Goal: Check status: Check status

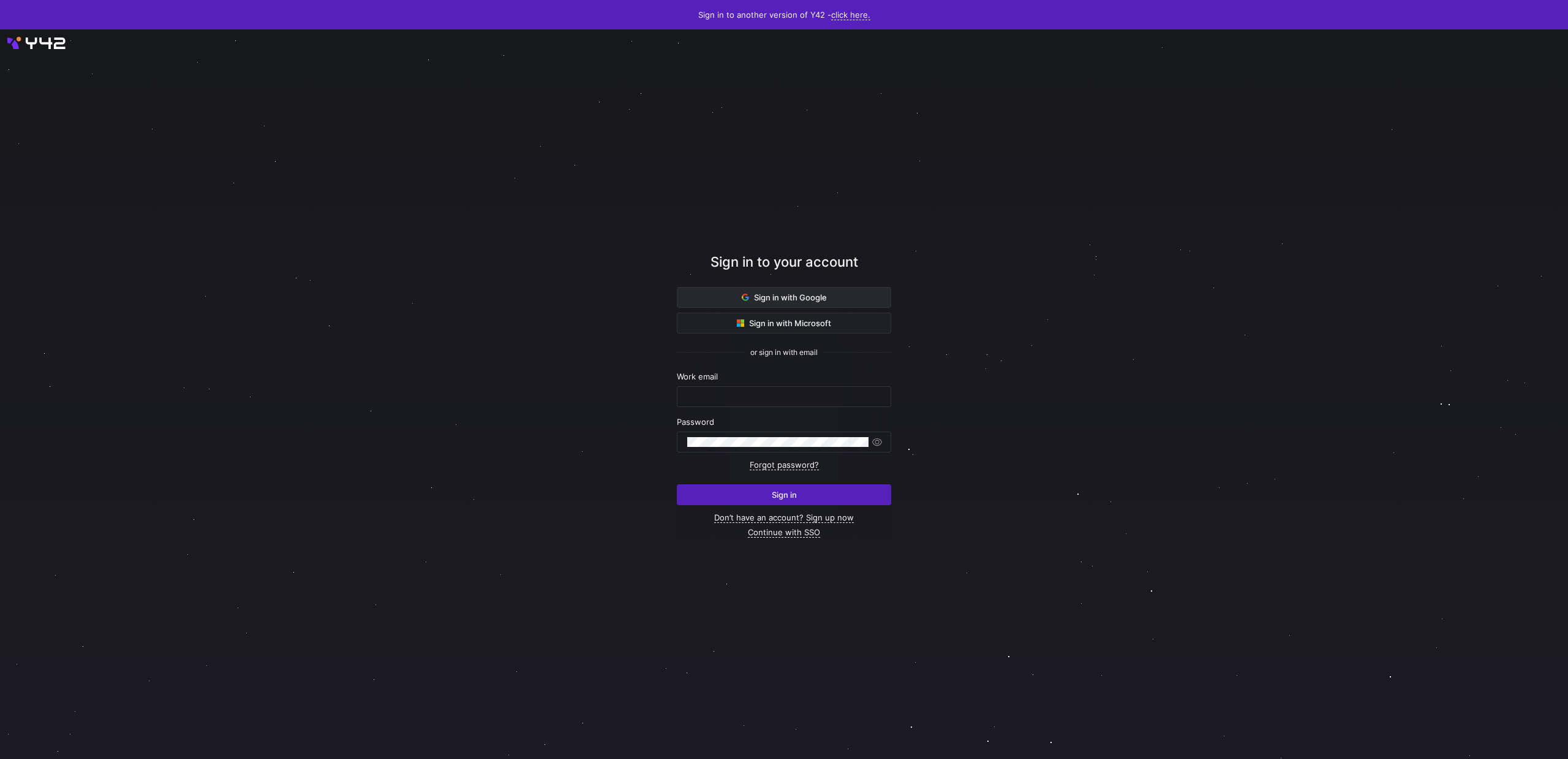
click at [840, 292] on span at bounding box center [784, 298] width 213 height 20
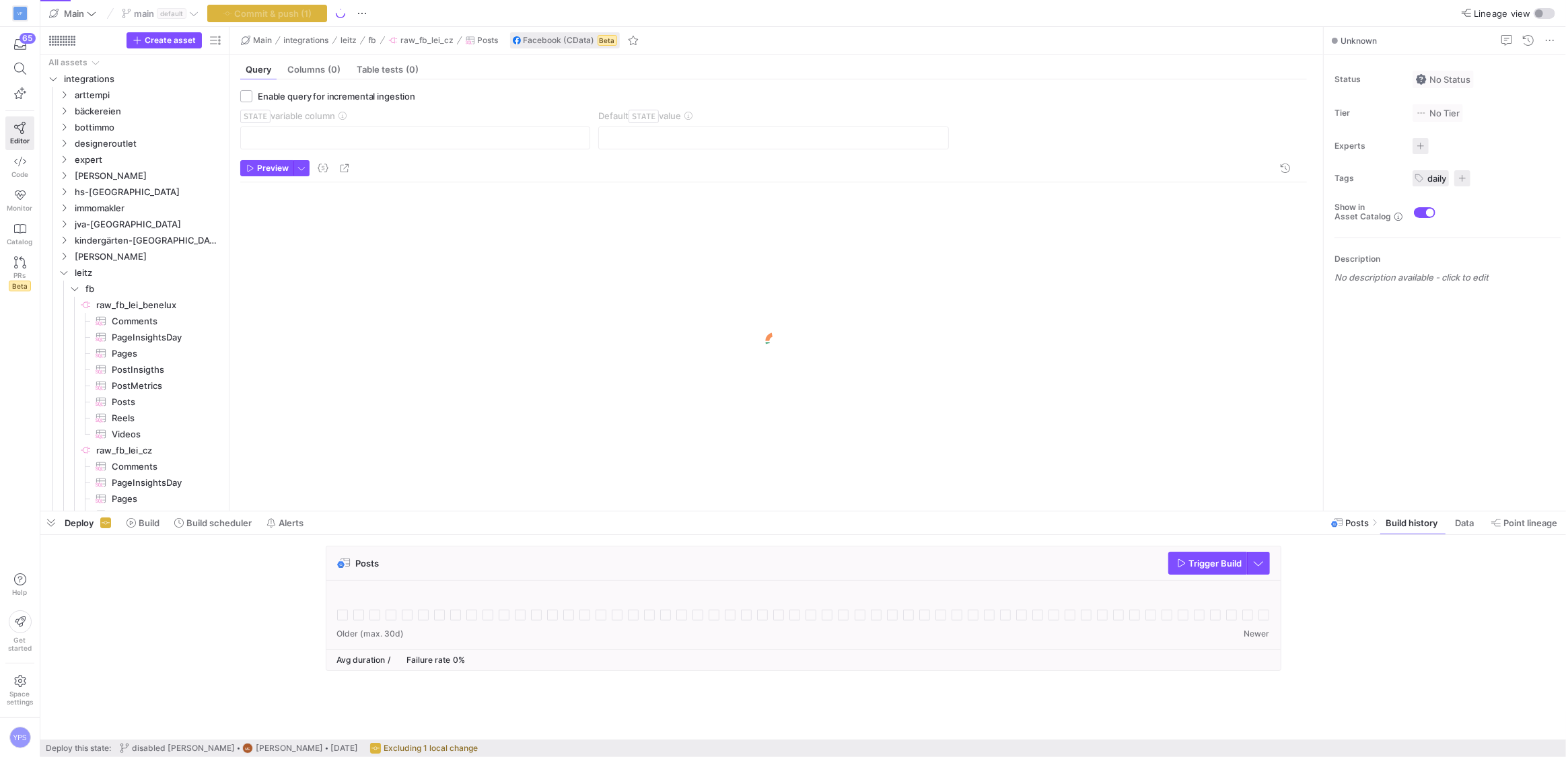
scroll to position [44, 0]
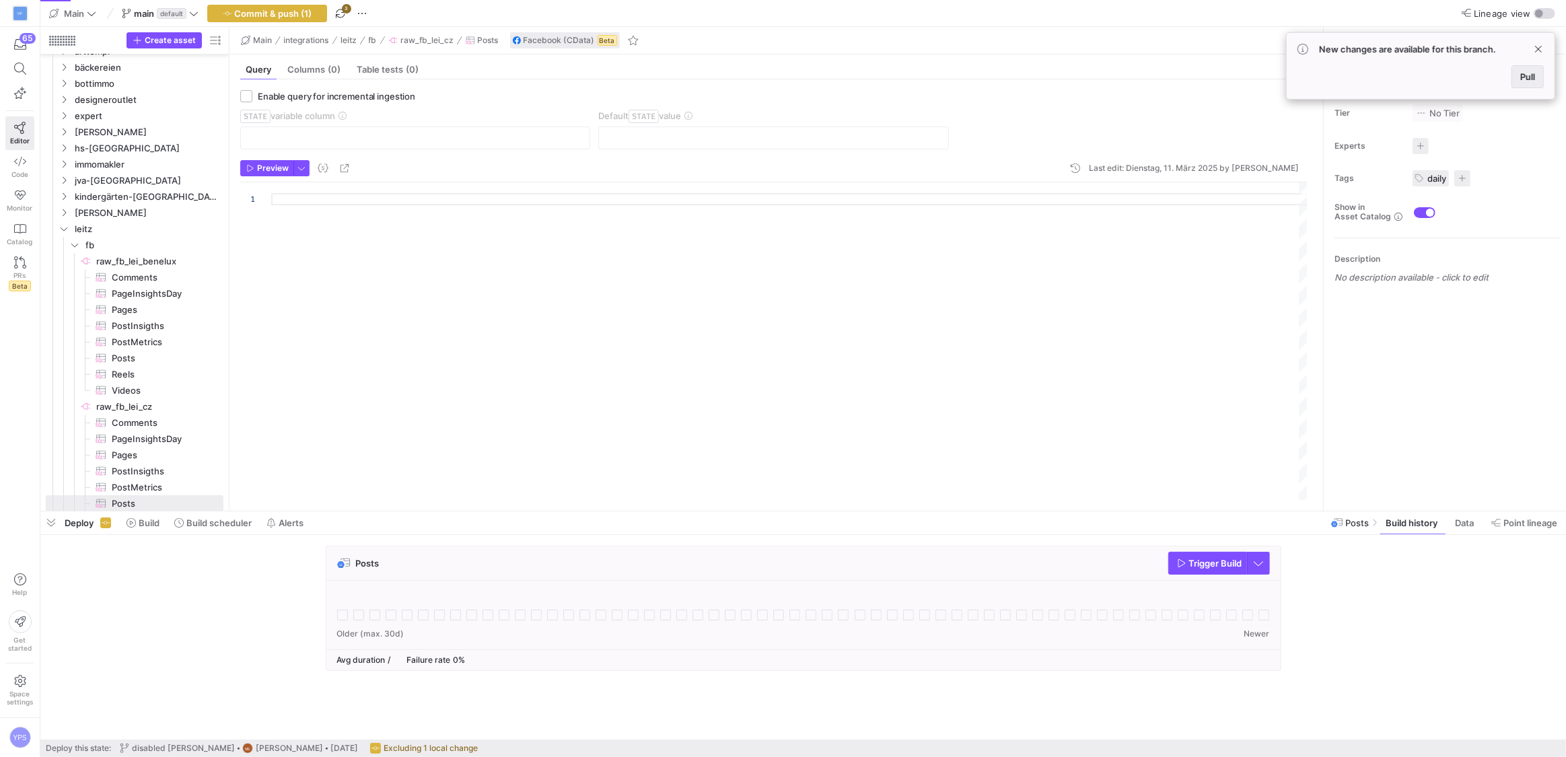
click at [1531, 77] on span "Pull" at bounding box center [1527, 76] width 15 height 11
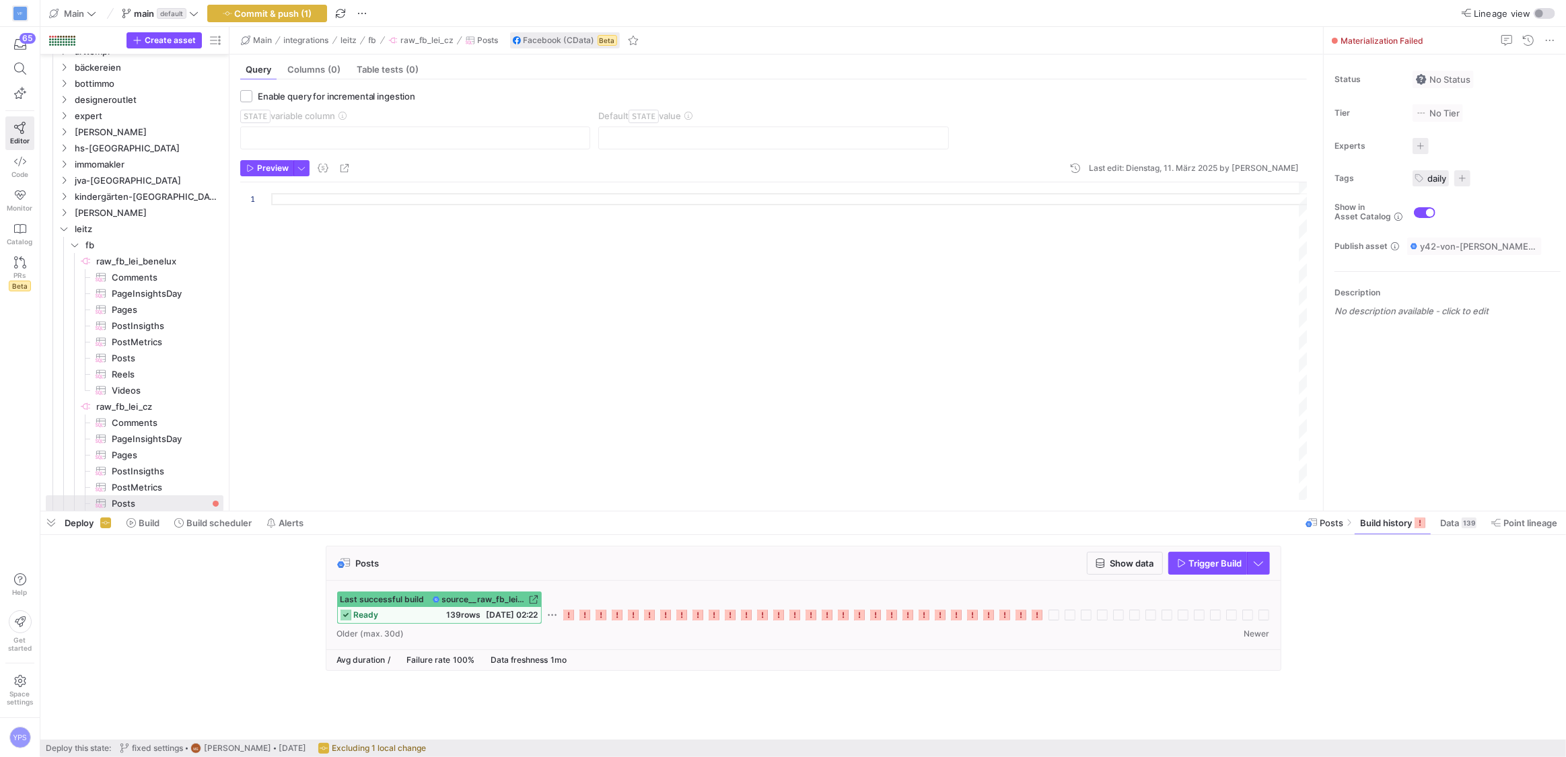
click at [513, 277] on div at bounding box center [789, 341] width 1037 height 318
click at [181, 482] on span "PostMetrics​​​​​​​​​" at bounding box center [160, 487] width 96 height 15
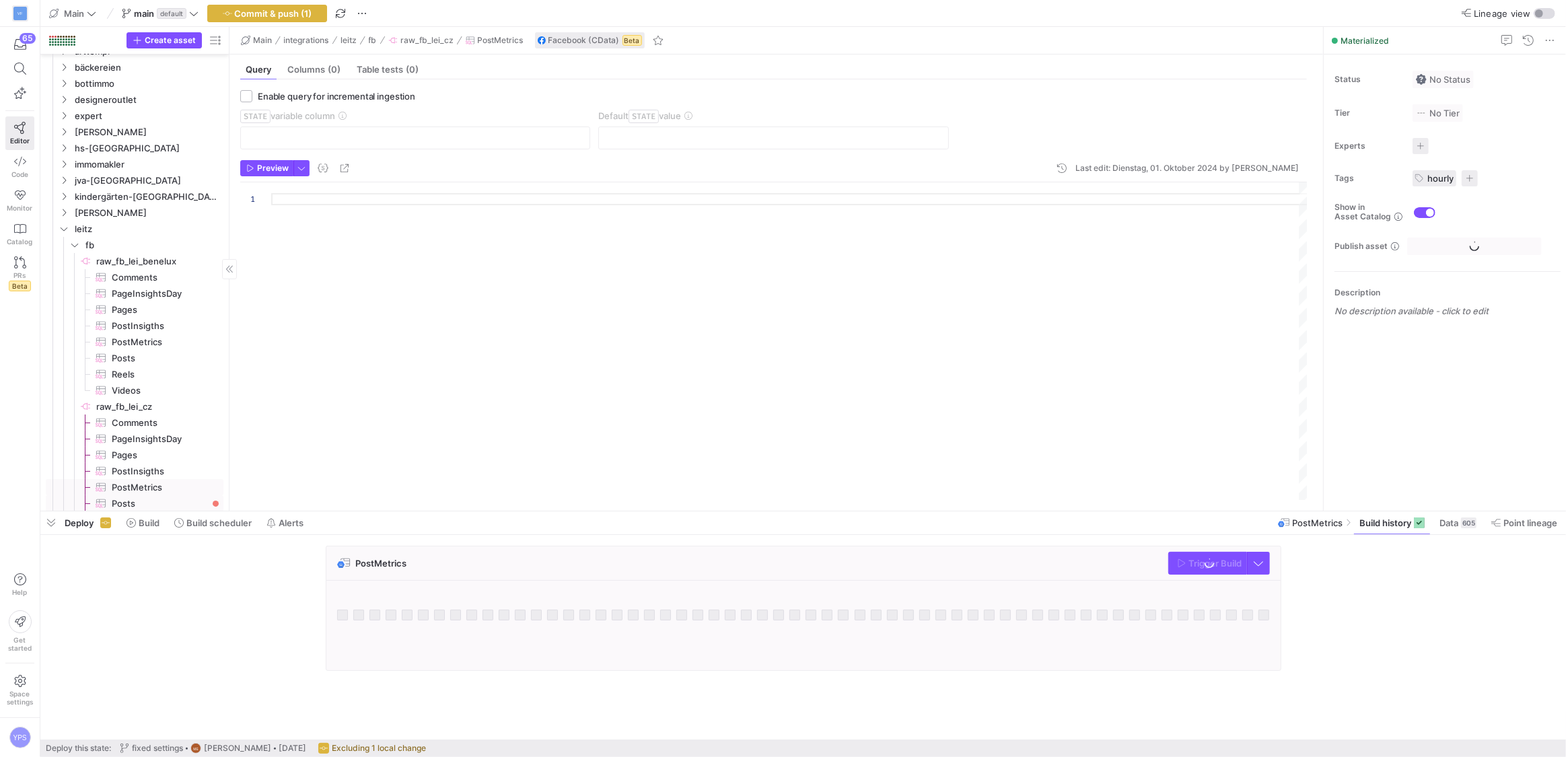
click at [141, 499] on span "Posts​​​​​​​​​" at bounding box center [160, 503] width 96 height 15
click at [406, 223] on div at bounding box center [789, 341] width 1037 height 318
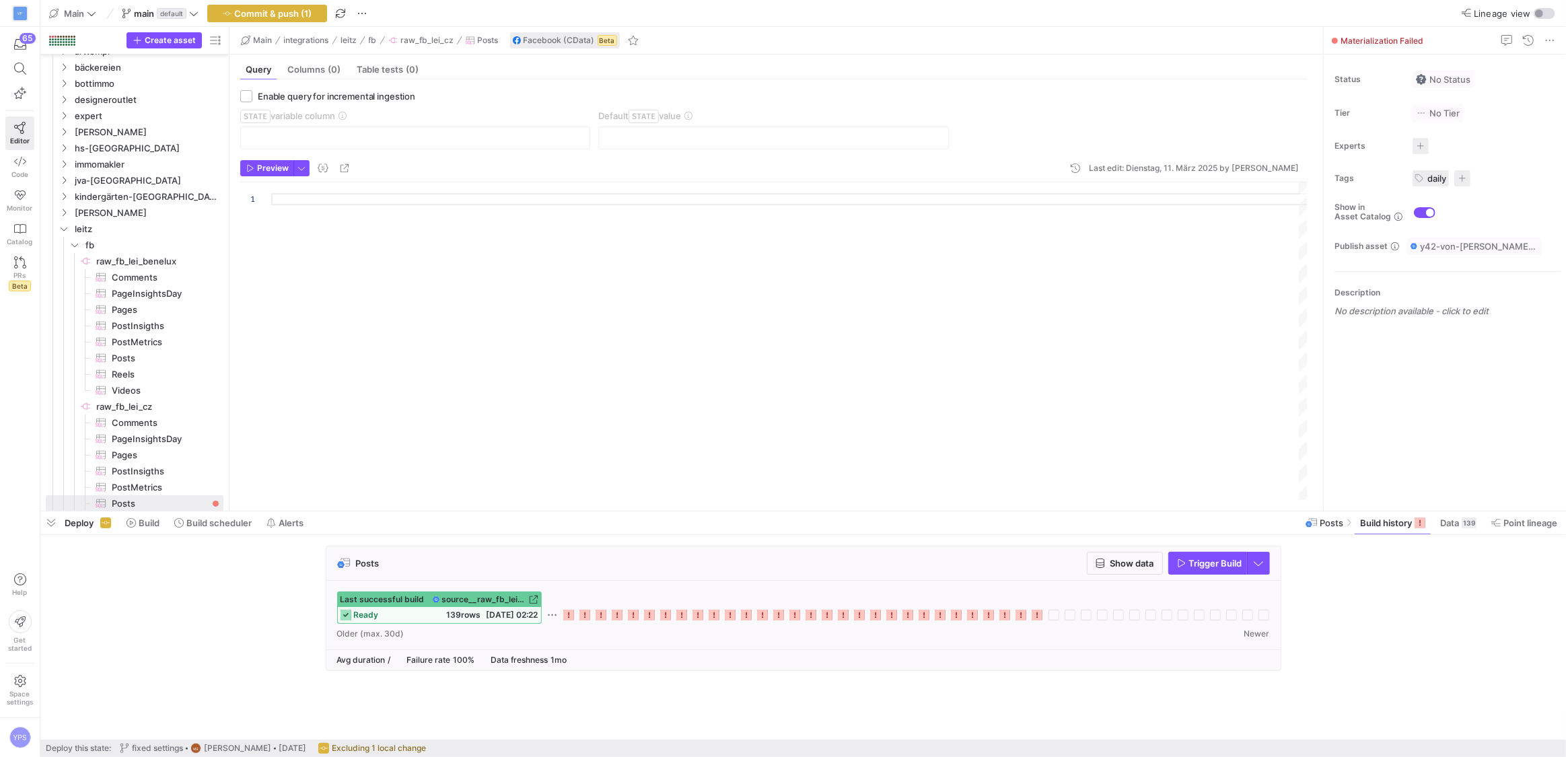
click at [1037, 620] on div "Last successful build source__raw_fb_lei_cz__Posts ready 139 rows 23.06.25, 02:…" at bounding box center [803, 607] width 932 height 32
click at [1041, 616] on icon at bounding box center [1036, 615] width 11 height 11
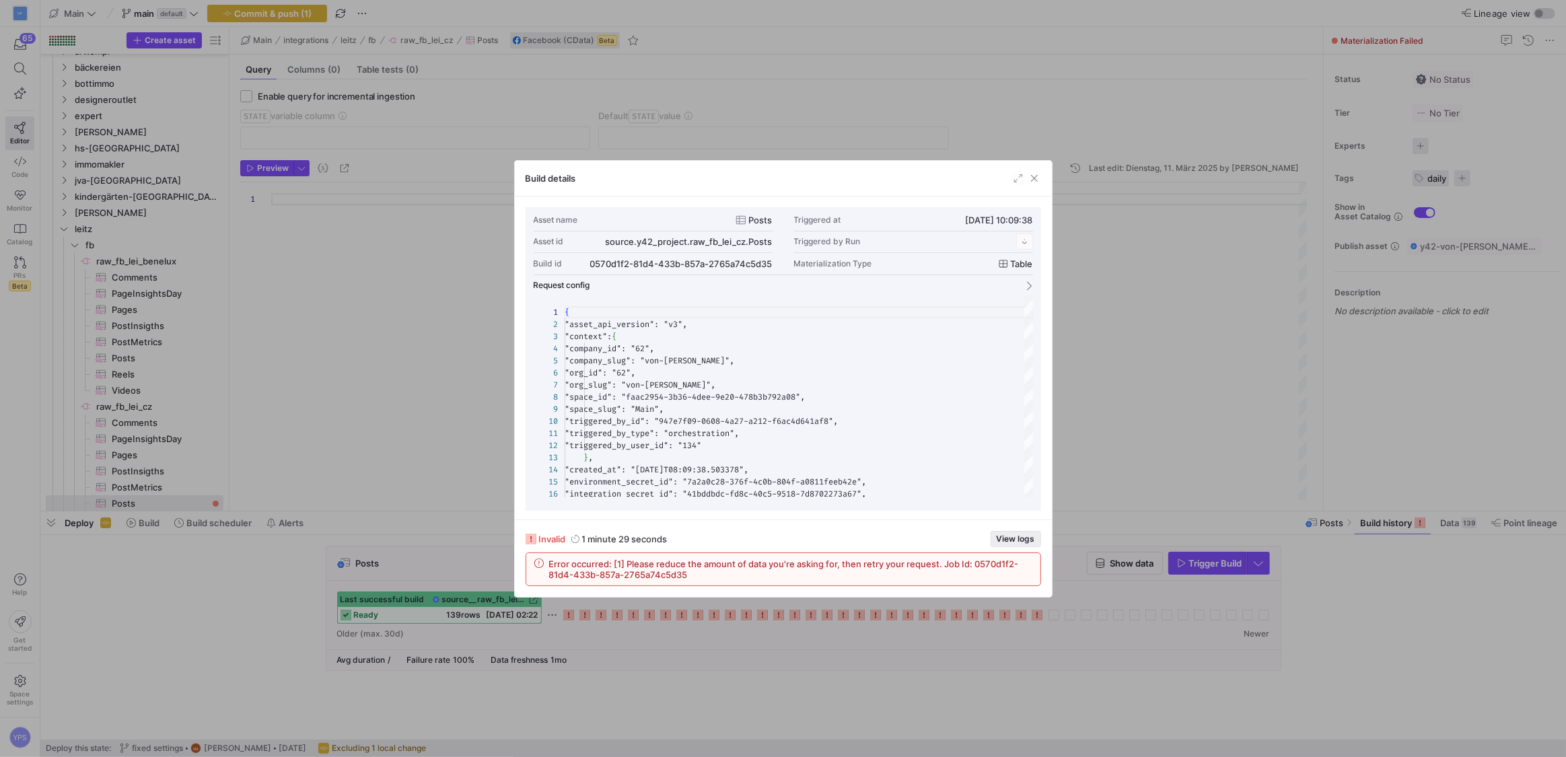
scroll to position [121, 0]
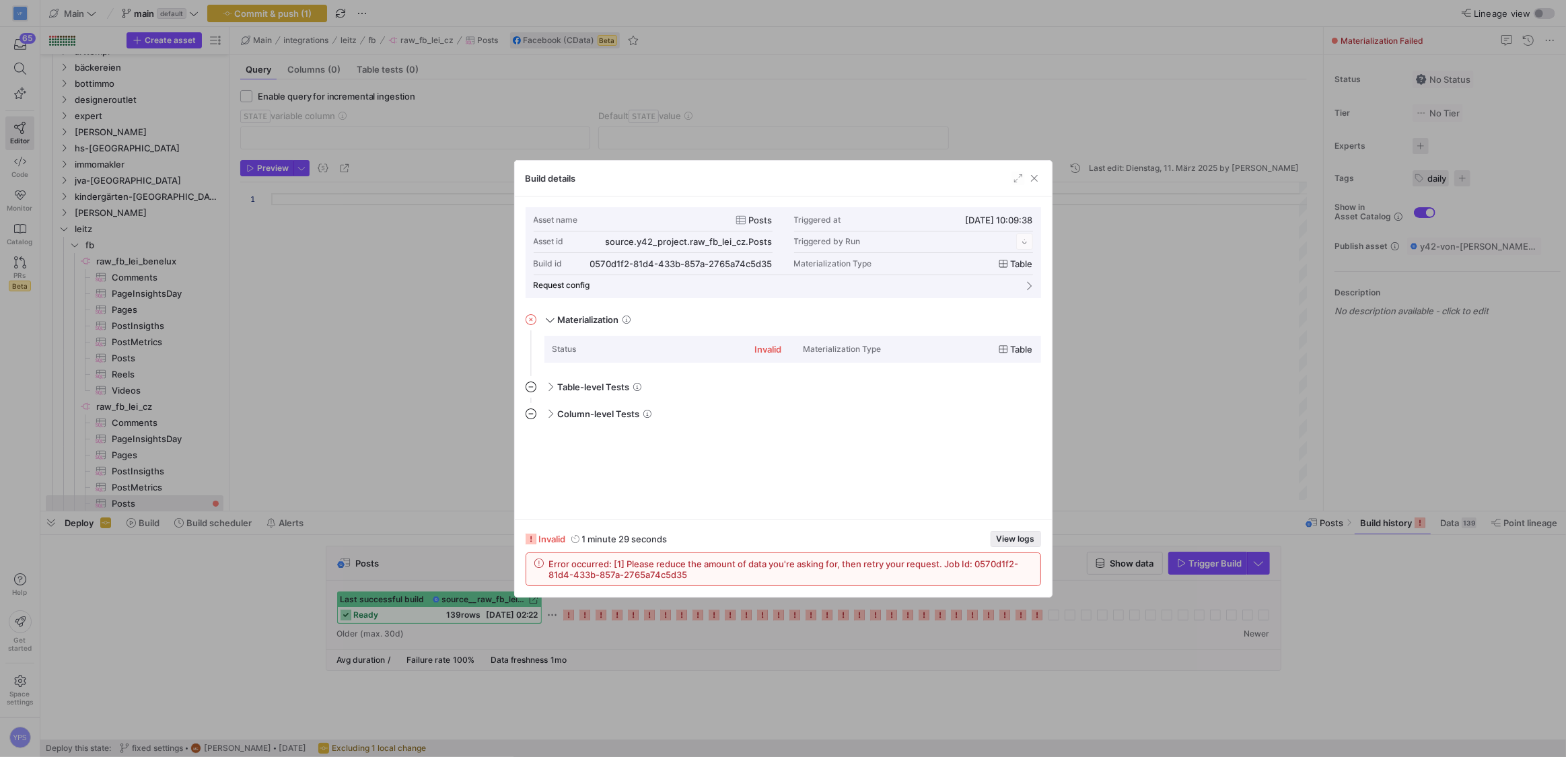
click at [1021, 540] on span "View logs" at bounding box center [1015, 538] width 38 height 9
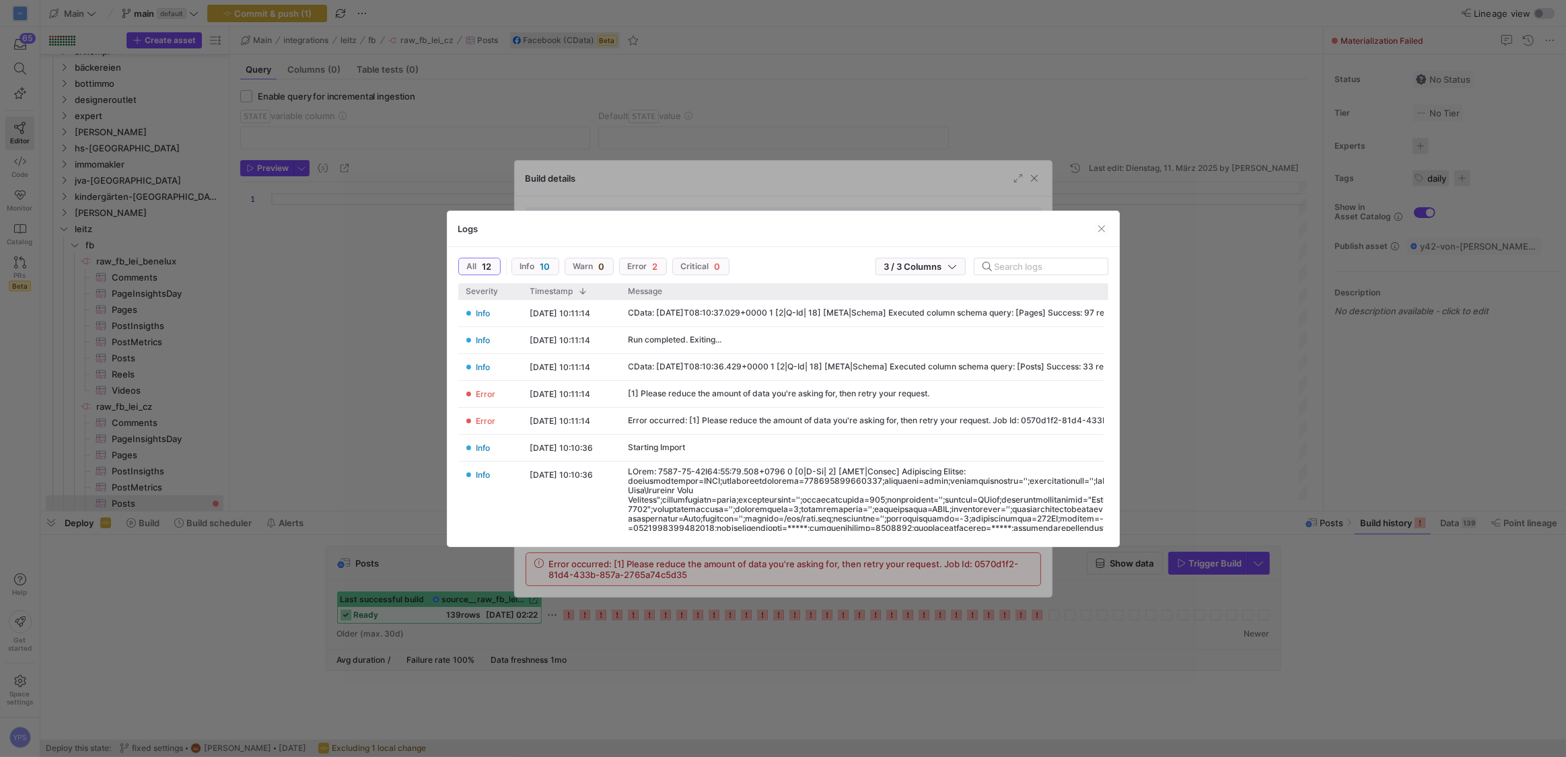
scroll to position [192, 0]
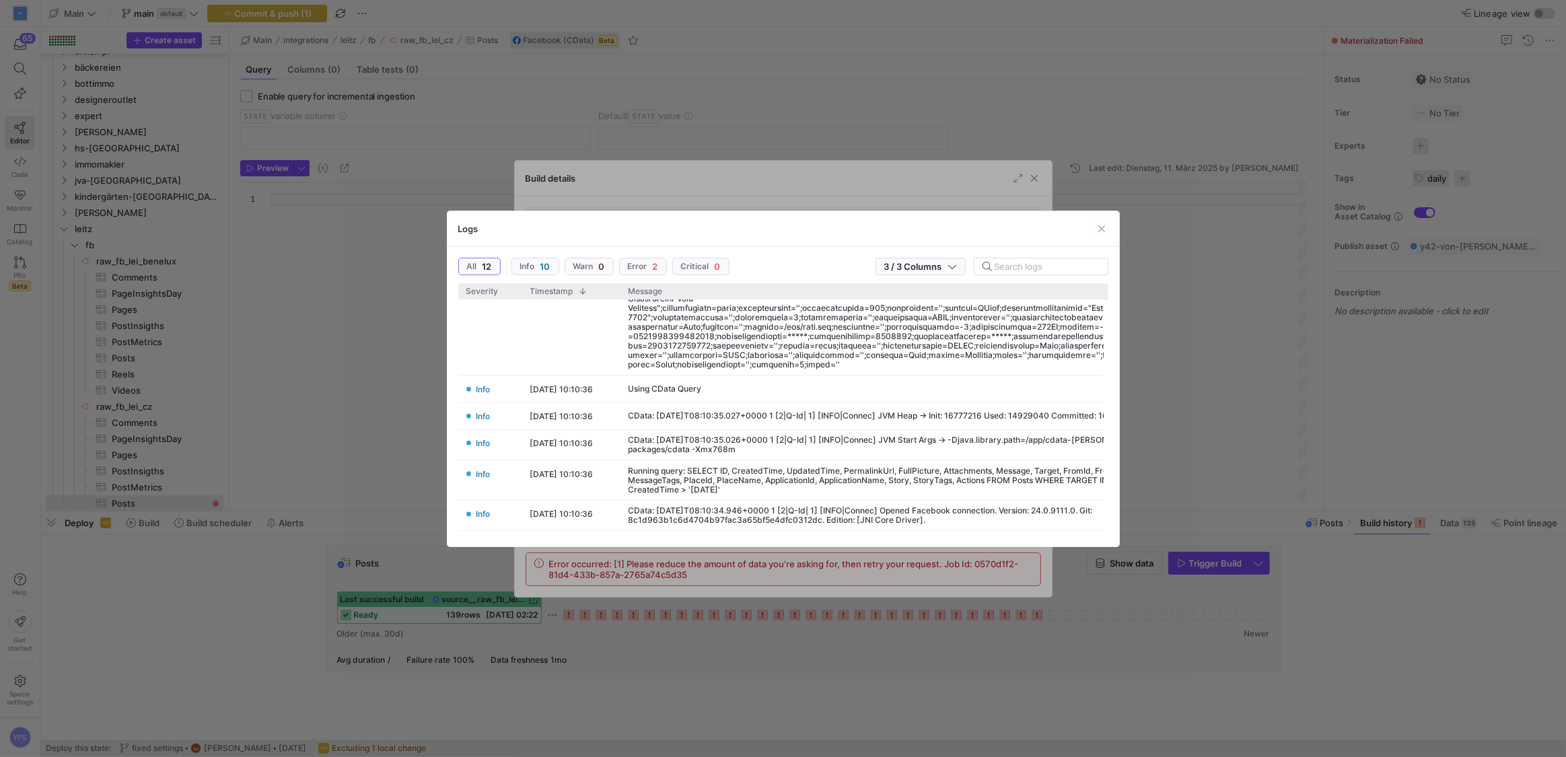
click at [1416, 401] on div at bounding box center [783, 378] width 1566 height 757
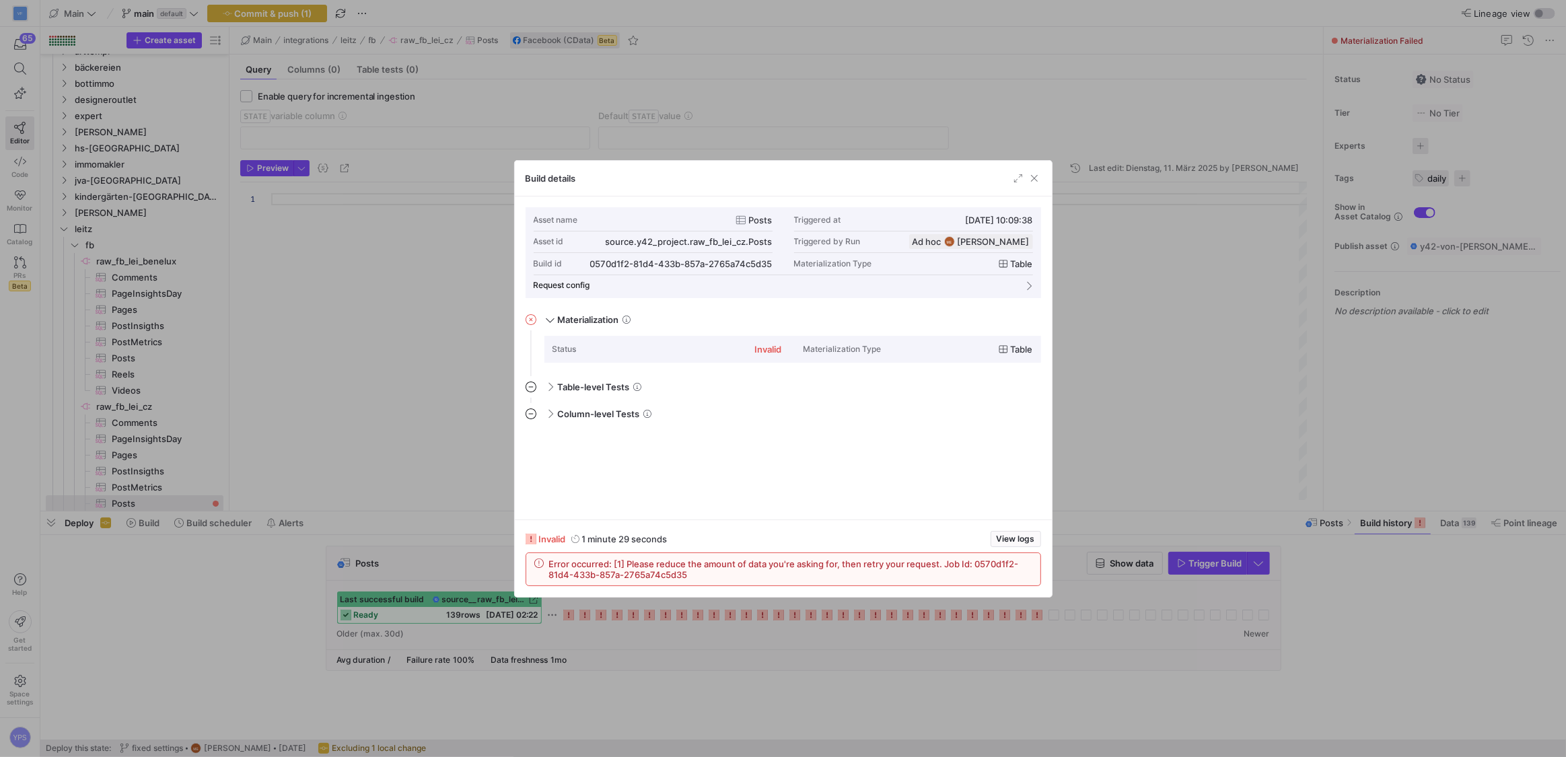
click at [1194, 387] on div at bounding box center [783, 378] width 1566 height 757
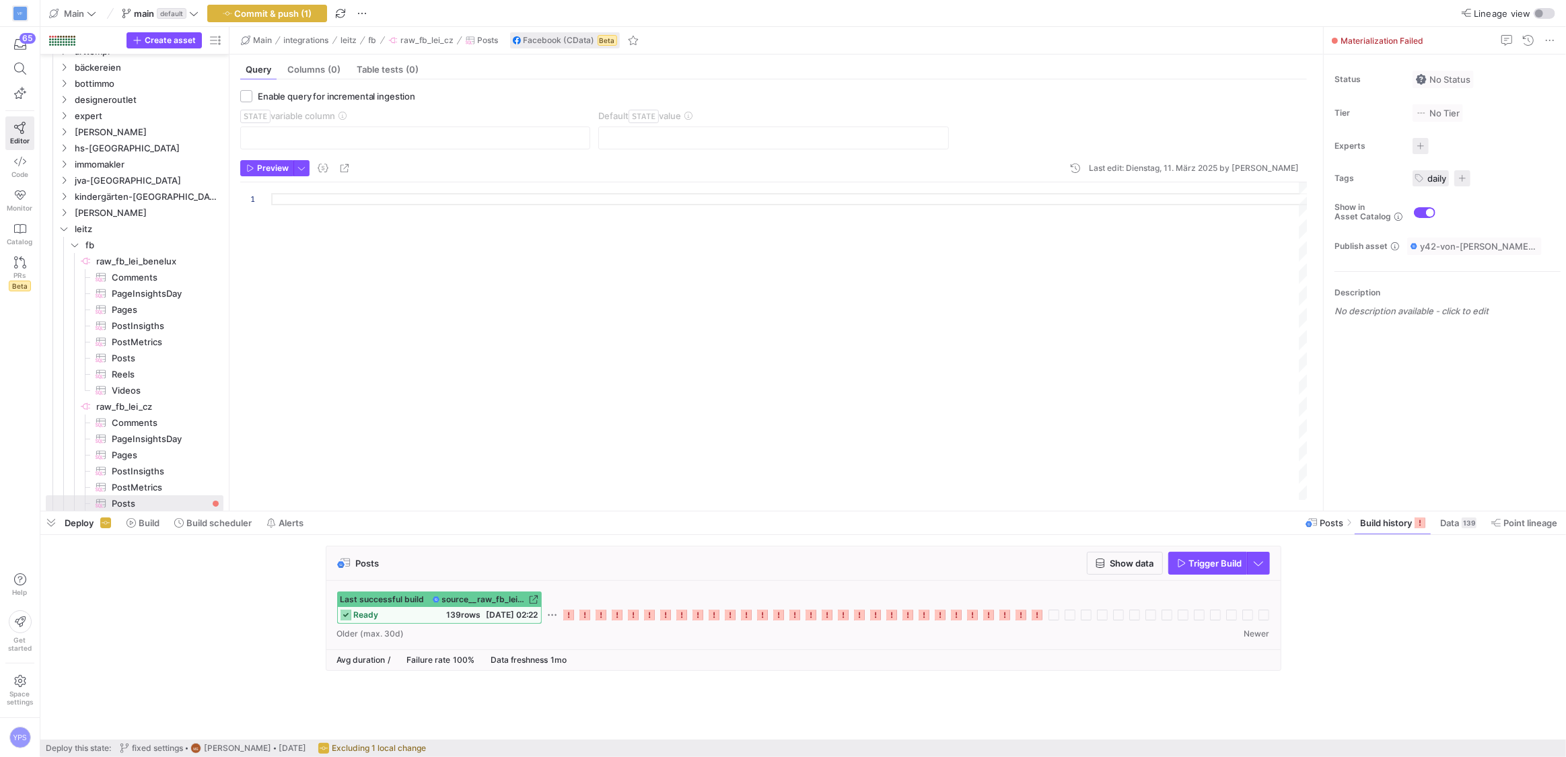
scroll to position [44, 0]
click at [1034, 608] on div "Last successful build source__raw_fb_lei_cz__Posts ready 139 rows 23.06.25, 02:…" at bounding box center [803, 607] width 932 height 32
click at [1037, 612] on icon at bounding box center [1036, 615] width 11 height 11
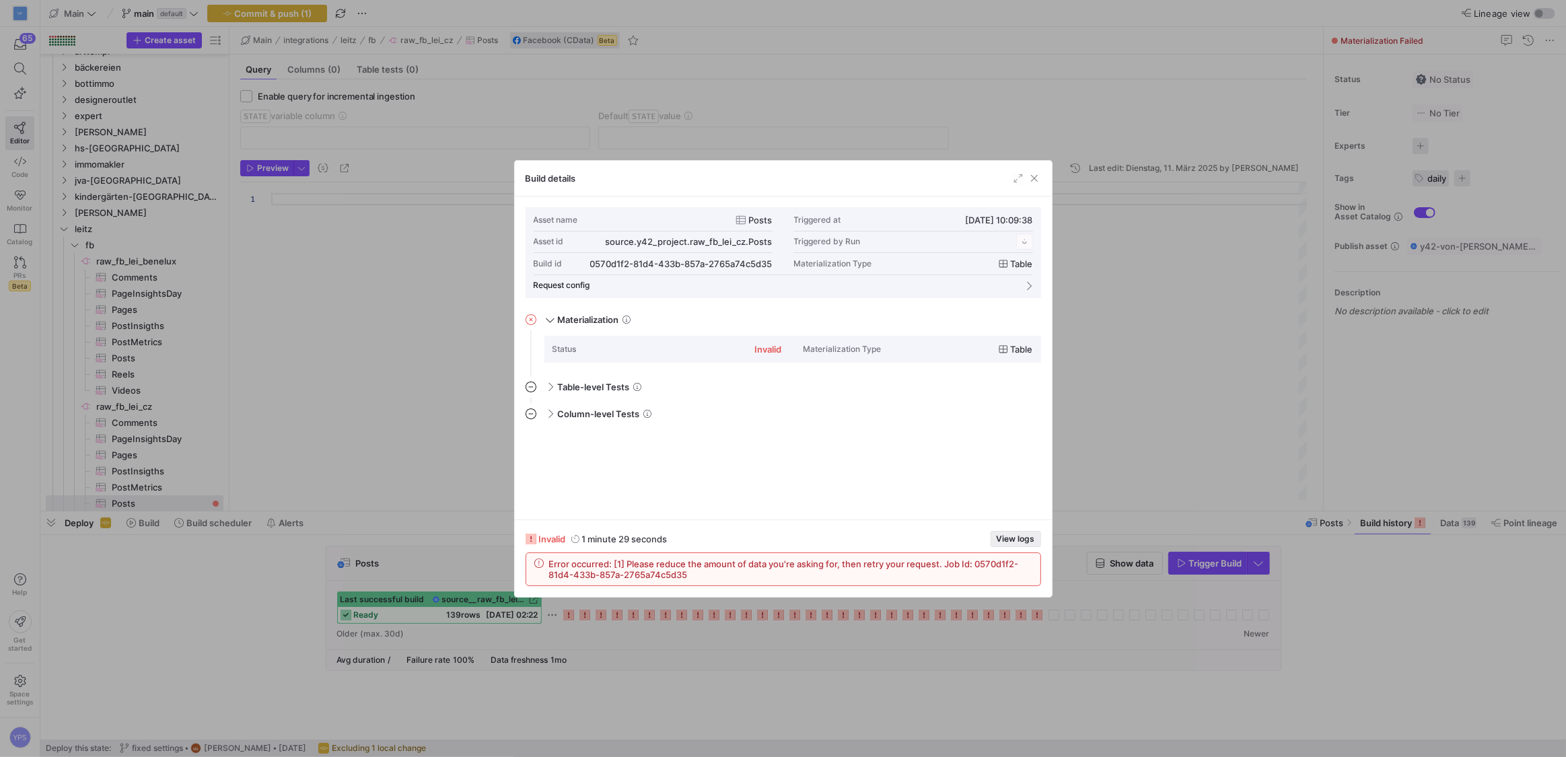
scroll to position [121, 0]
click at [649, 561] on span "Error occurred: [1] Please reduce the amount of data you're asking for, then re…" at bounding box center [790, 569] width 483 height 22
drag, startPoint x: 649, startPoint y: 561, endPoint x: 918, endPoint y: 562, distance: 268.4
click at [918, 562] on span "Error occurred: [1] Please reduce the amount of data you're asking for, then re…" at bounding box center [790, 569] width 483 height 22
copy span "Please reduce the amount of data you're asking for, then retry your request"
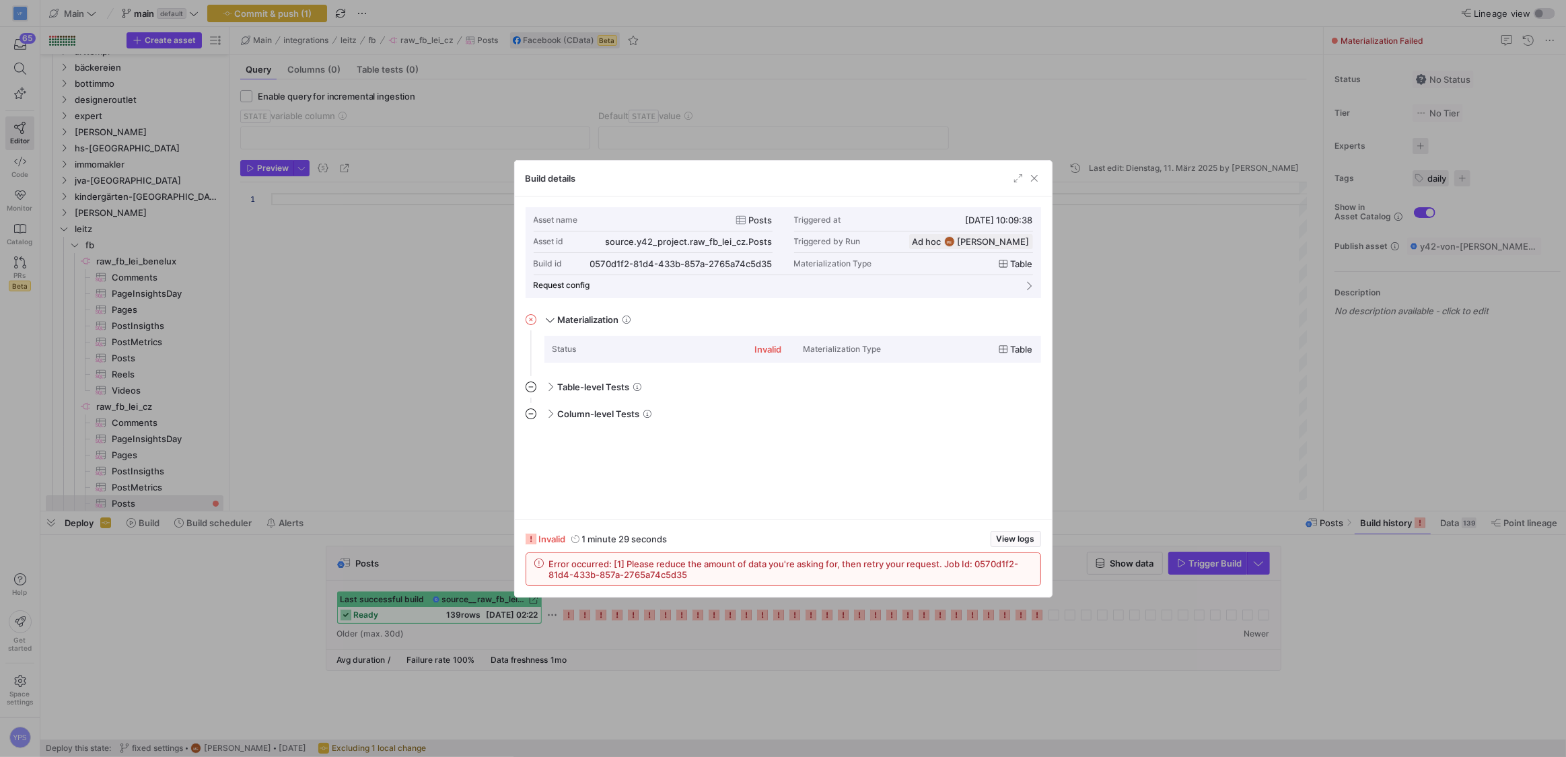
click at [315, 568] on div at bounding box center [783, 378] width 1566 height 757
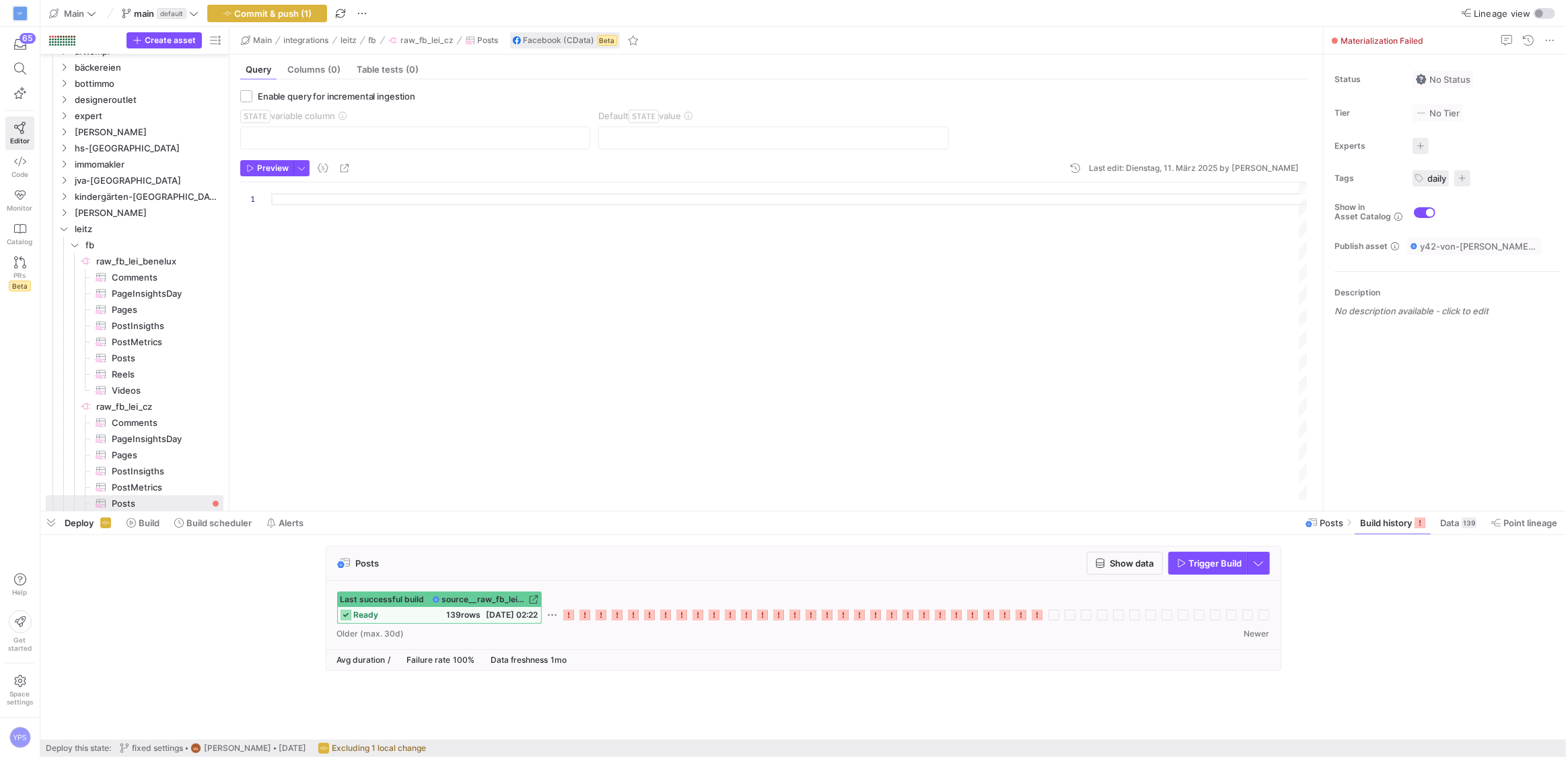
click at [299, 615] on div "Posts Show data Trigger Build Last successful build source__raw_fb_lei_cz__Post…" at bounding box center [800, 612] width 1520 height 133
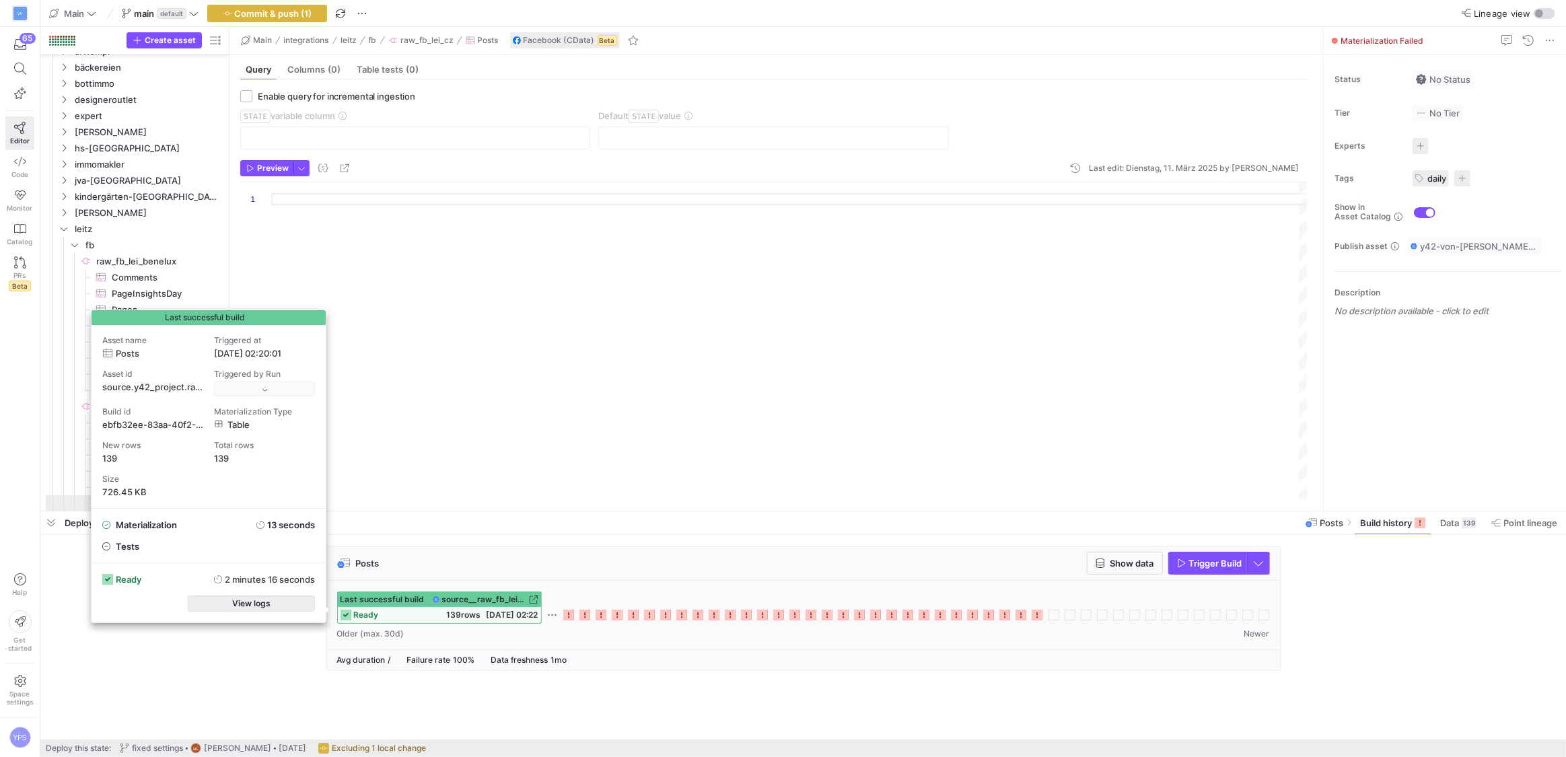
click at [303, 609] on span "button" at bounding box center [251, 603] width 126 height 15
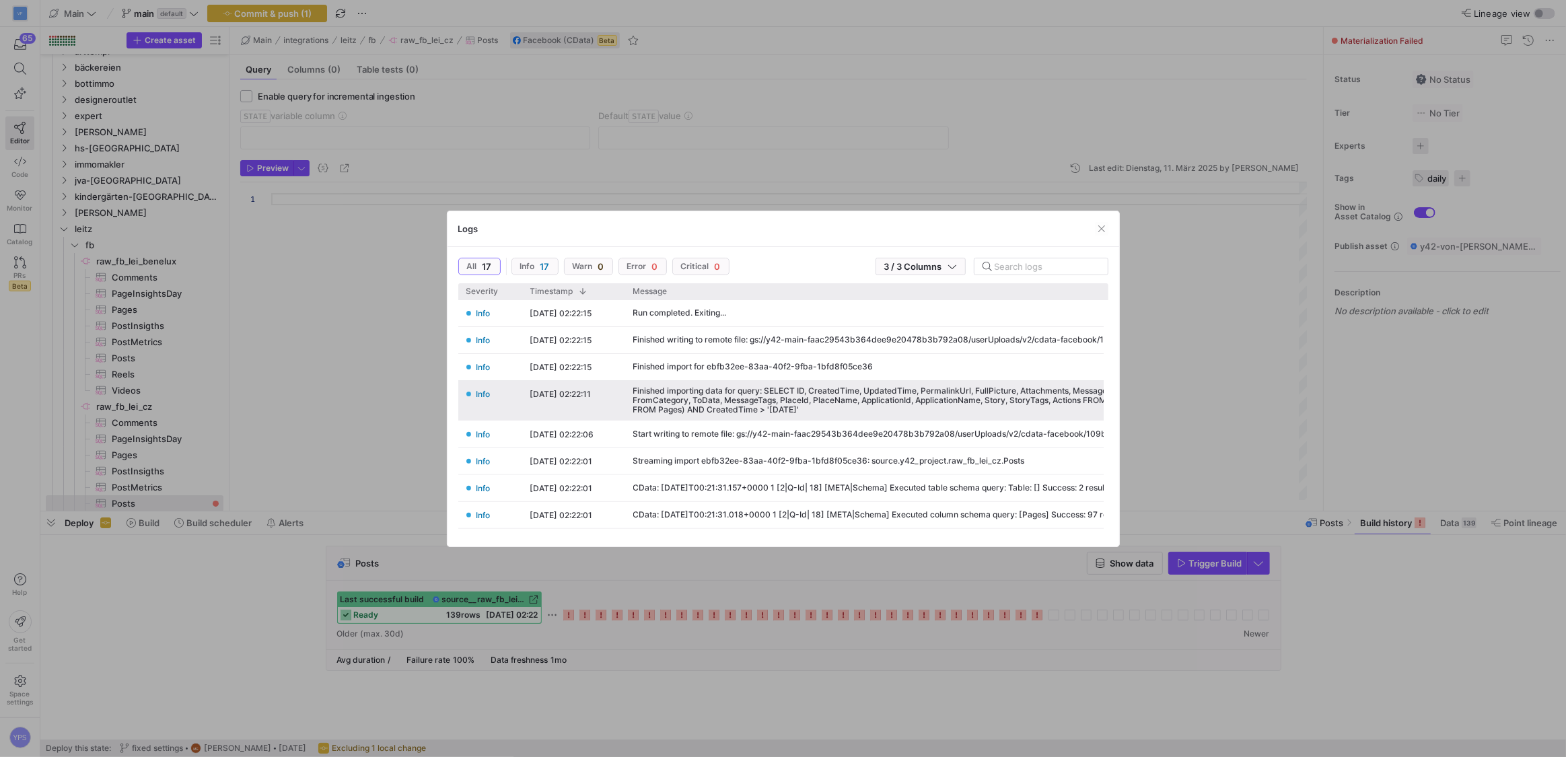
click at [815, 416] on div "Finished importing data for query: SELECT ID, CreatedTime, UpdatedTime, Permali…" at bounding box center [954, 401] width 659 height 40
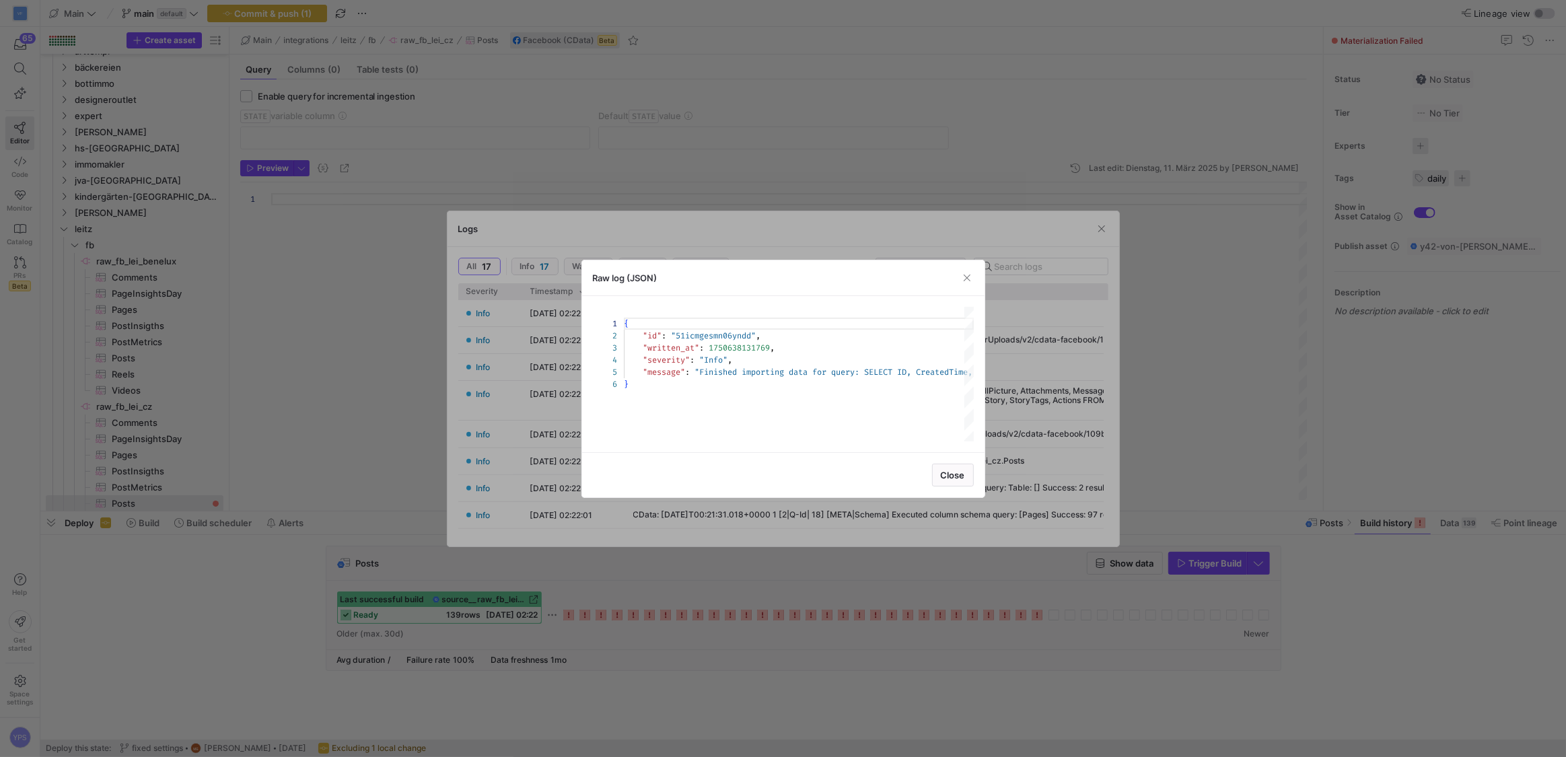
scroll to position [61, 0]
click at [772, 377] on div "{ "id" : "51icmgesmn06yndd" , "written_at" : 1750638131769 , "severity" : "Info…" at bounding box center [1502, 374] width 1757 height 135
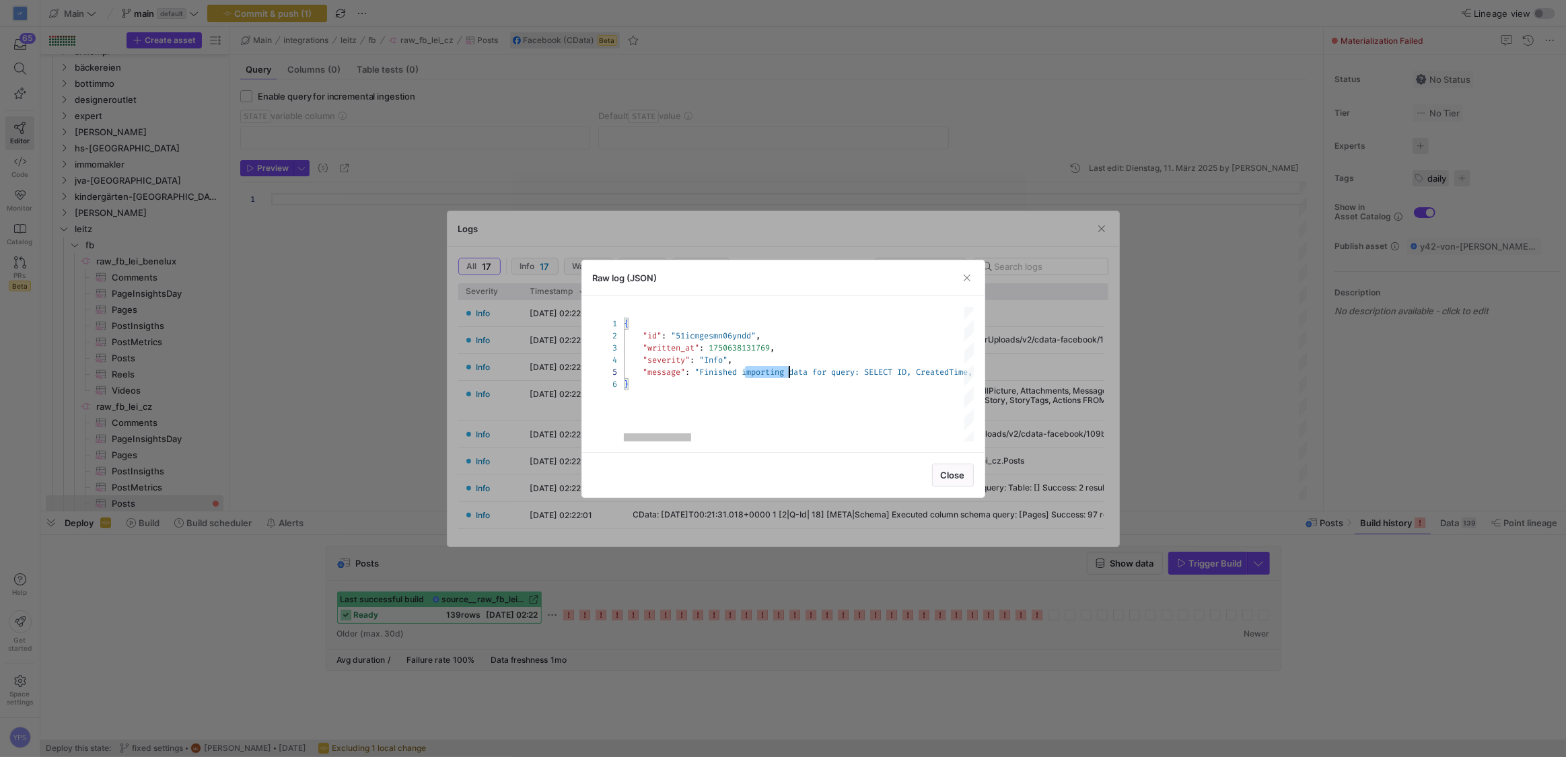
scroll to position [48, 0]
click at [383, 403] on div at bounding box center [783, 378] width 1566 height 757
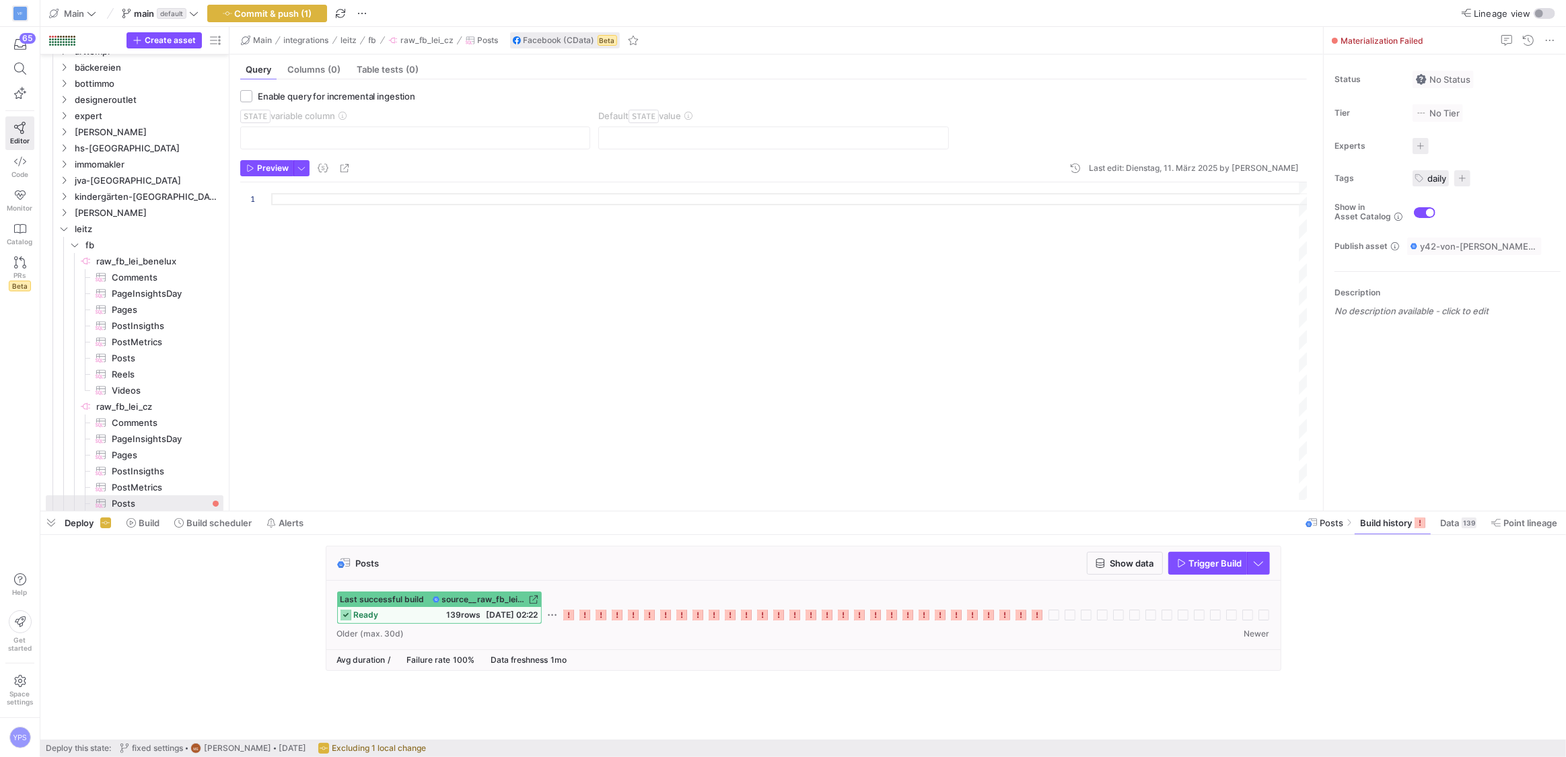
click at [1033, 620] on icon at bounding box center [1036, 615] width 11 height 11
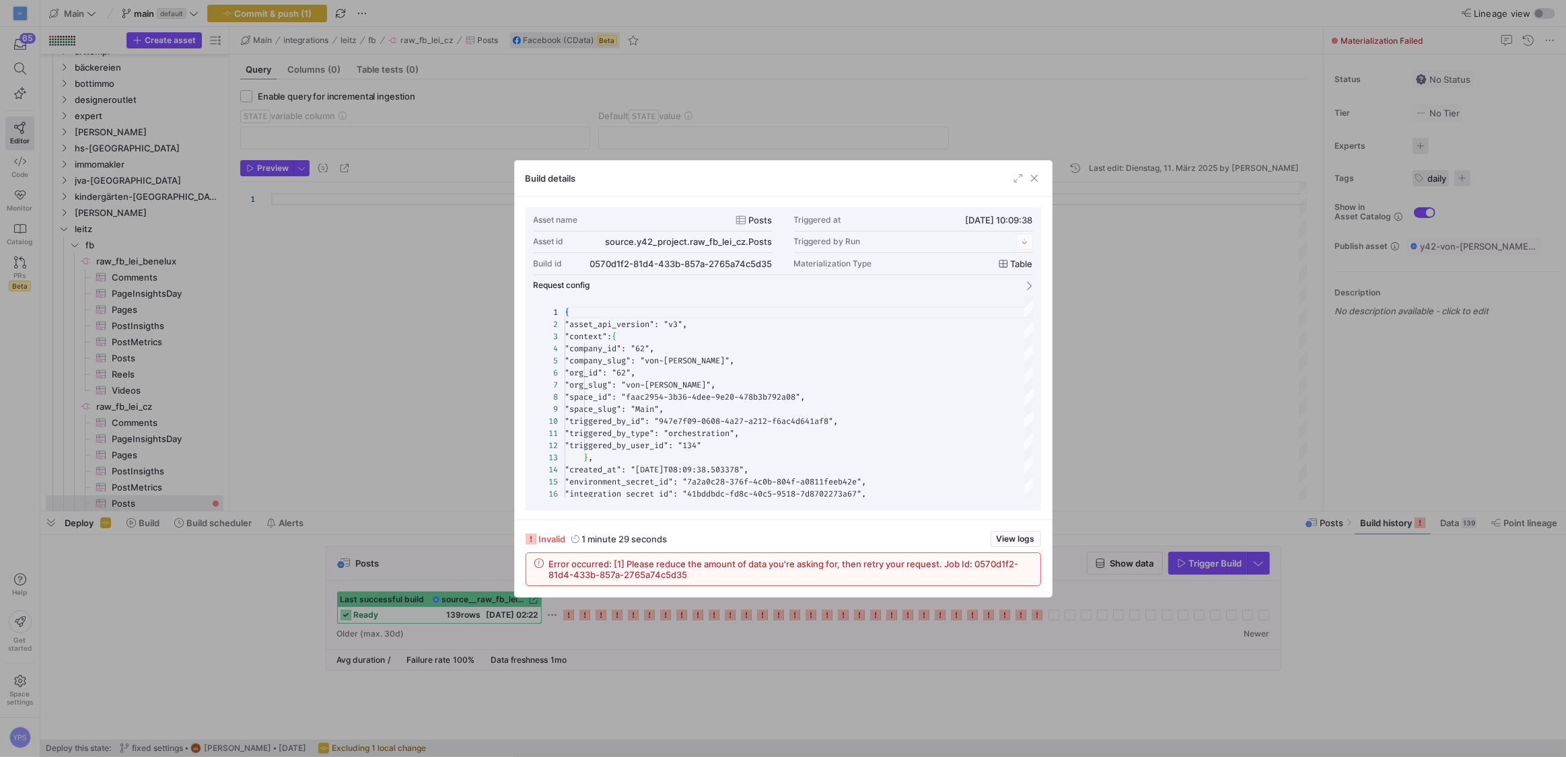
scroll to position [121, 0]
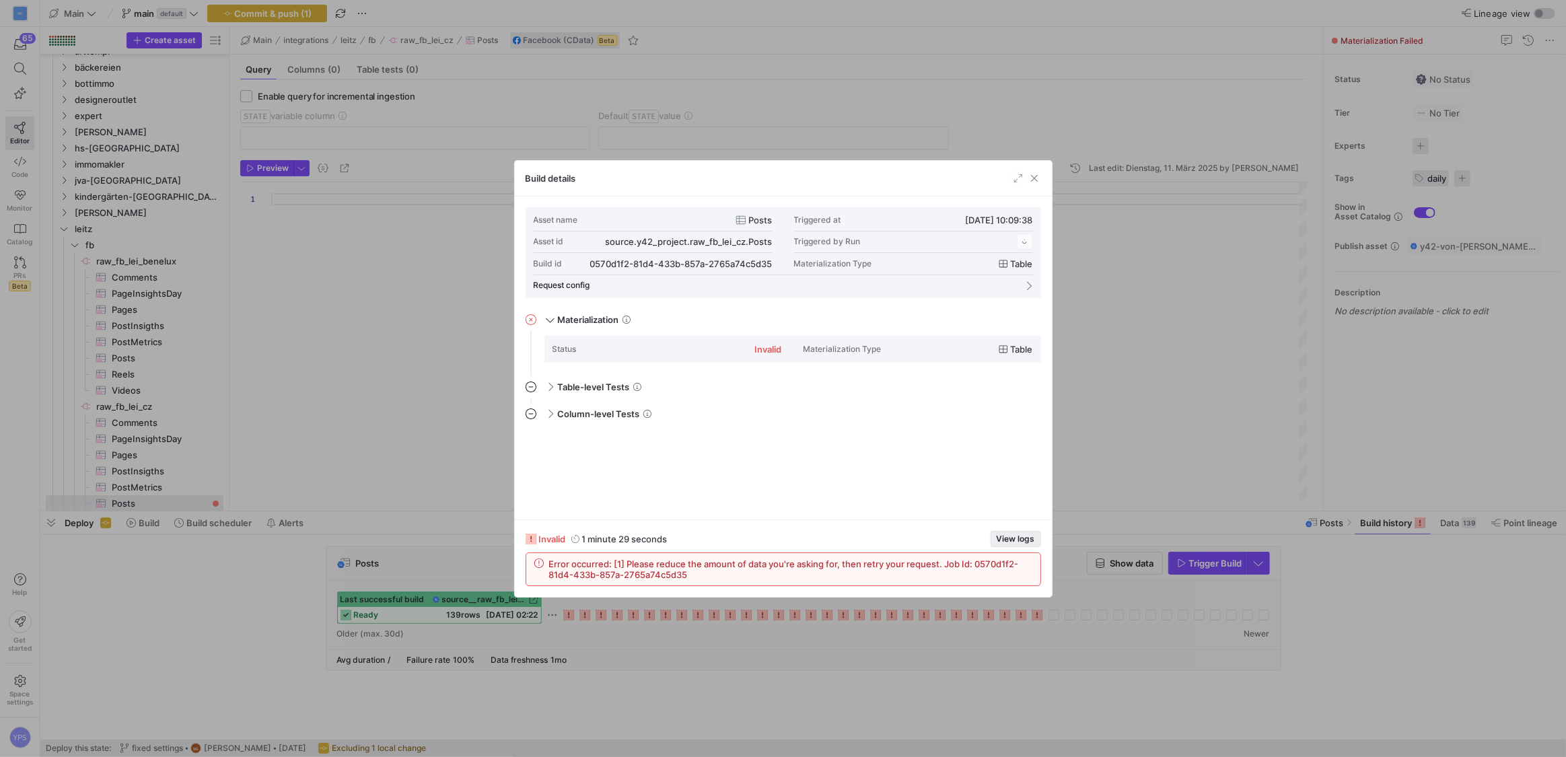
click at [1013, 532] on span "button" at bounding box center [1015, 538] width 49 height 15
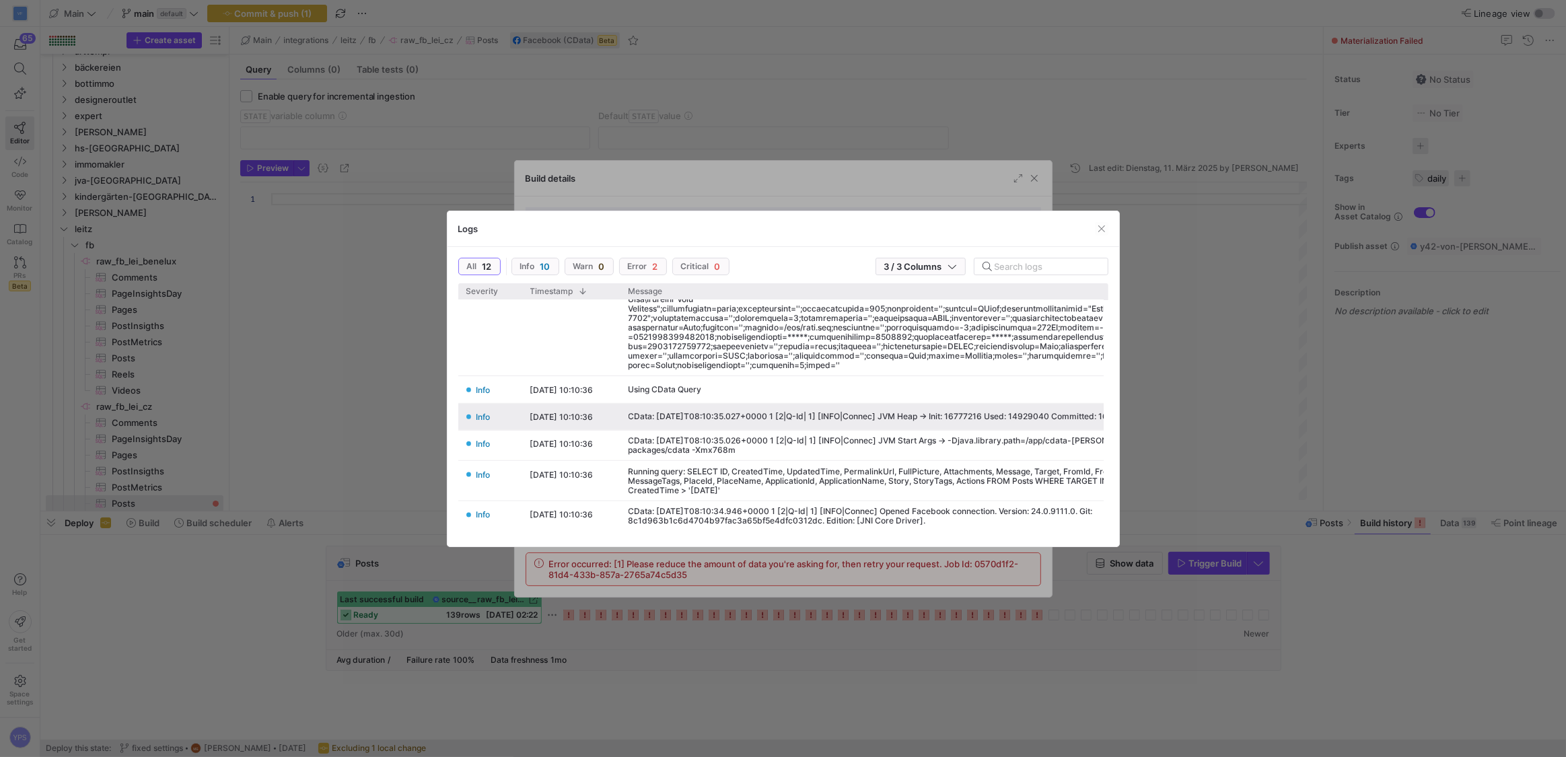
scroll to position [192, 0]
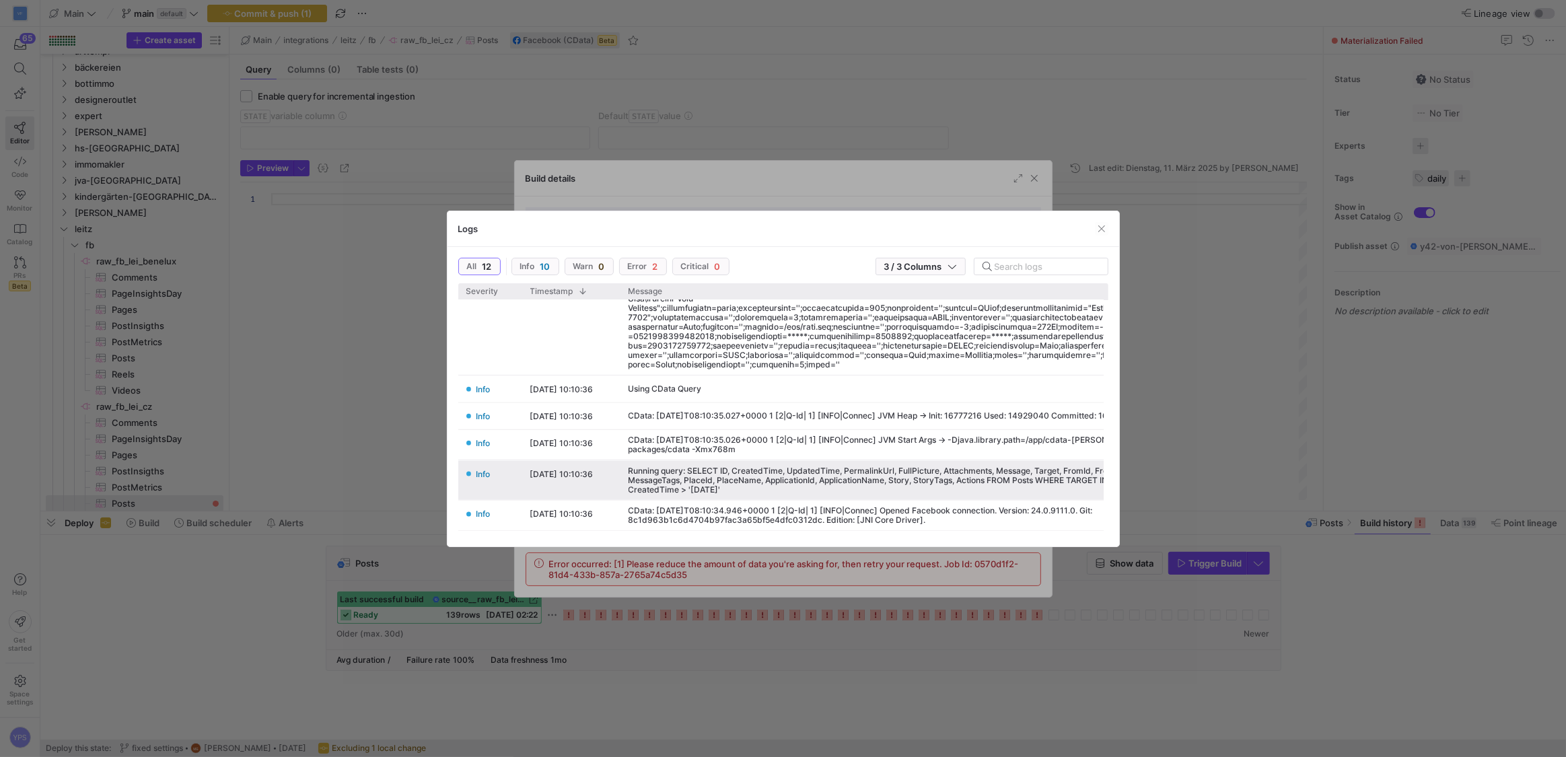
click at [803, 466] on div "Running query: SELECT ID, CreatedTime, UpdatedTime, PermalinkUrl, FullPicture, …" at bounding box center [949, 480] width 643 height 28
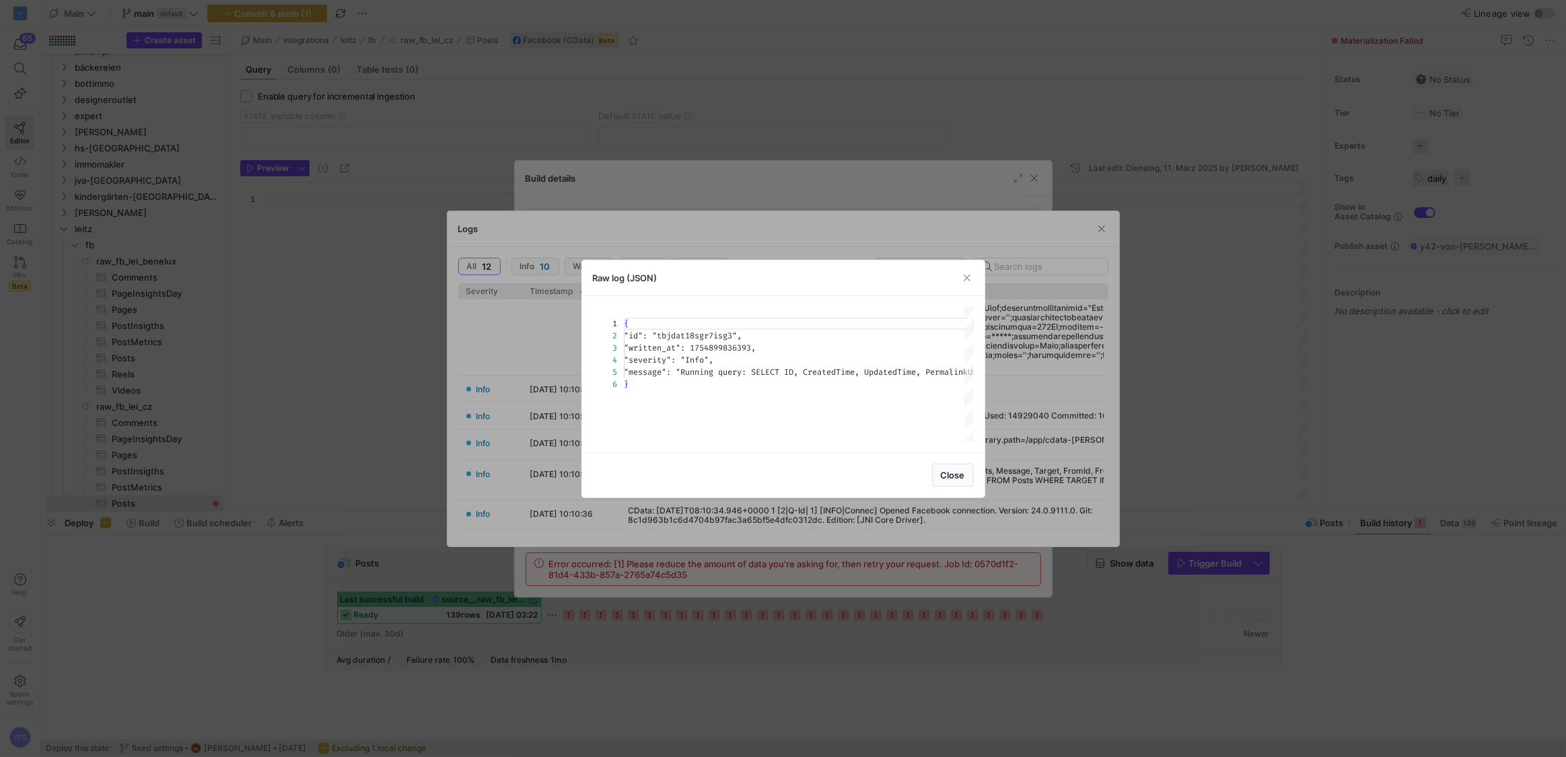
scroll to position [61, 0]
click at [731, 378] on div "{ "id" : "tbjdat18sgr7isg3" , "written_at" : 1754899836393 , "severity" : "Info…" at bounding box center [1454, 374] width 1660 height 135
click at [738, 372] on div "{ "id" : "tbjdat18sgr7isg3" , "written_at" : 1754899836393 , "severity" : "Info…" at bounding box center [1454, 374] width 1660 height 135
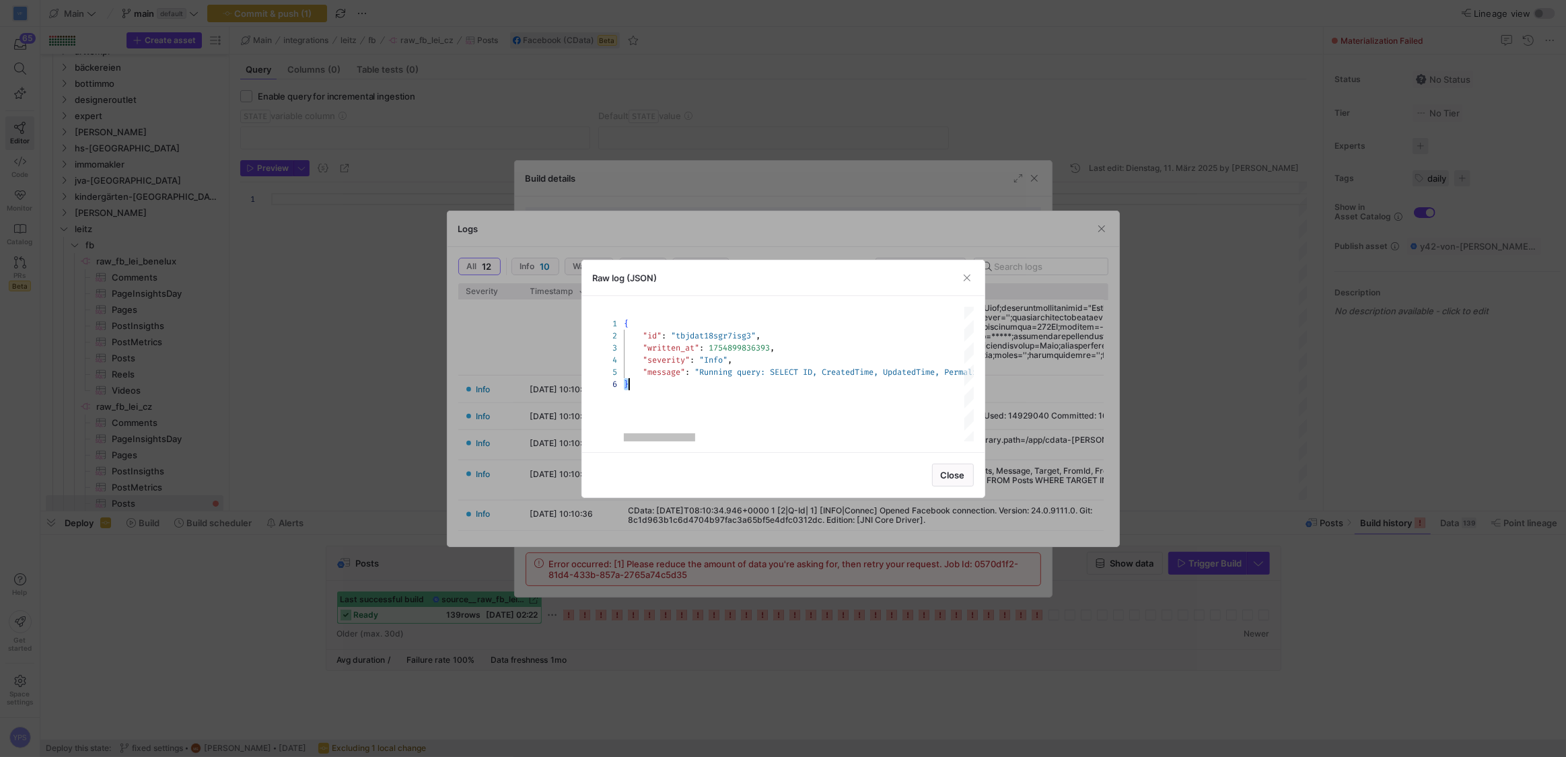
scroll to position [48, 116]
click at [738, 372] on div "{ "id" : "tbjdat18sgr7isg3" , "written_at" : 1754899836393 , "severity" : "Info…" at bounding box center [1454, 374] width 1660 height 135
click at [381, 569] on div at bounding box center [783, 378] width 1566 height 757
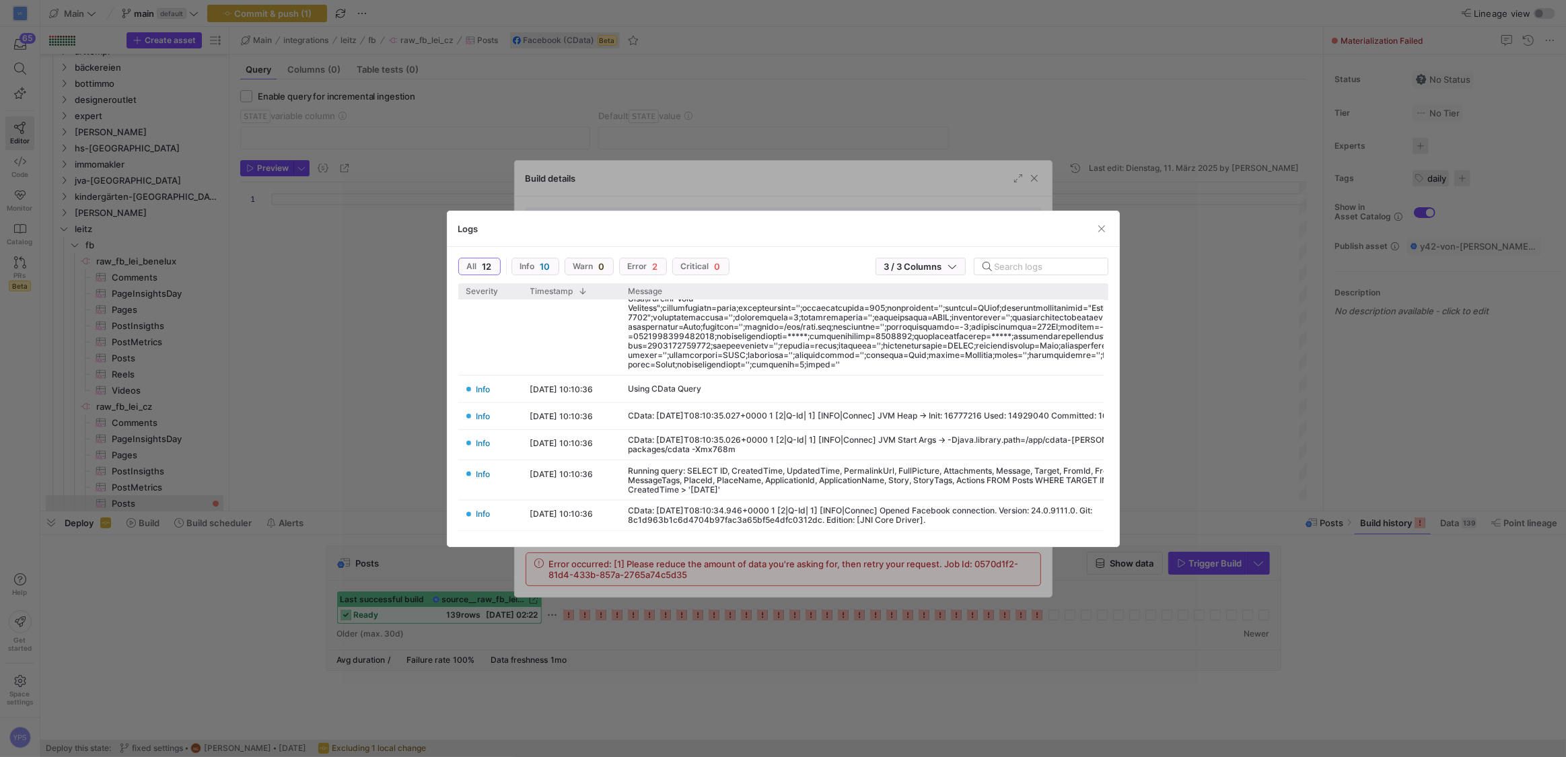
click at [381, 569] on div at bounding box center [783, 378] width 1566 height 757
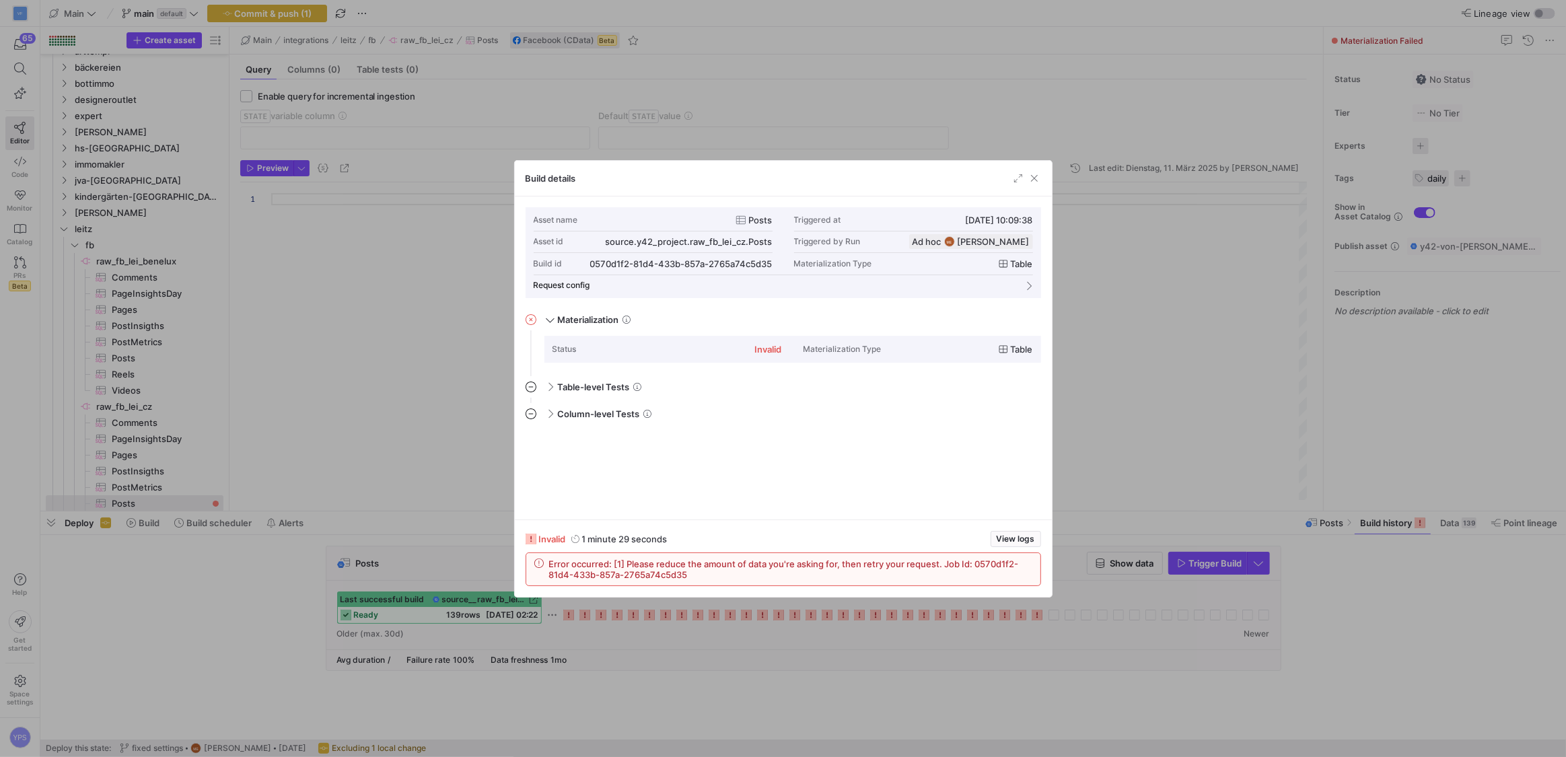
click at [381, 569] on div at bounding box center [783, 378] width 1566 height 757
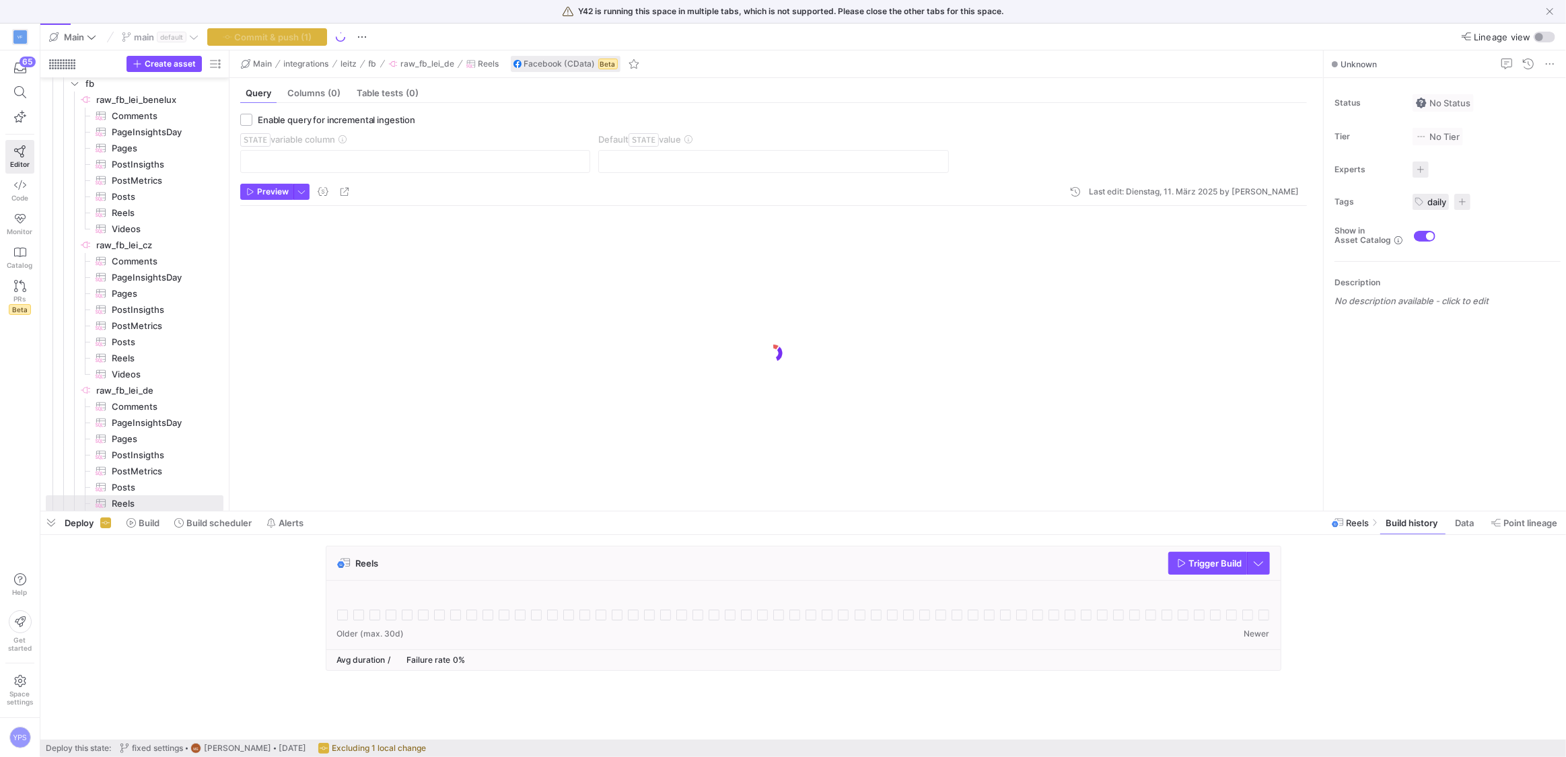
scroll to position [229, 0]
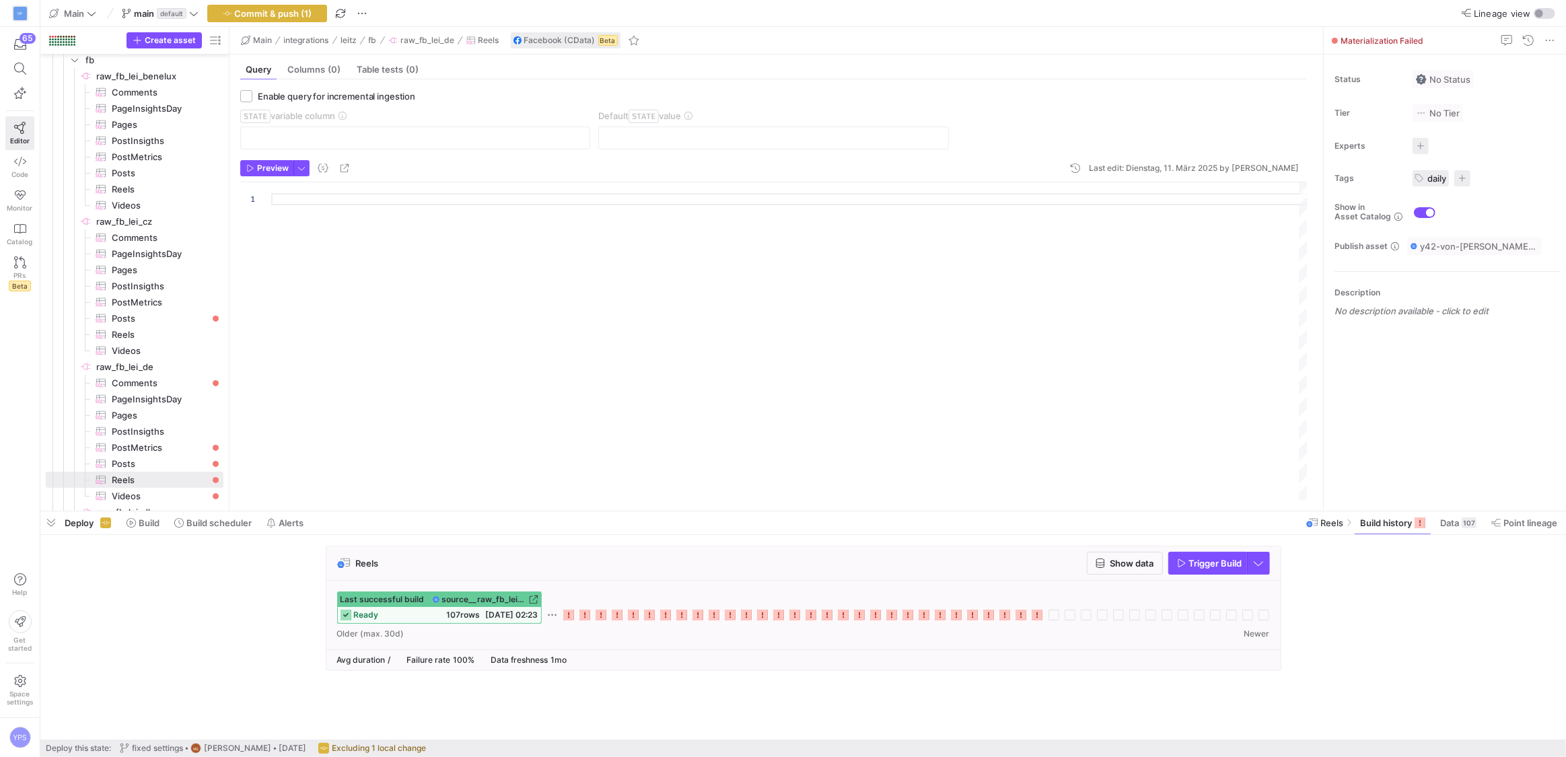
click at [1041, 612] on icon at bounding box center [1036, 615] width 11 height 11
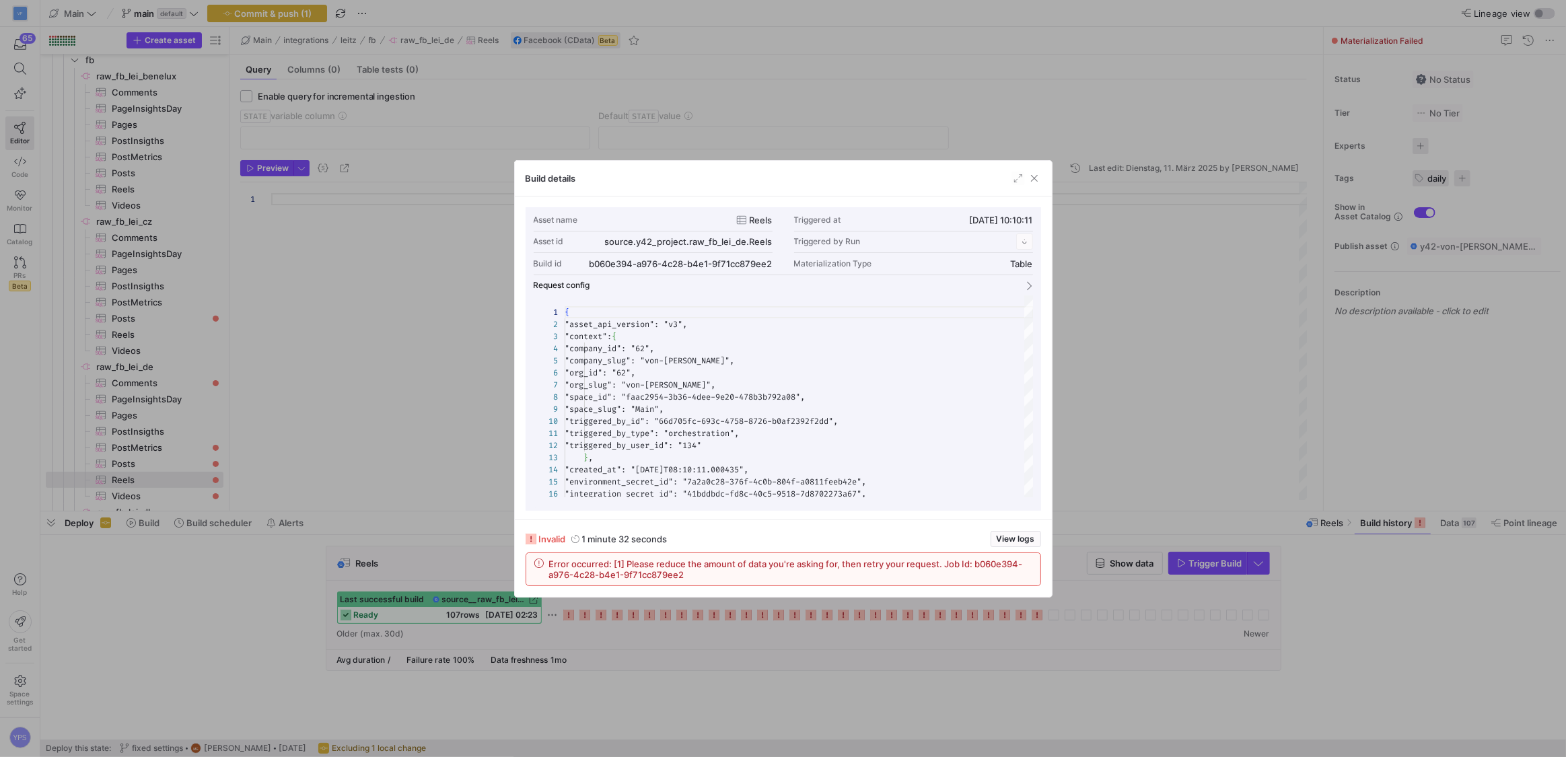
scroll to position [121, 0]
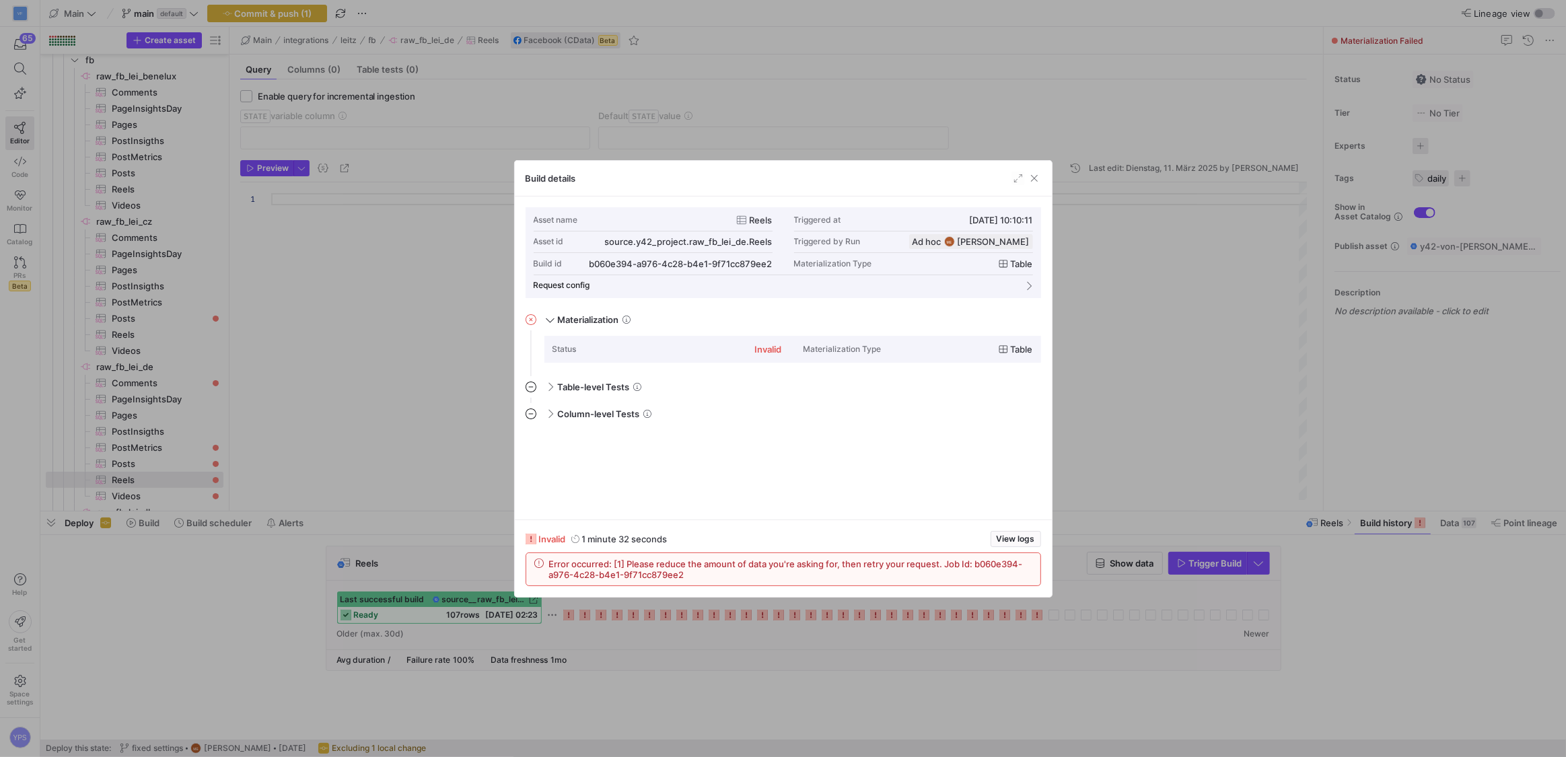
click at [1179, 373] on div at bounding box center [783, 378] width 1566 height 757
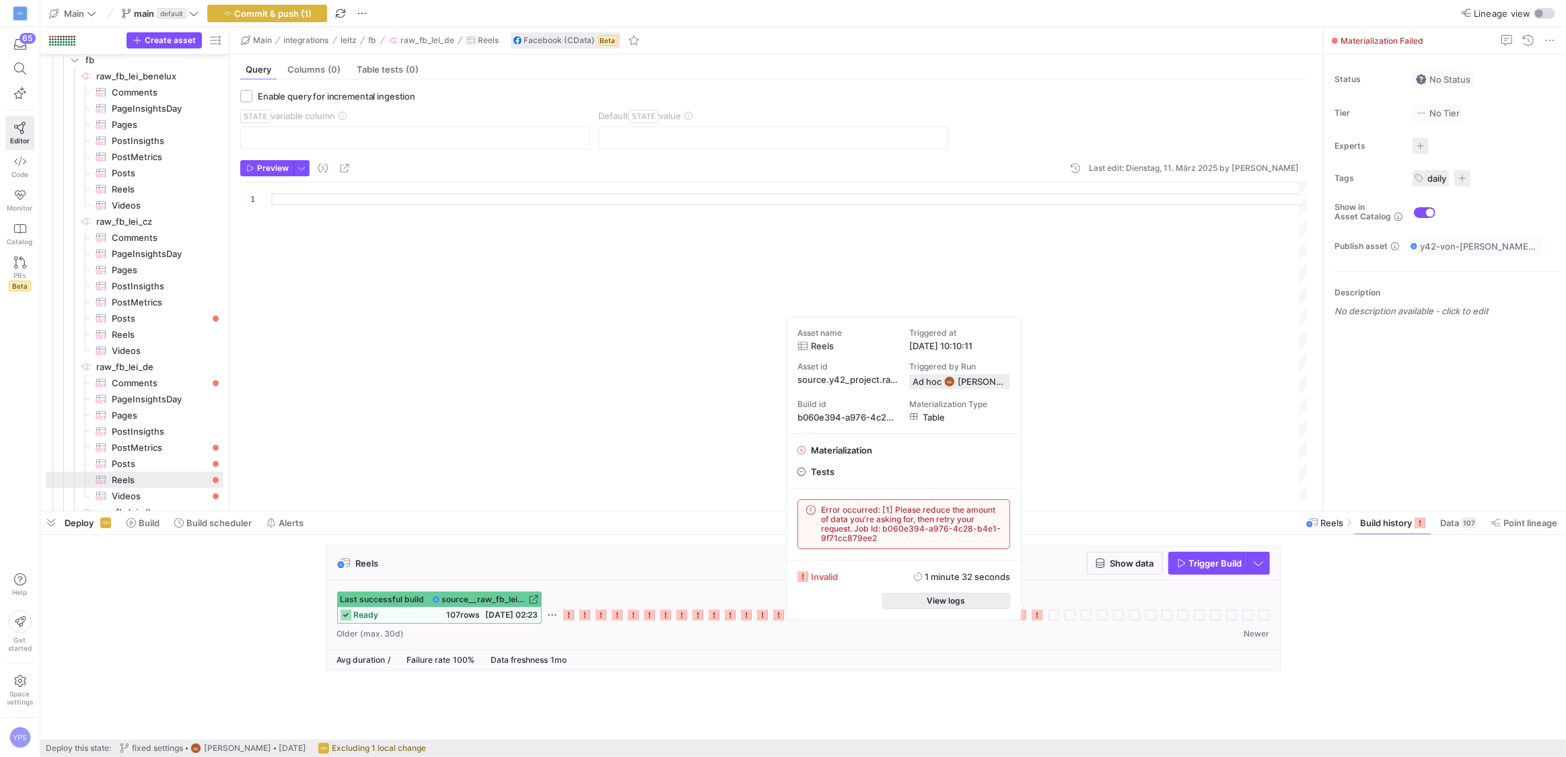
click at [1002, 603] on span "button" at bounding box center [946, 600] width 126 height 15
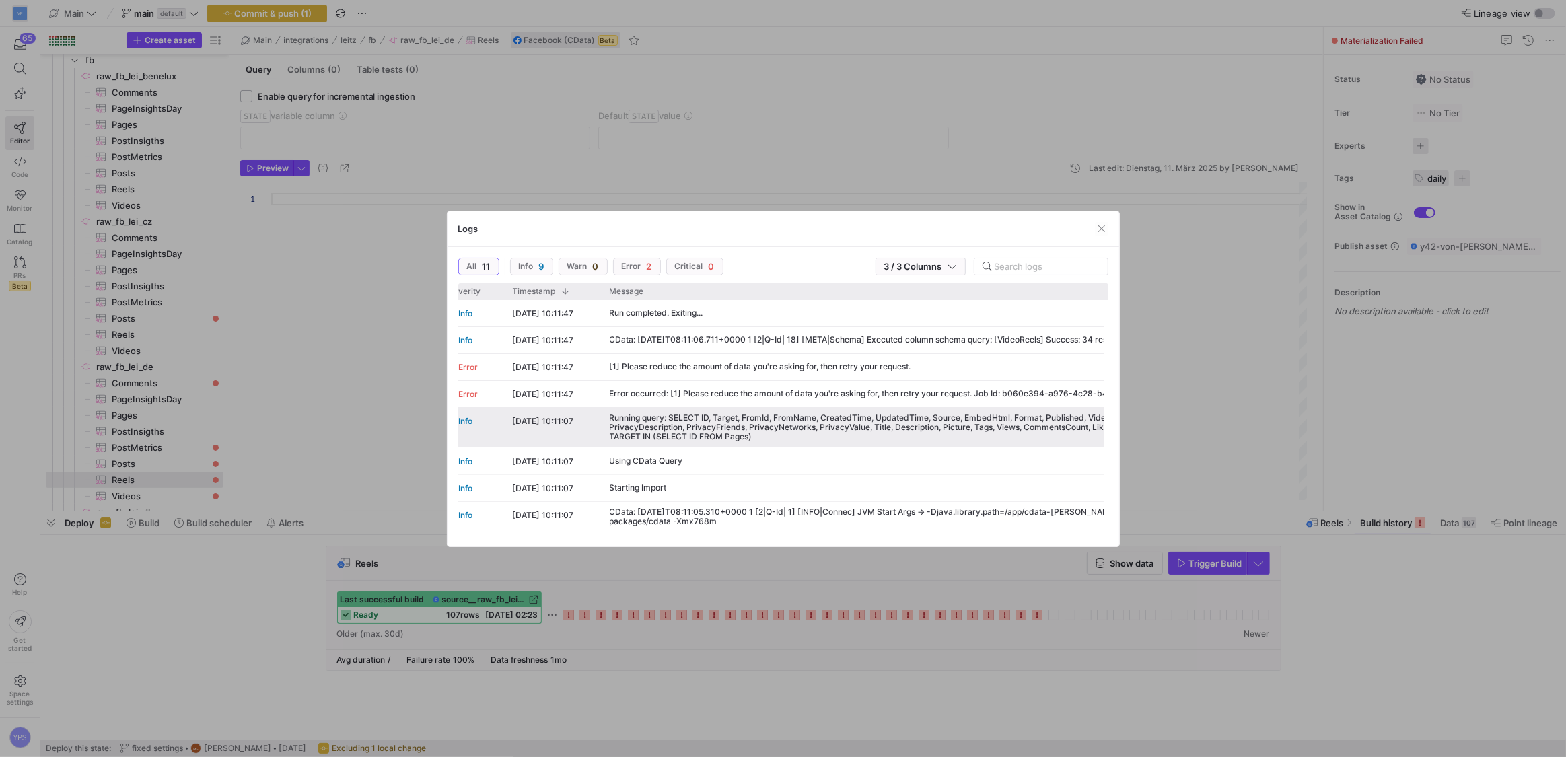
scroll to position [0, 0]
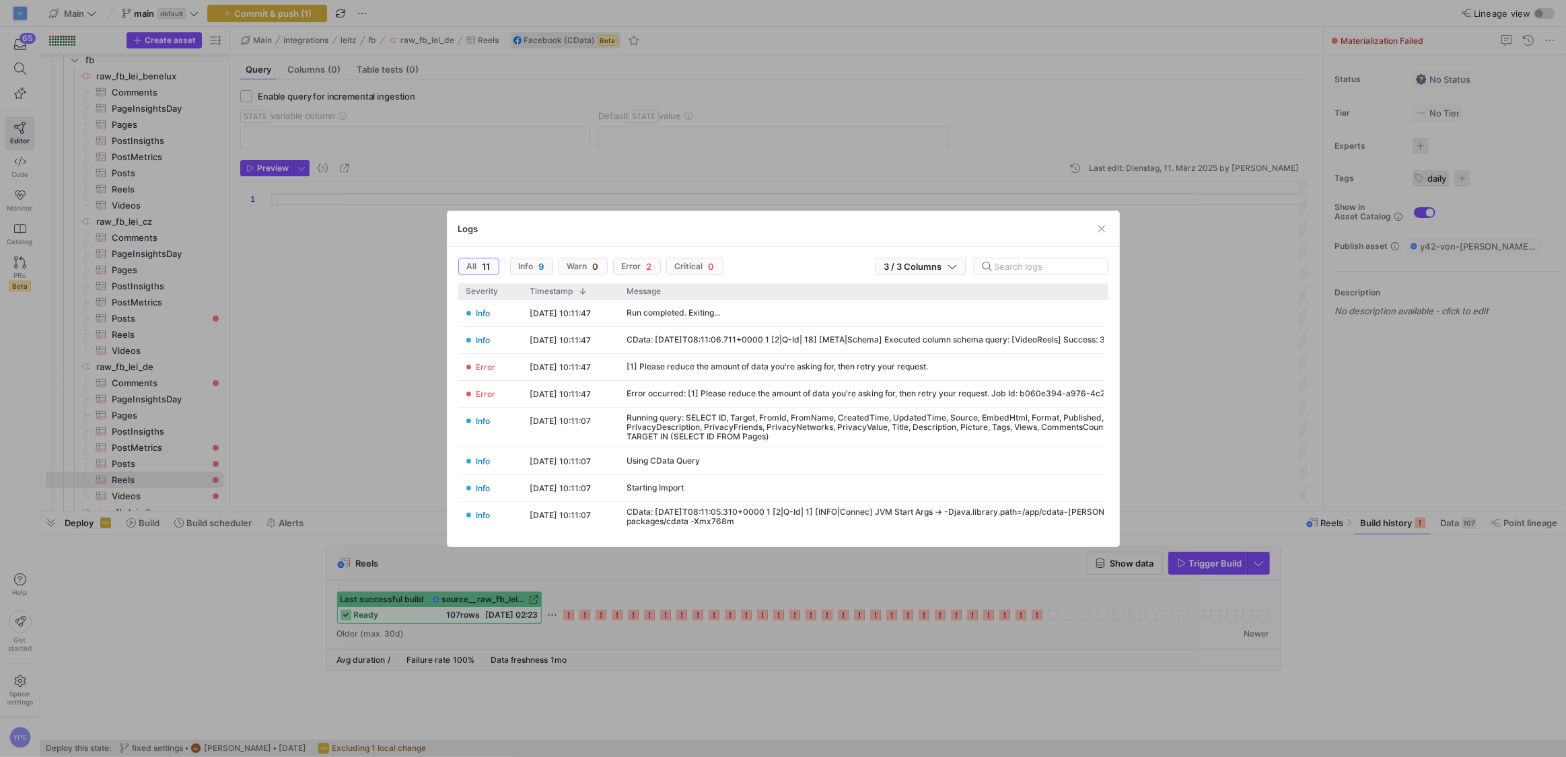
click at [1219, 397] on div at bounding box center [783, 378] width 1566 height 757
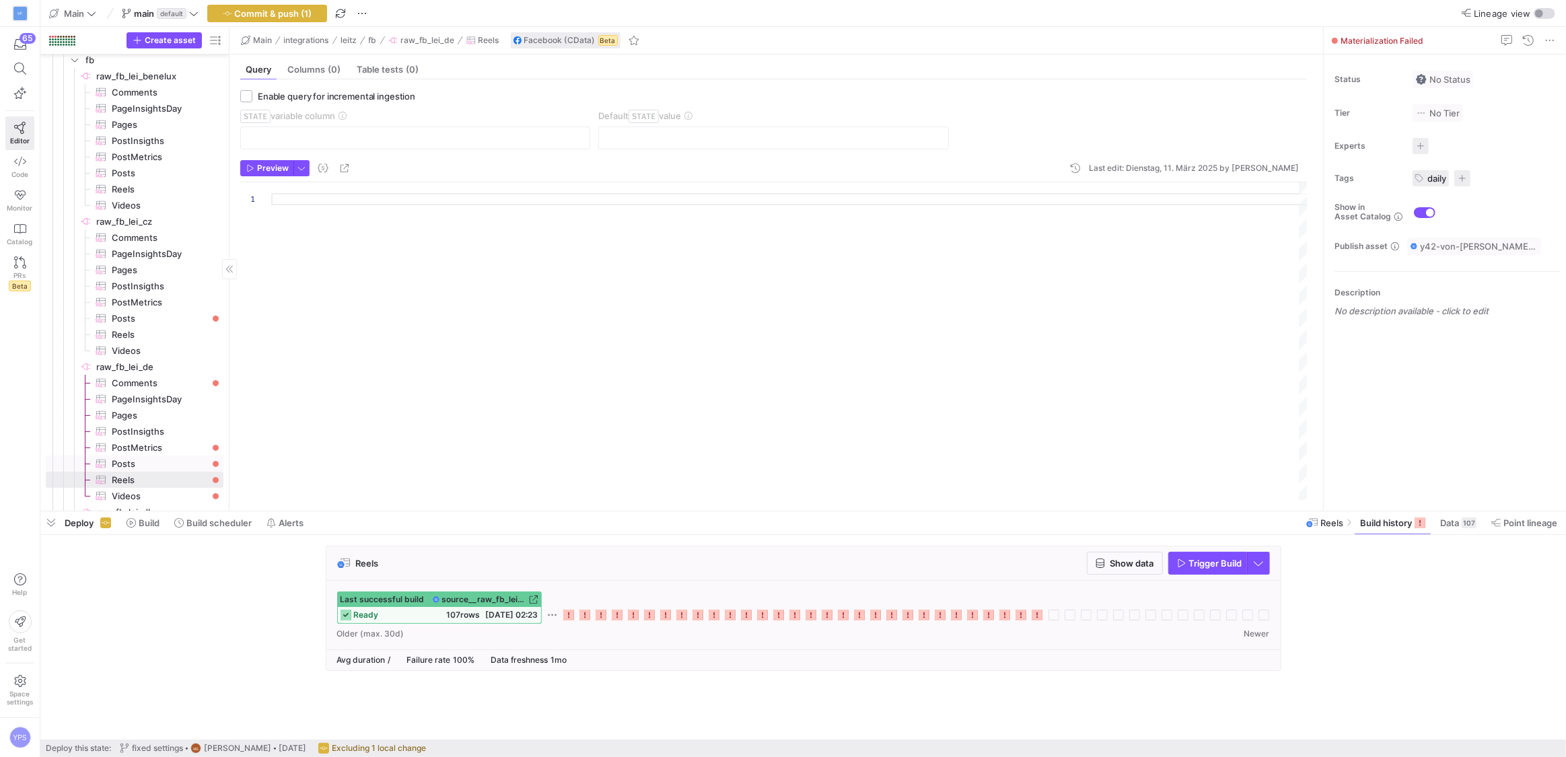
click at [166, 466] on span "Posts​​​​​​​​​" at bounding box center [160, 463] width 96 height 15
click at [170, 450] on span "PostMetrics​​​​​​​​​" at bounding box center [160, 447] width 96 height 15
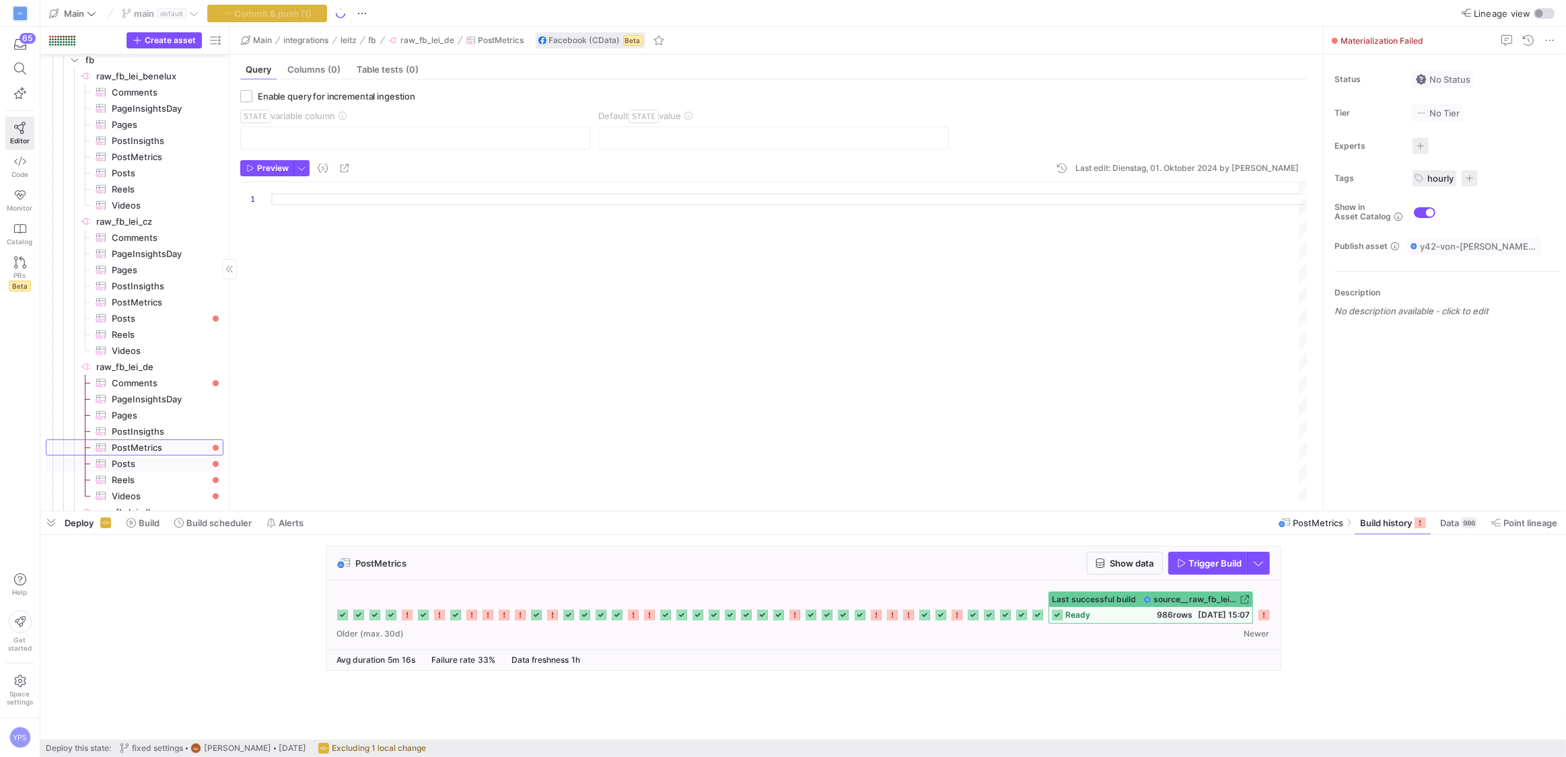
scroll to position [244, 0]
click at [163, 464] on span "Reels​​​​​​​​​" at bounding box center [160, 464] width 96 height 15
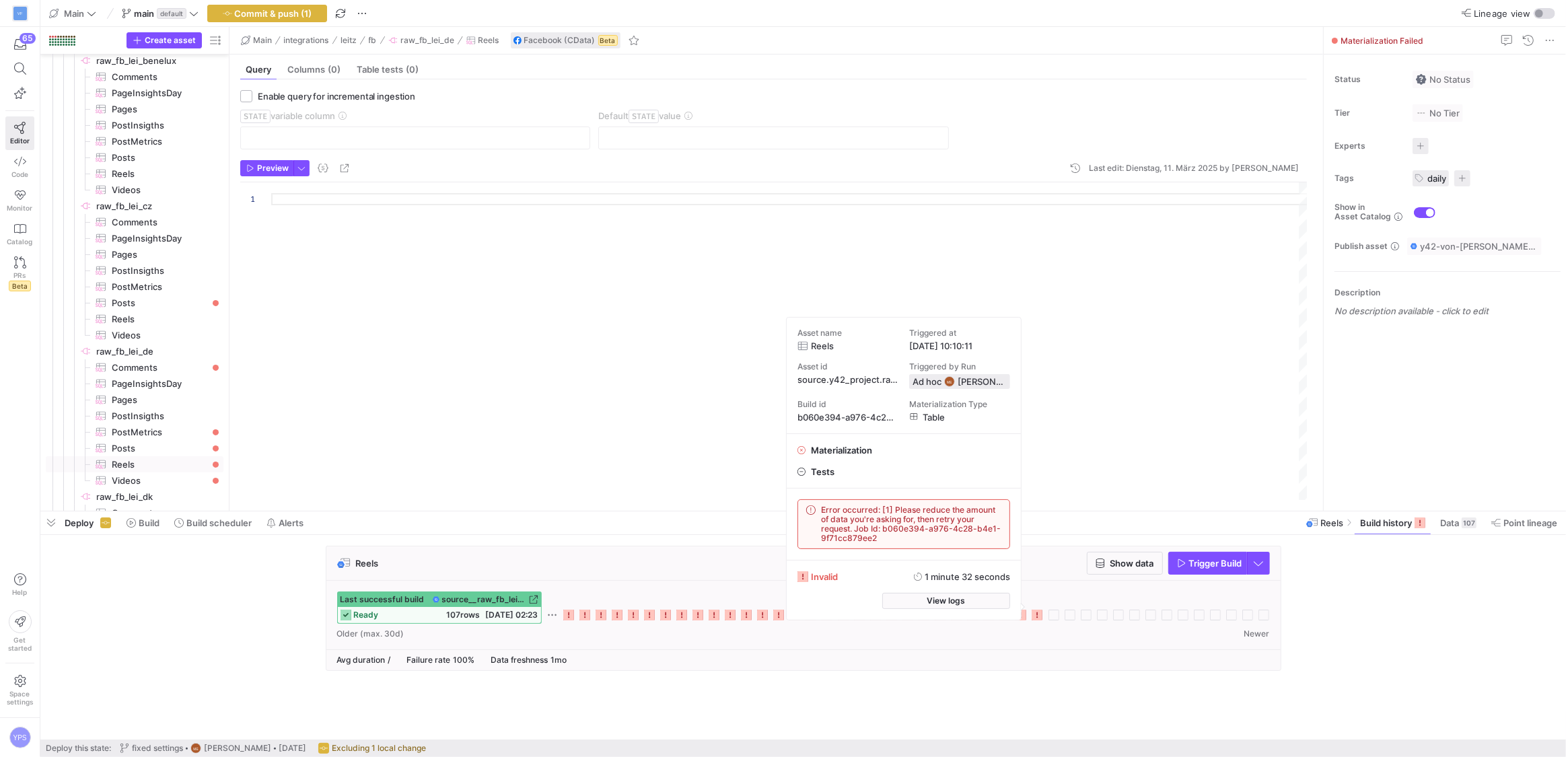
click at [1035, 619] on icon at bounding box center [1036, 615] width 11 height 11
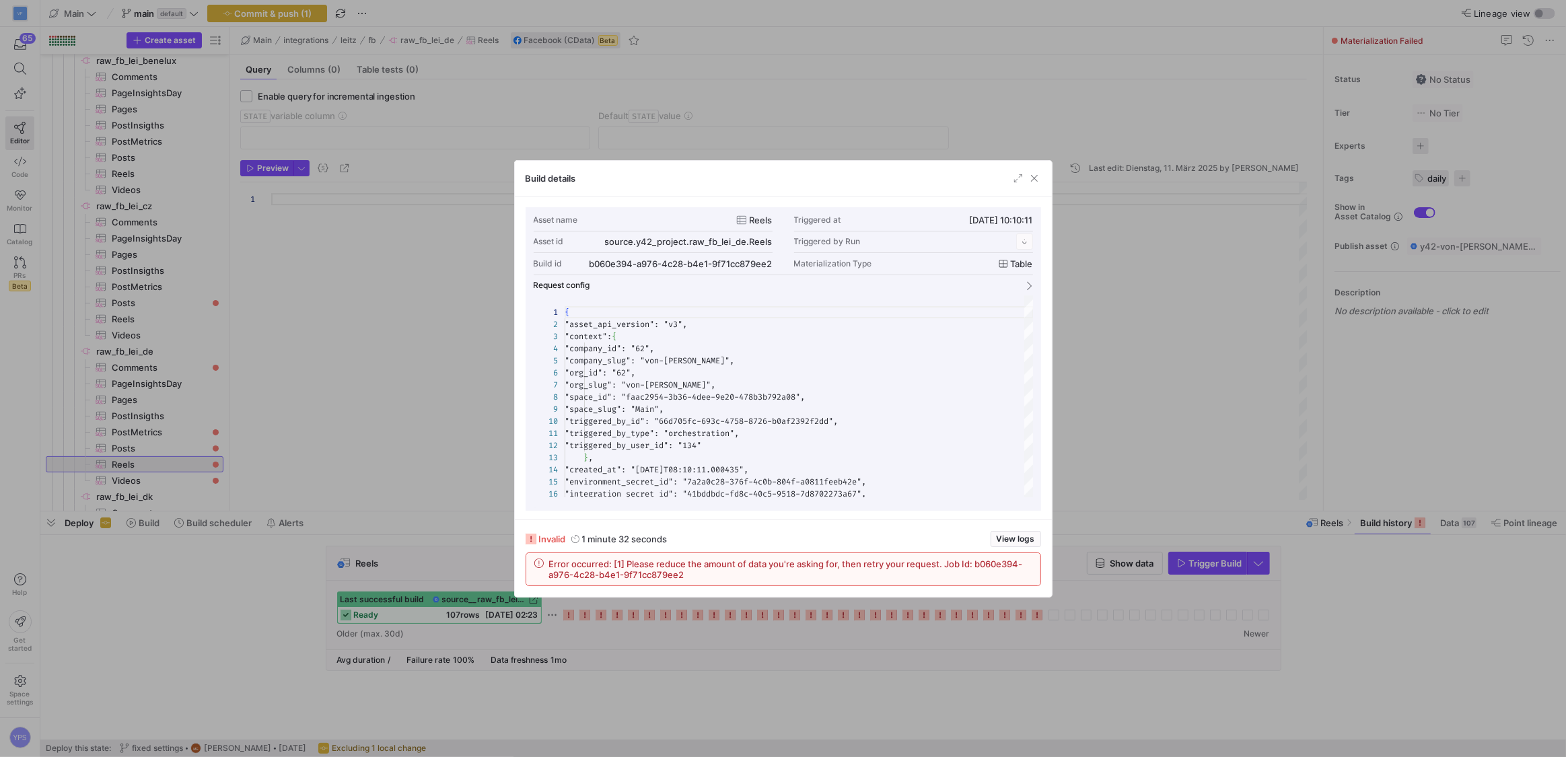
scroll to position [121, 0]
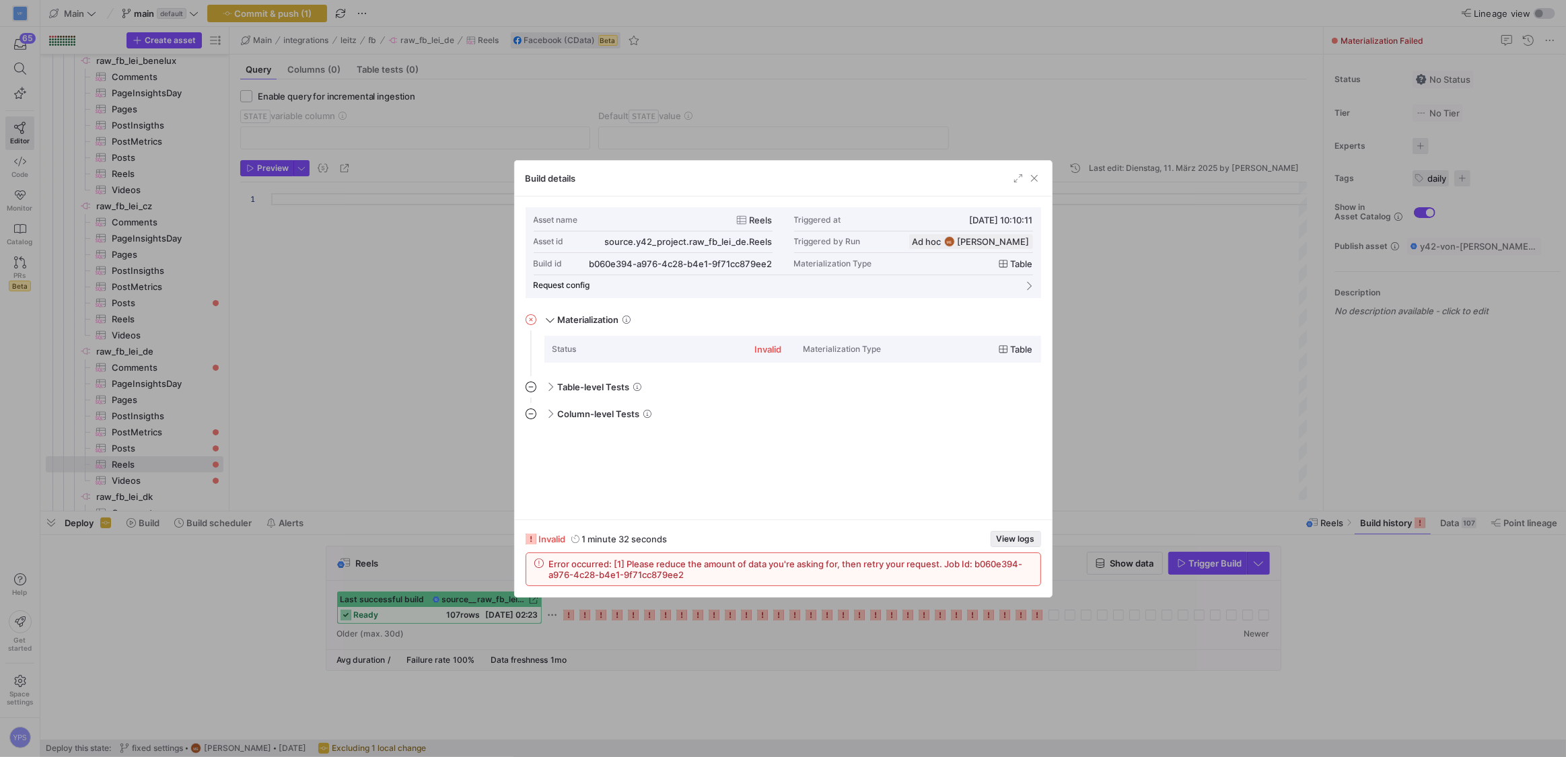
click at [1029, 532] on span "button" at bounding box center [1015, 538] width 49 height 15
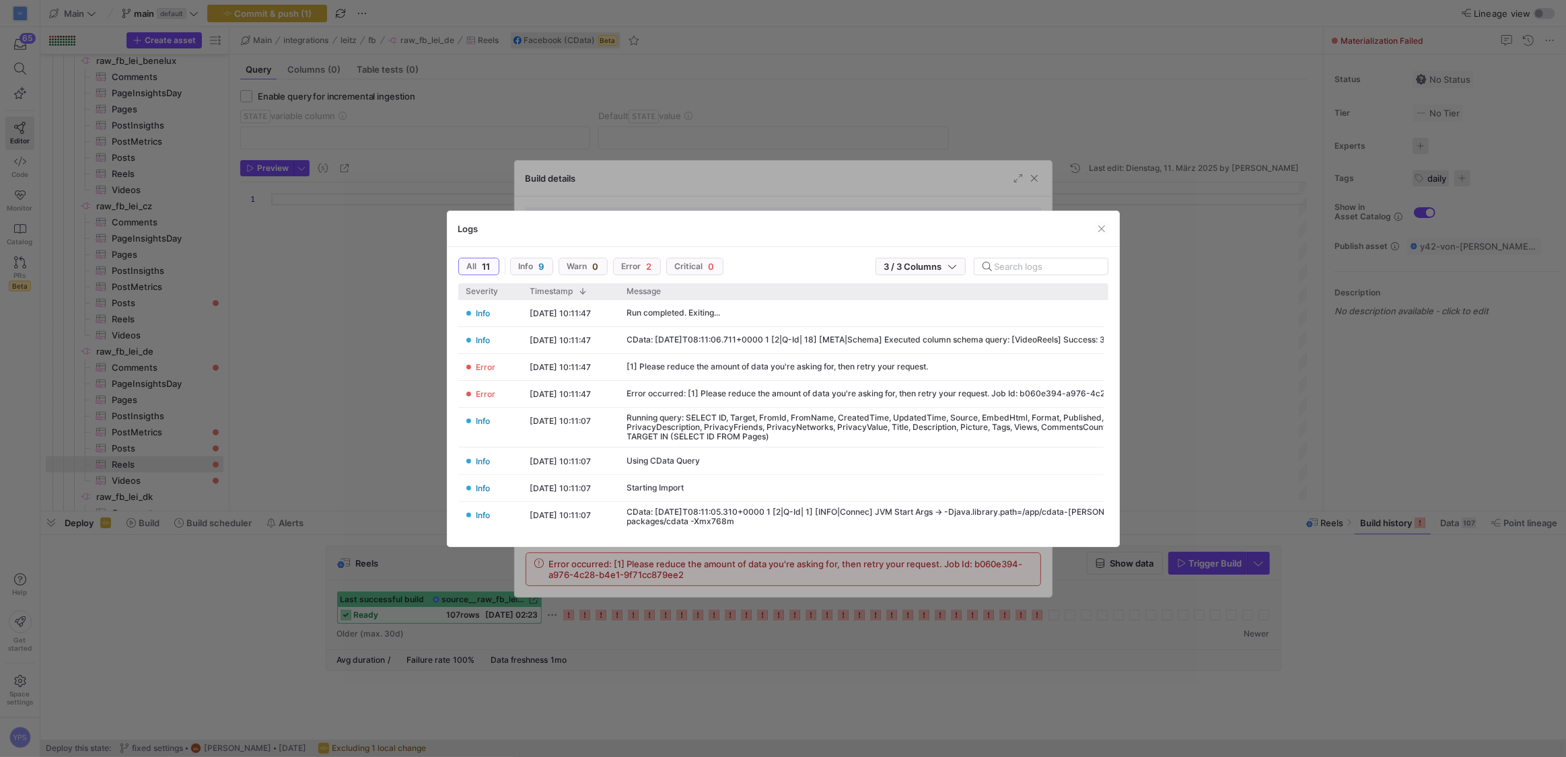
scroll to position [165, 0]
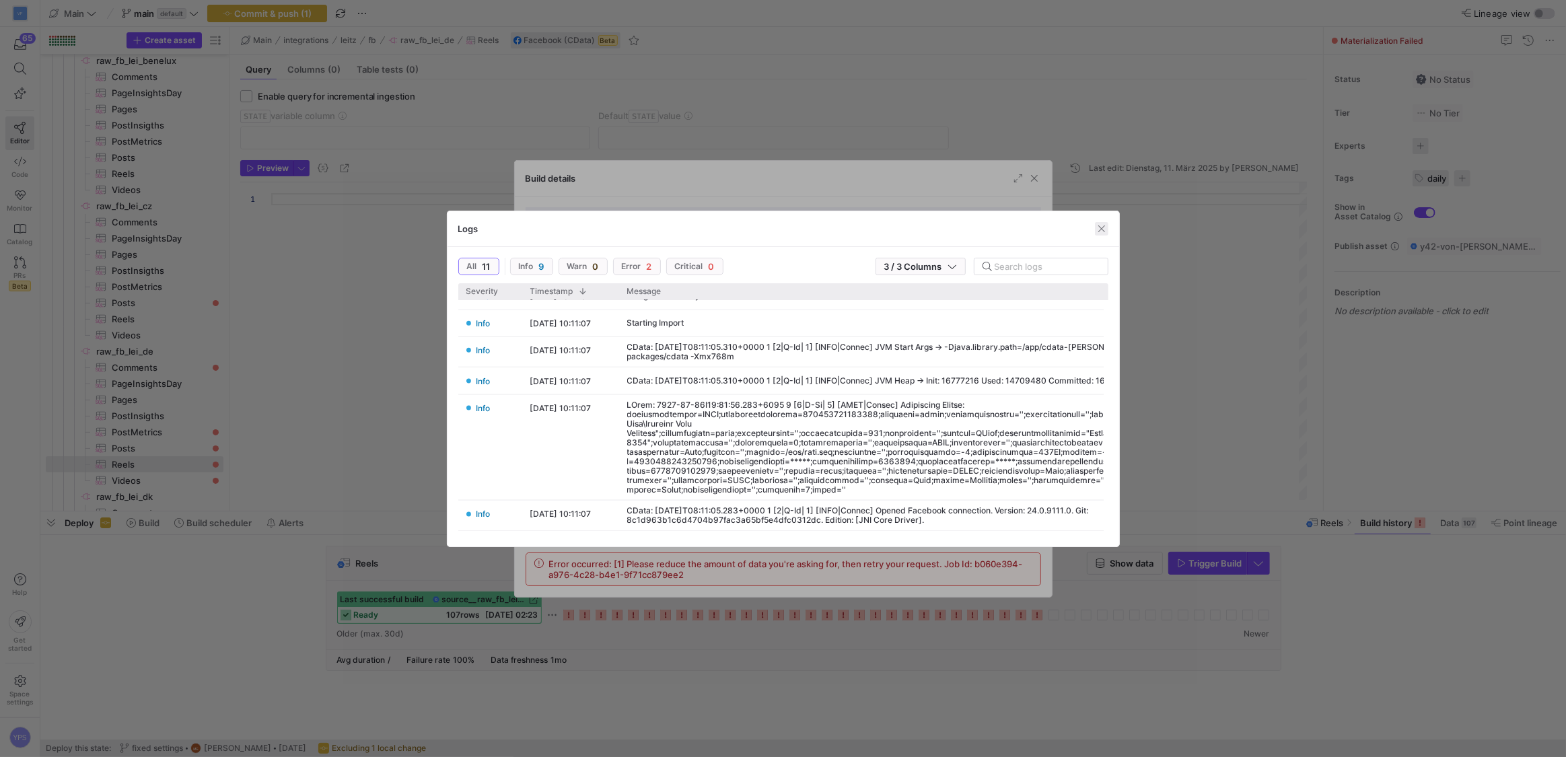
click at [1102, 231] on span "button" at bounding box center [1101, 228] width 13 height 13
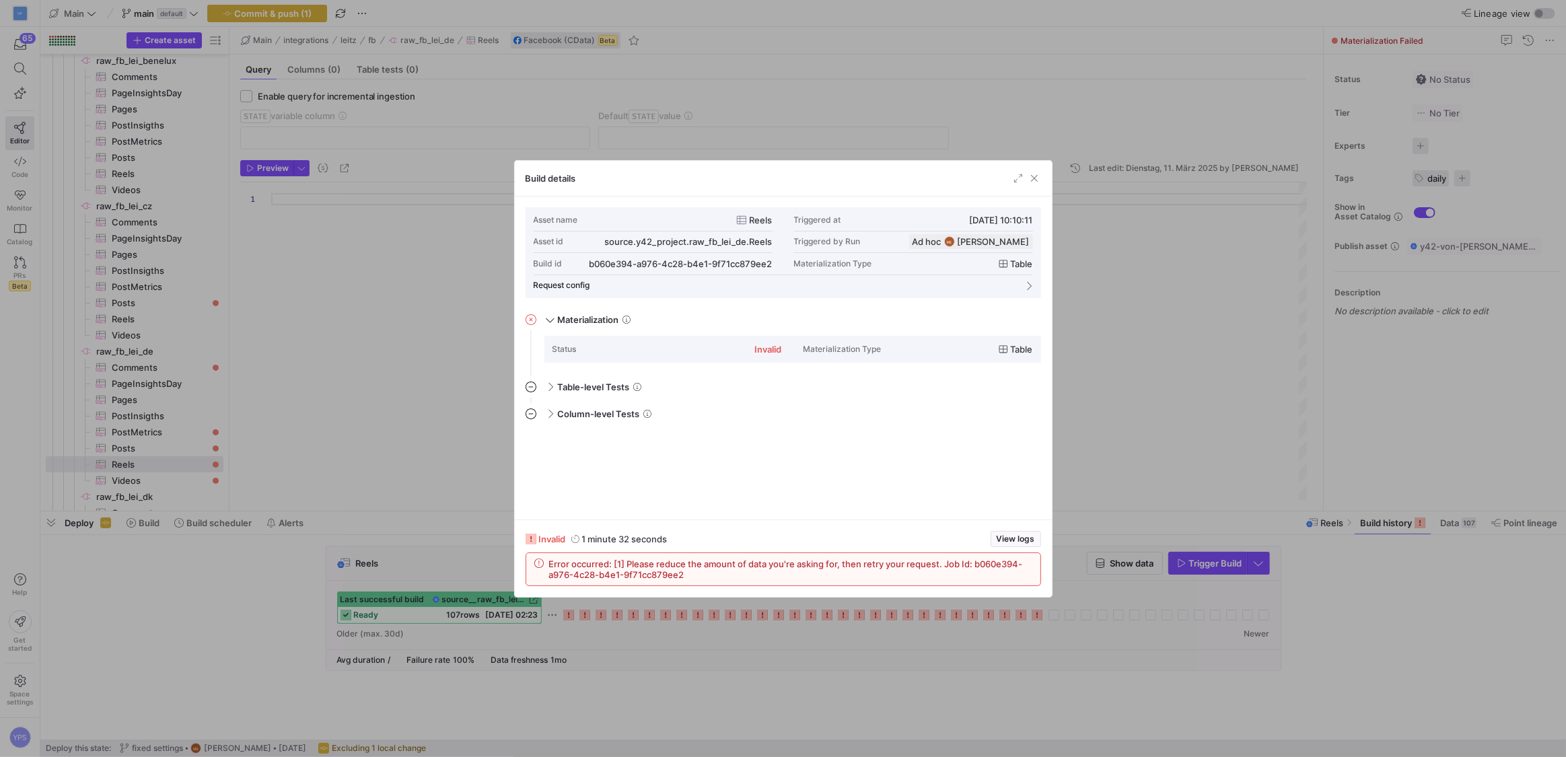
click at [353, 340] on div at bounding box center [783, 378] width 1566 height 757
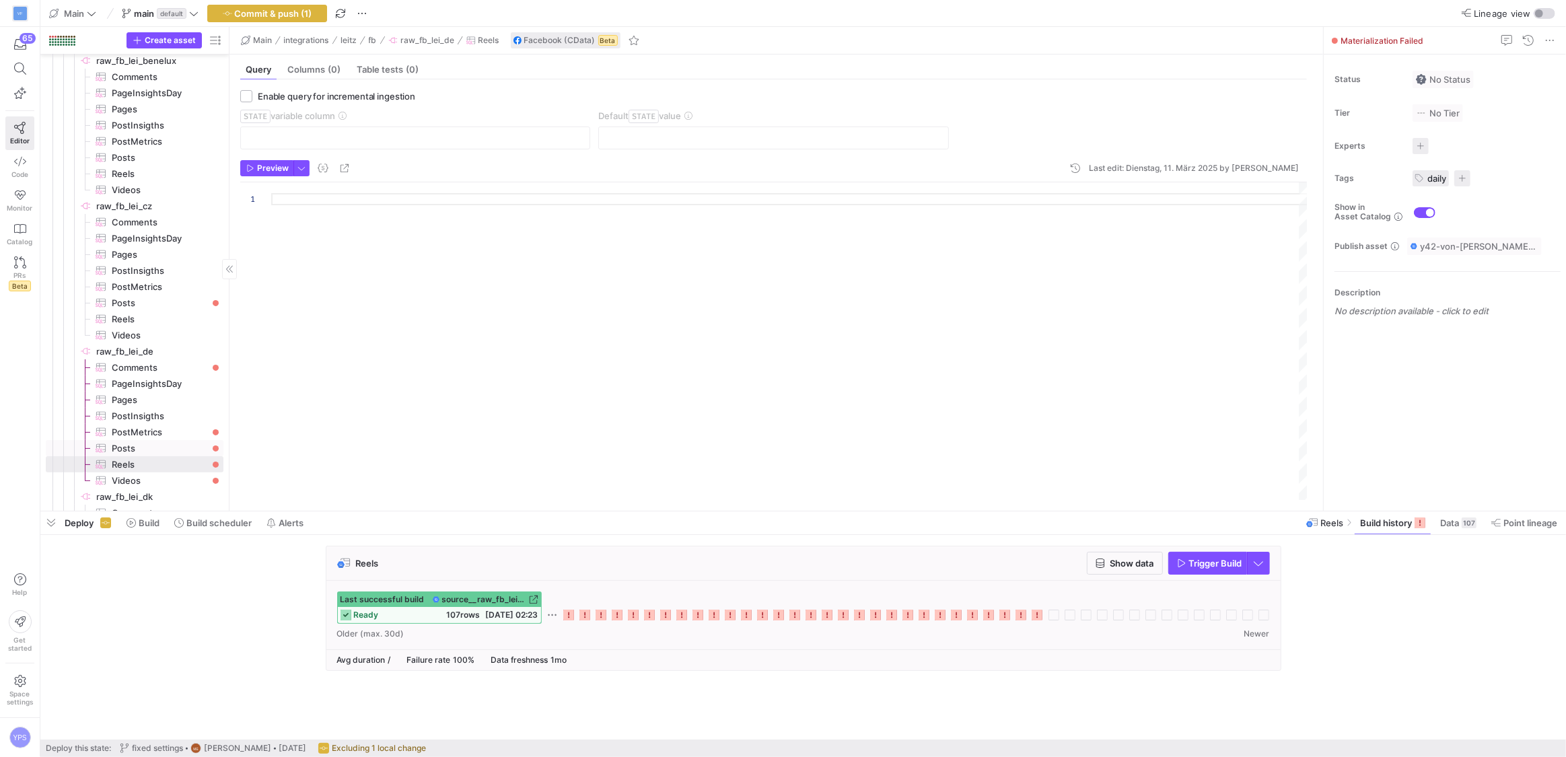
click at [174, 449] on span "Posts​​​​​​​​​" at bounding box center [160, 448] width 96 height 15
click at [170, 429] on span "PostMetrics​​​​​​​​​" at bounding box center [160, 432] width 96 height 15
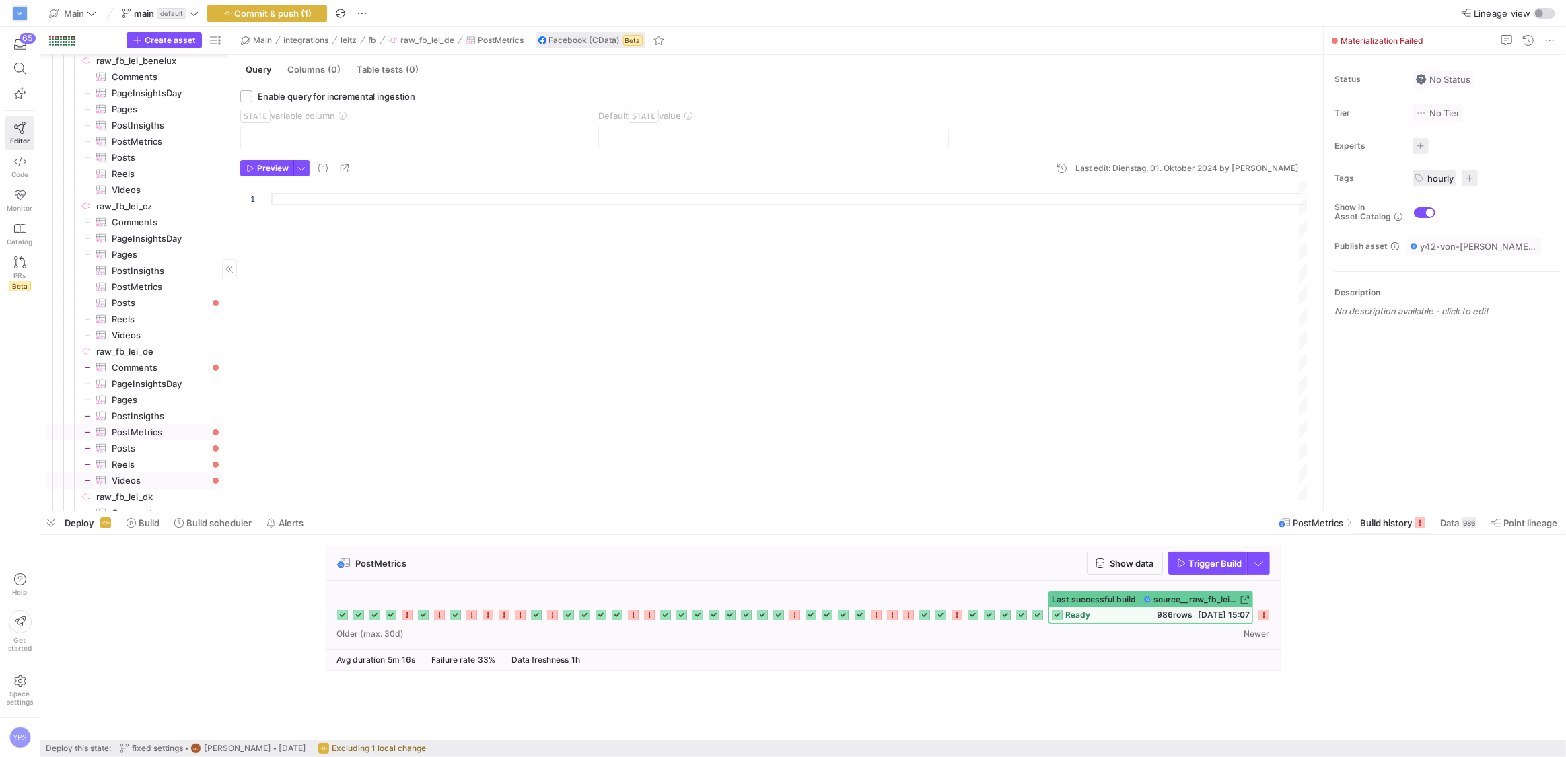
click at [142, 477] on span "Videos​​​​​​​​​" at bounding box center [160, 480] width 96 height 15
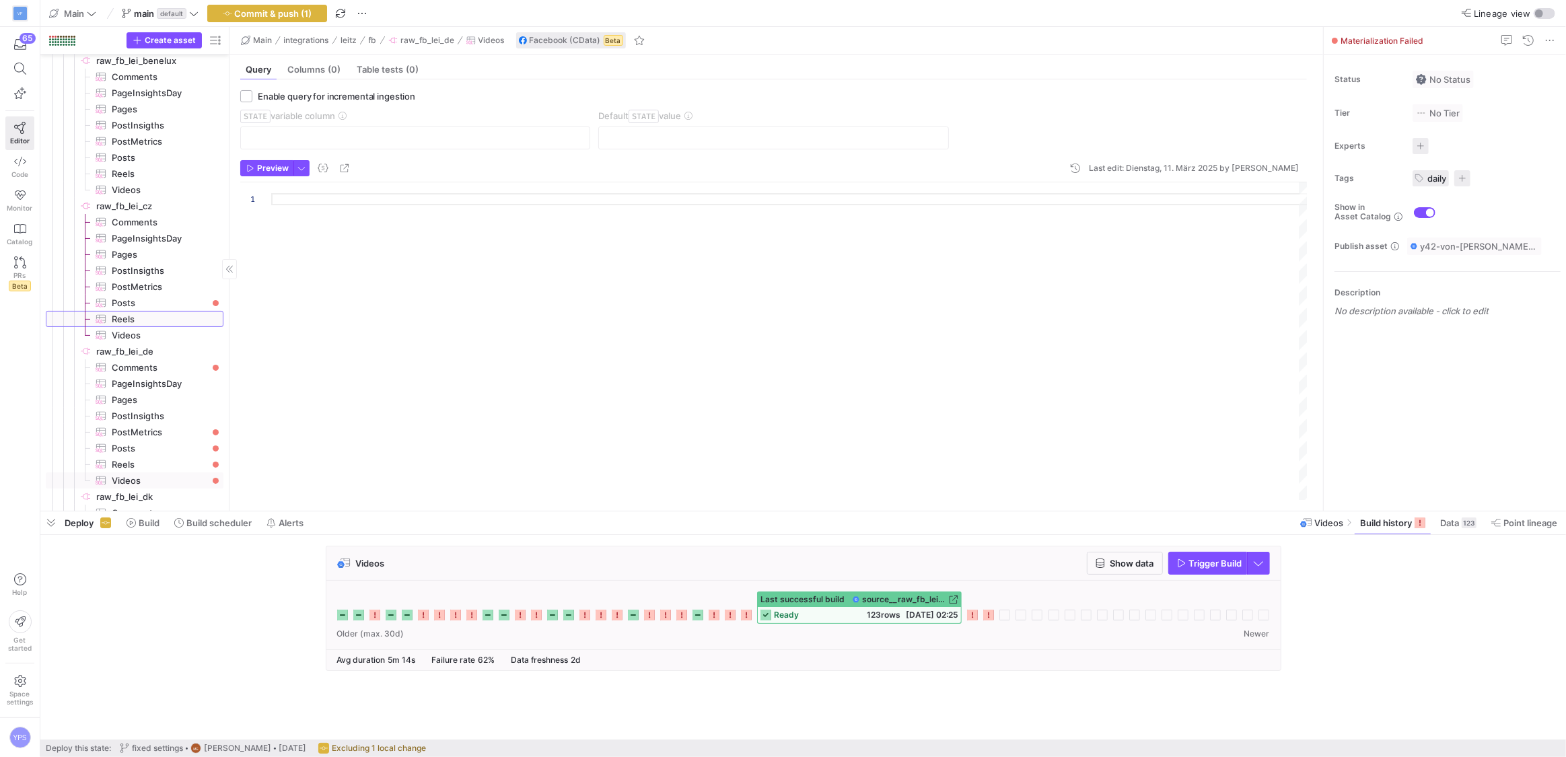
click at [172, 311] on link "Reels​​​​​​​​​" at bounding box center [135, 319] width 178 height 16
click at [179, 303] on span "Posts​​​​​​​​​" at bounding box center [160, 302] width 96 height 15
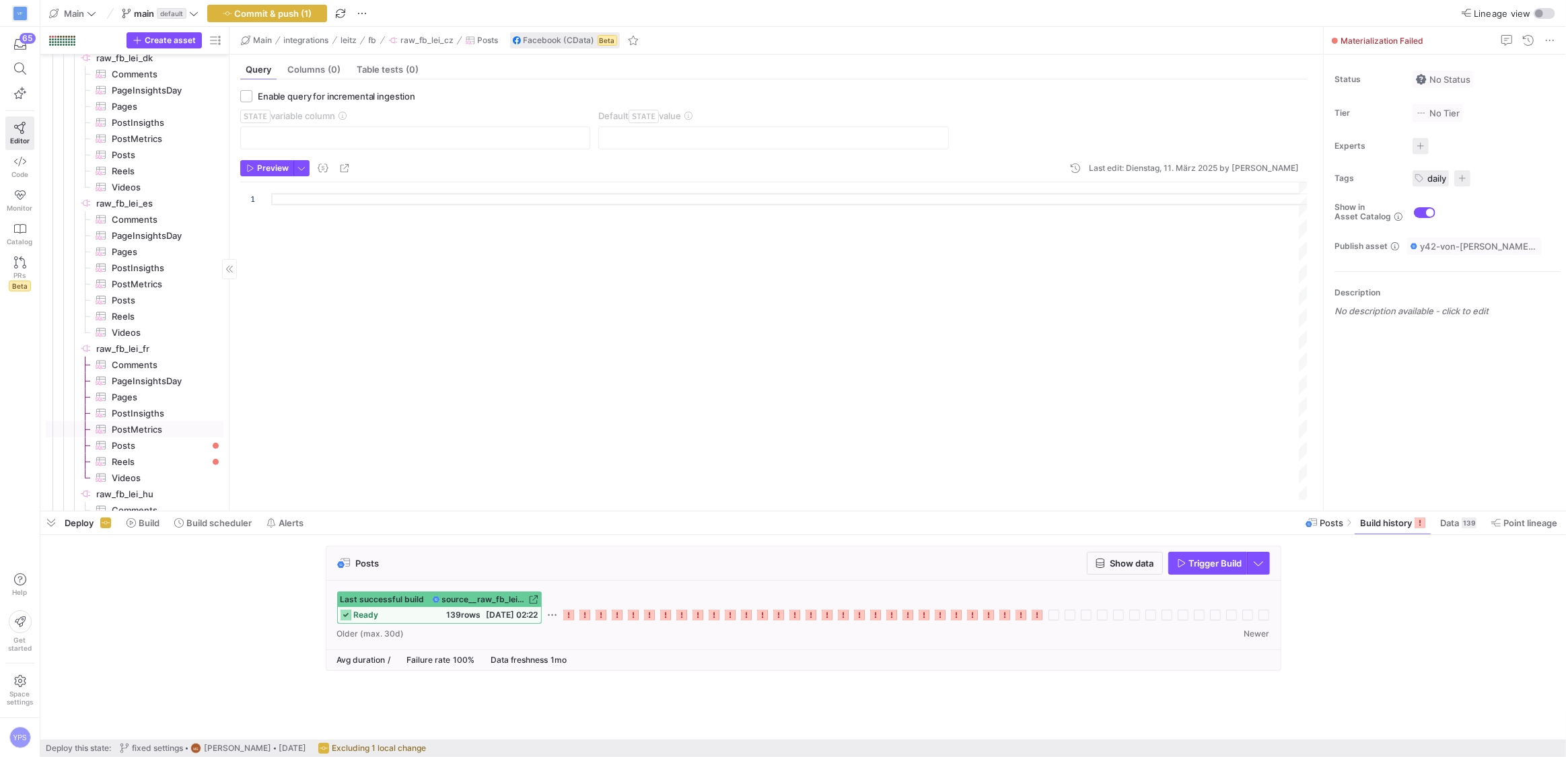
scroll to position [751, 0]
click at [126, 373] on span "Posts​​​​​​​​​" at bounding box center [160, 377] width 96 height 15
click at [1025, 616] on icon at bounding box center [1020, 615] width 11 height 11
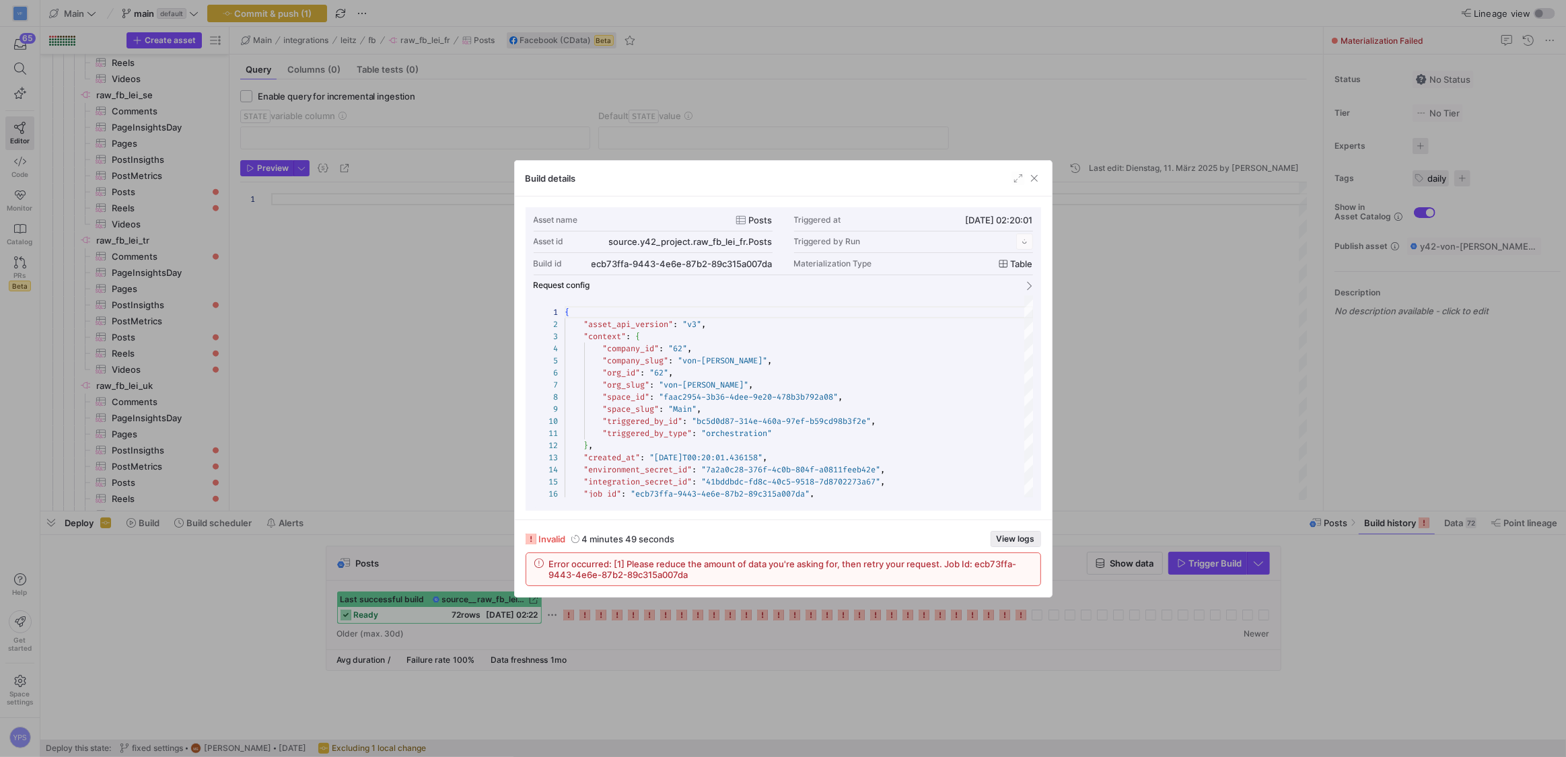
scroll to position [121, 0]
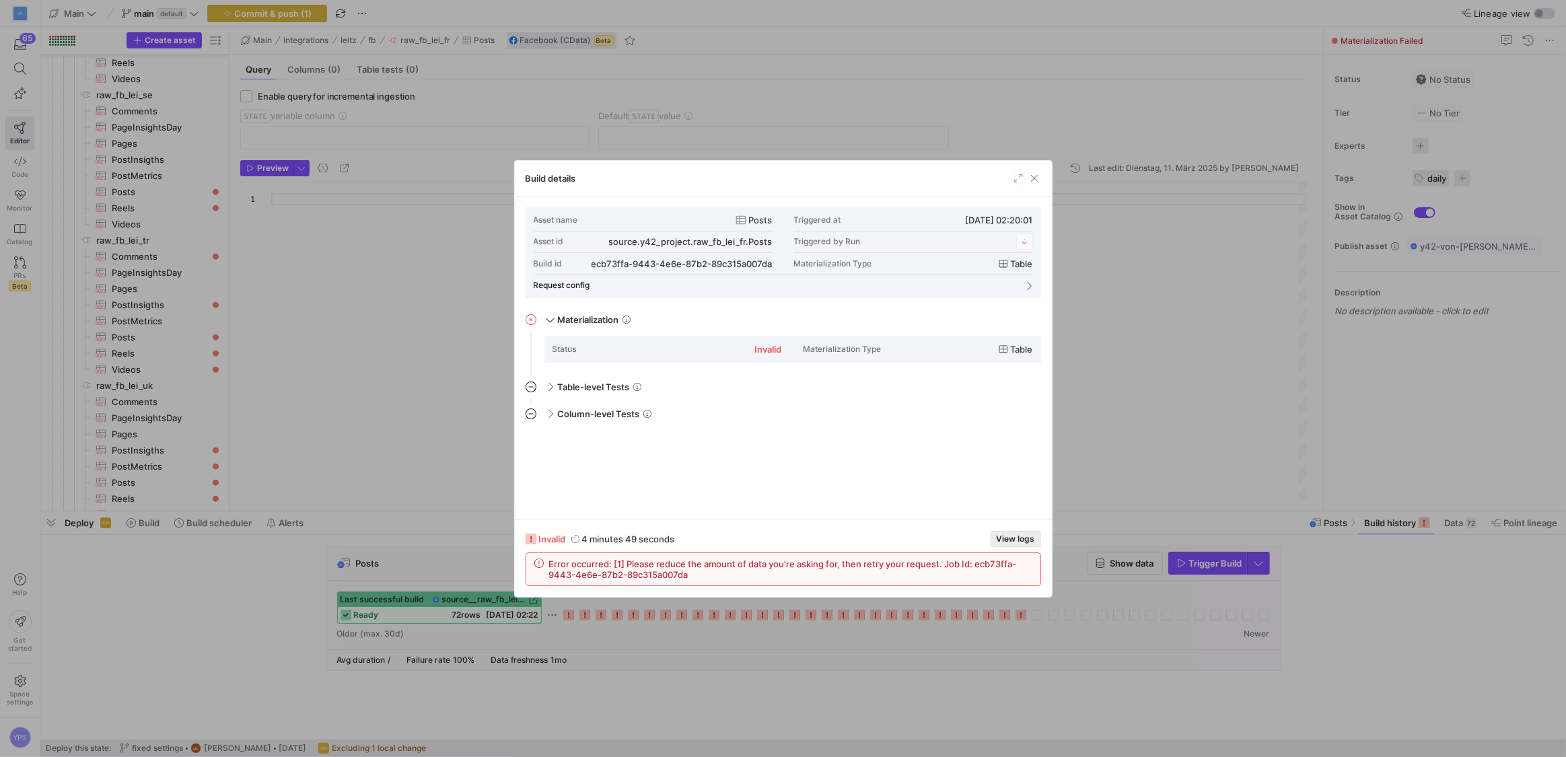
click at [1023, 546] on span "button" at bounding box center [1015, 538] width 49 height 15
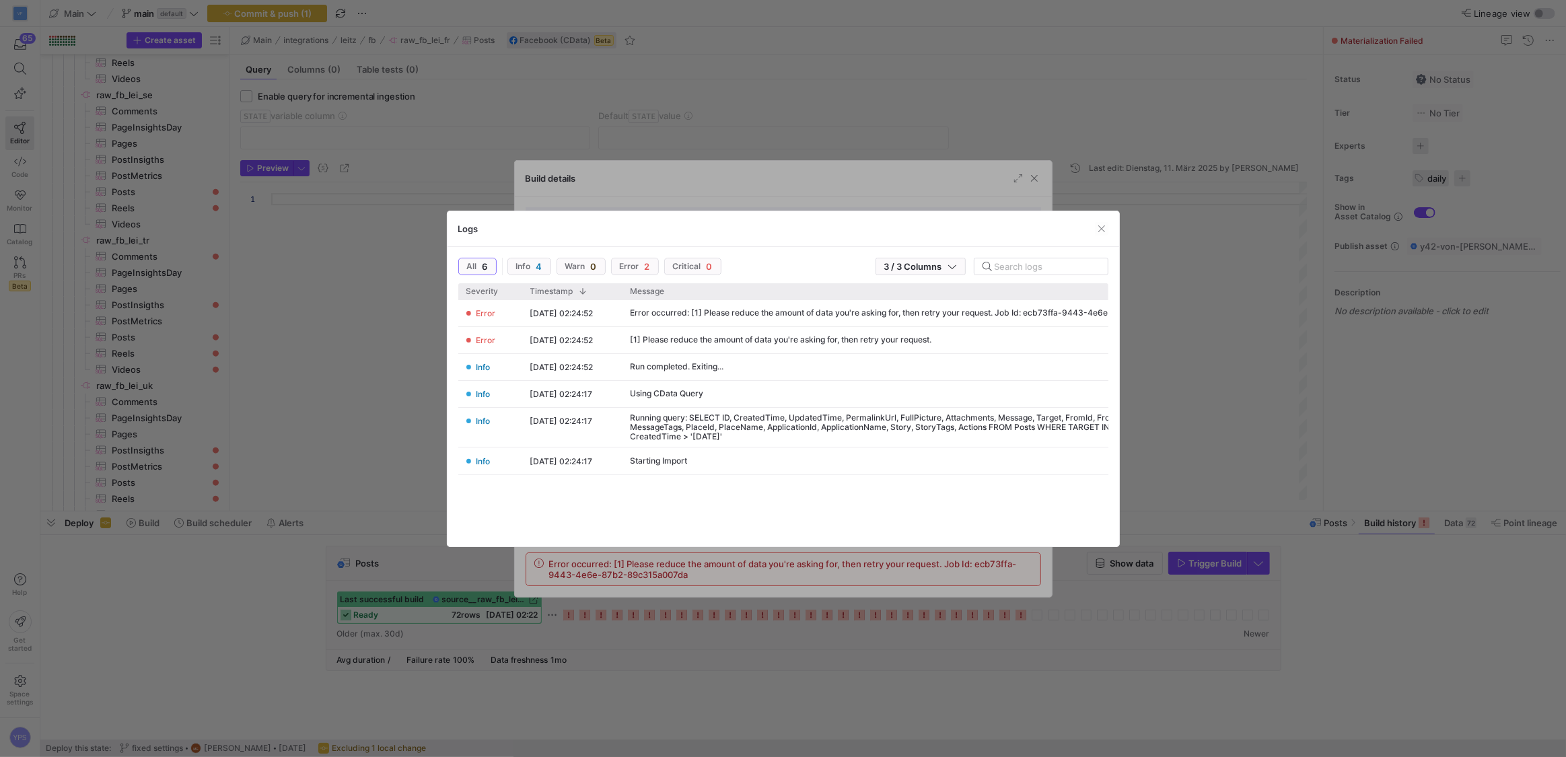
click at [1222, 309] on div at bounding box center [783, 378] width 1566 height 757
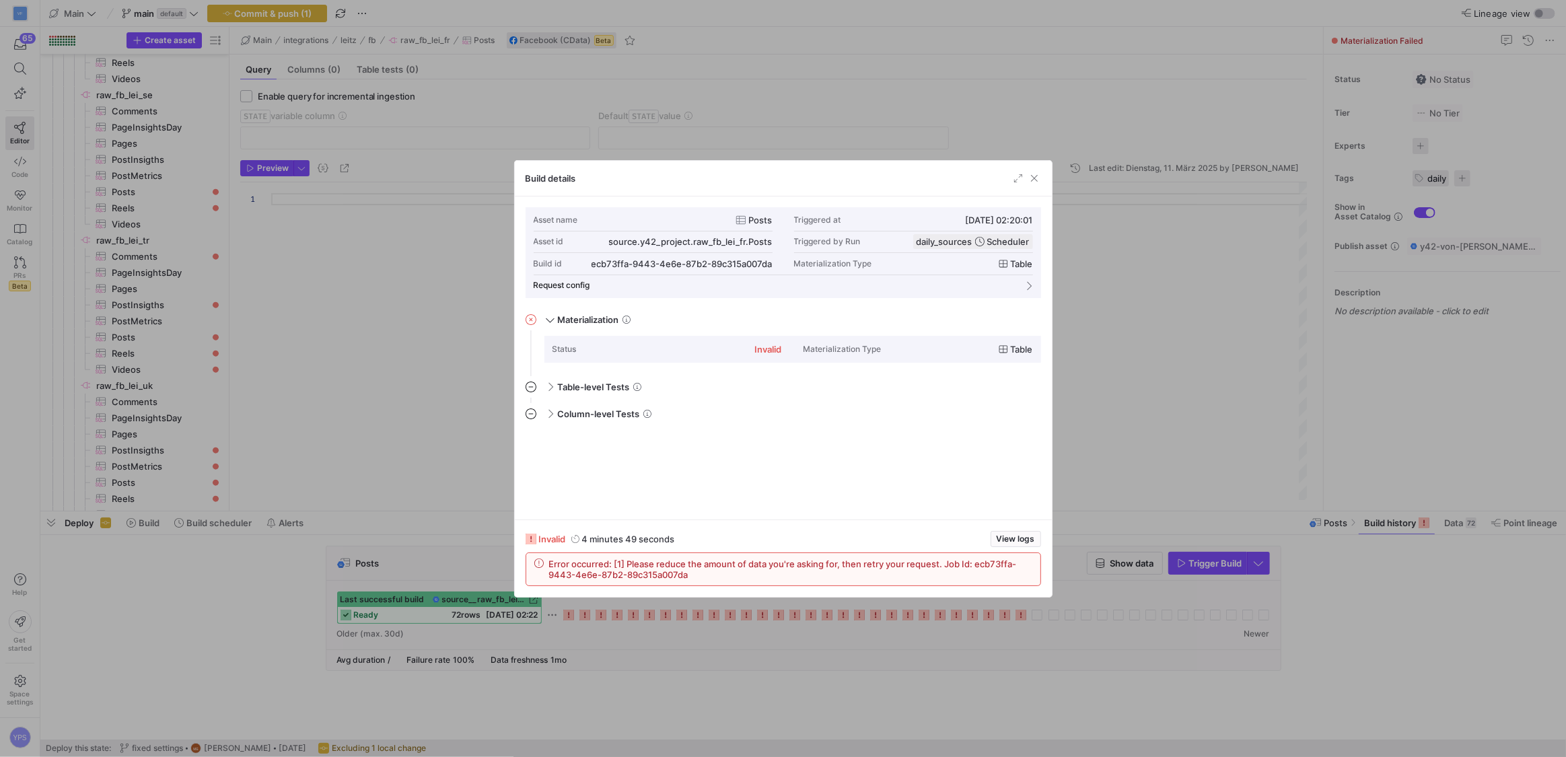
click at [1222, 309] on div at bounding box center [783, 378] width 1566 height 757
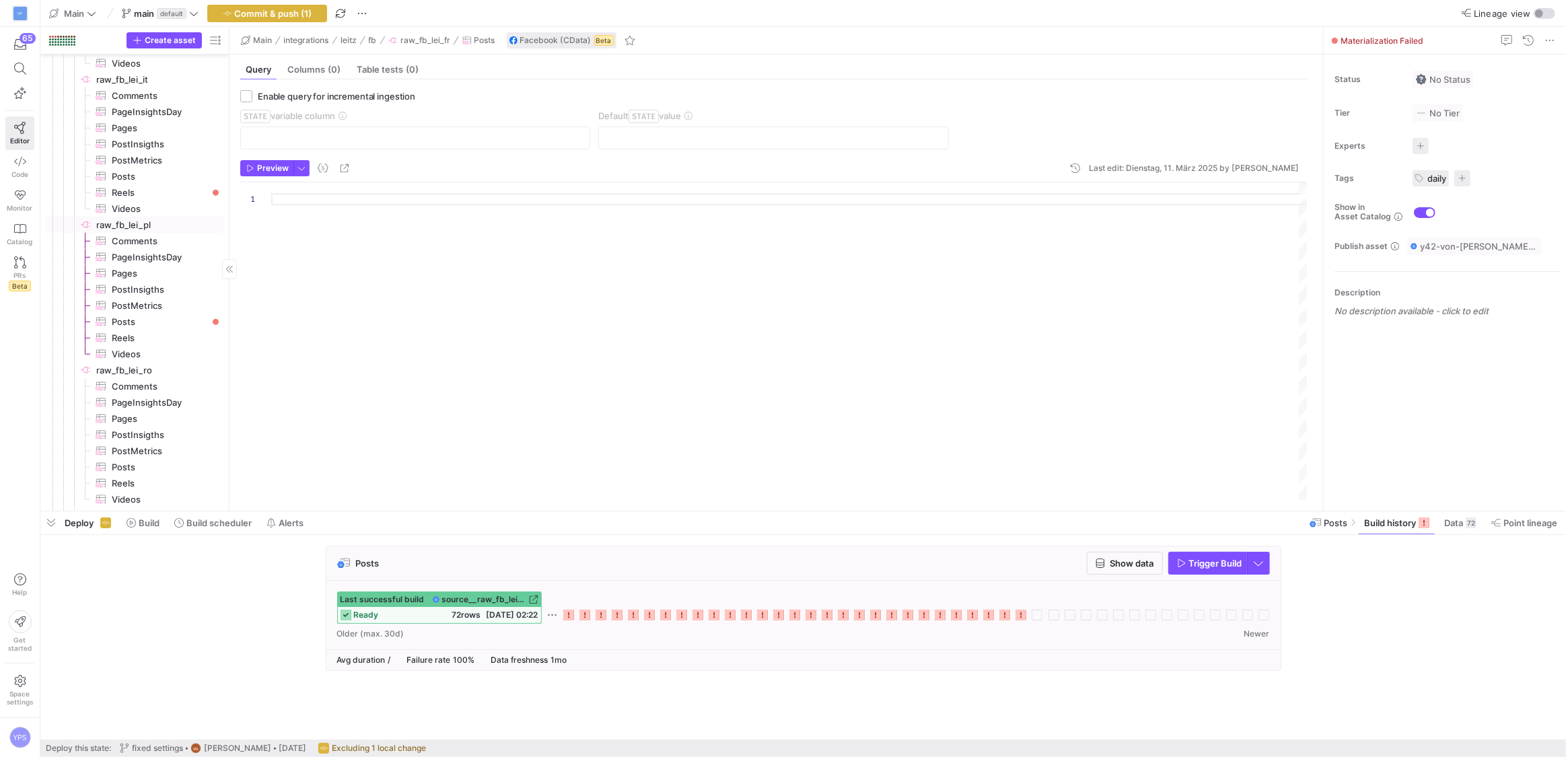
scroll to position [1521, 0]
click at [162, 176] on span "PostMetrics​​​​​​​​​" at bounding box center [160, 172] width 96 height 15
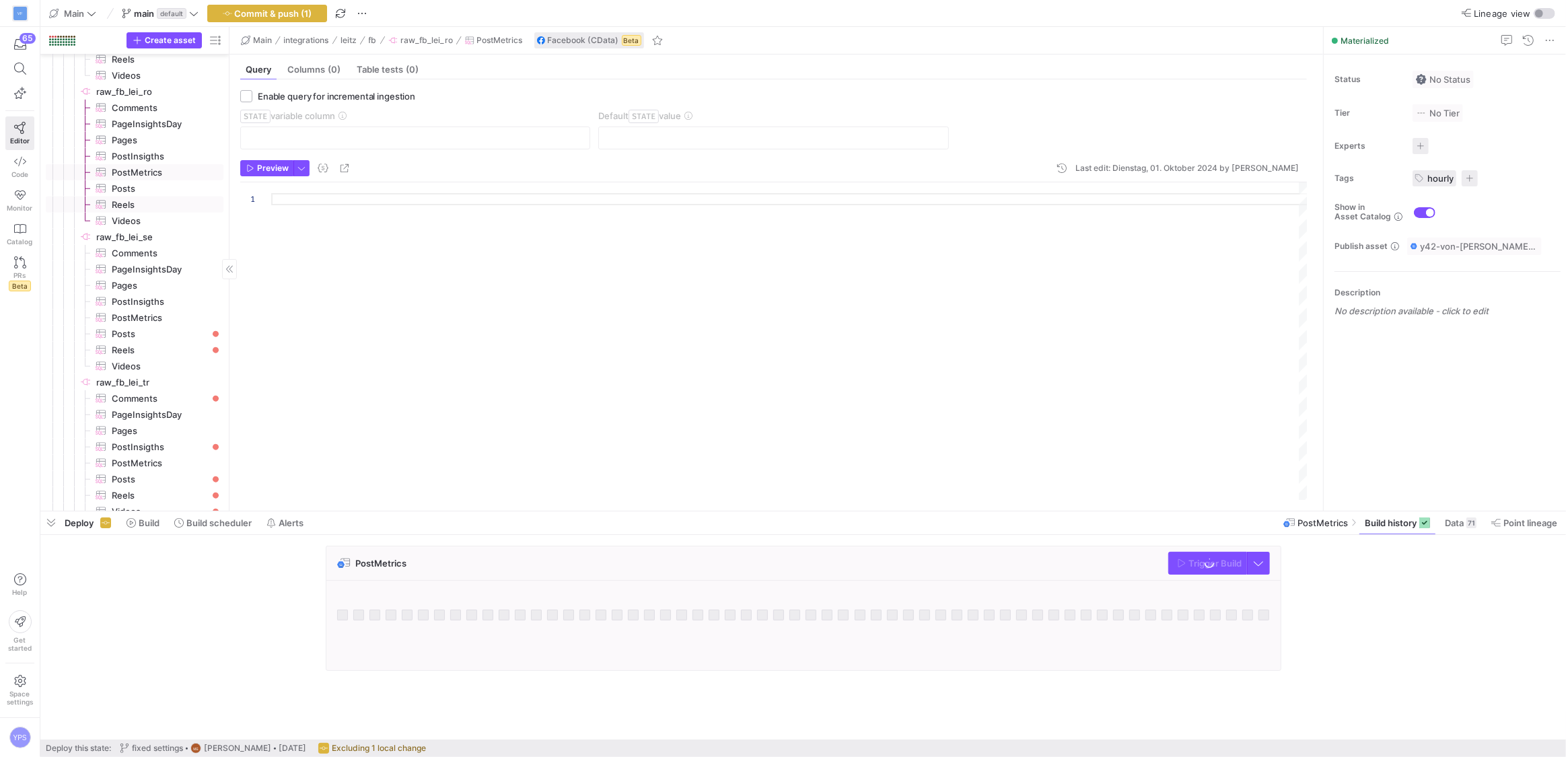
click at [160, 196] on link "Reels​​​​​​​​​" at bounding box center [135, 204] width 178 height 16
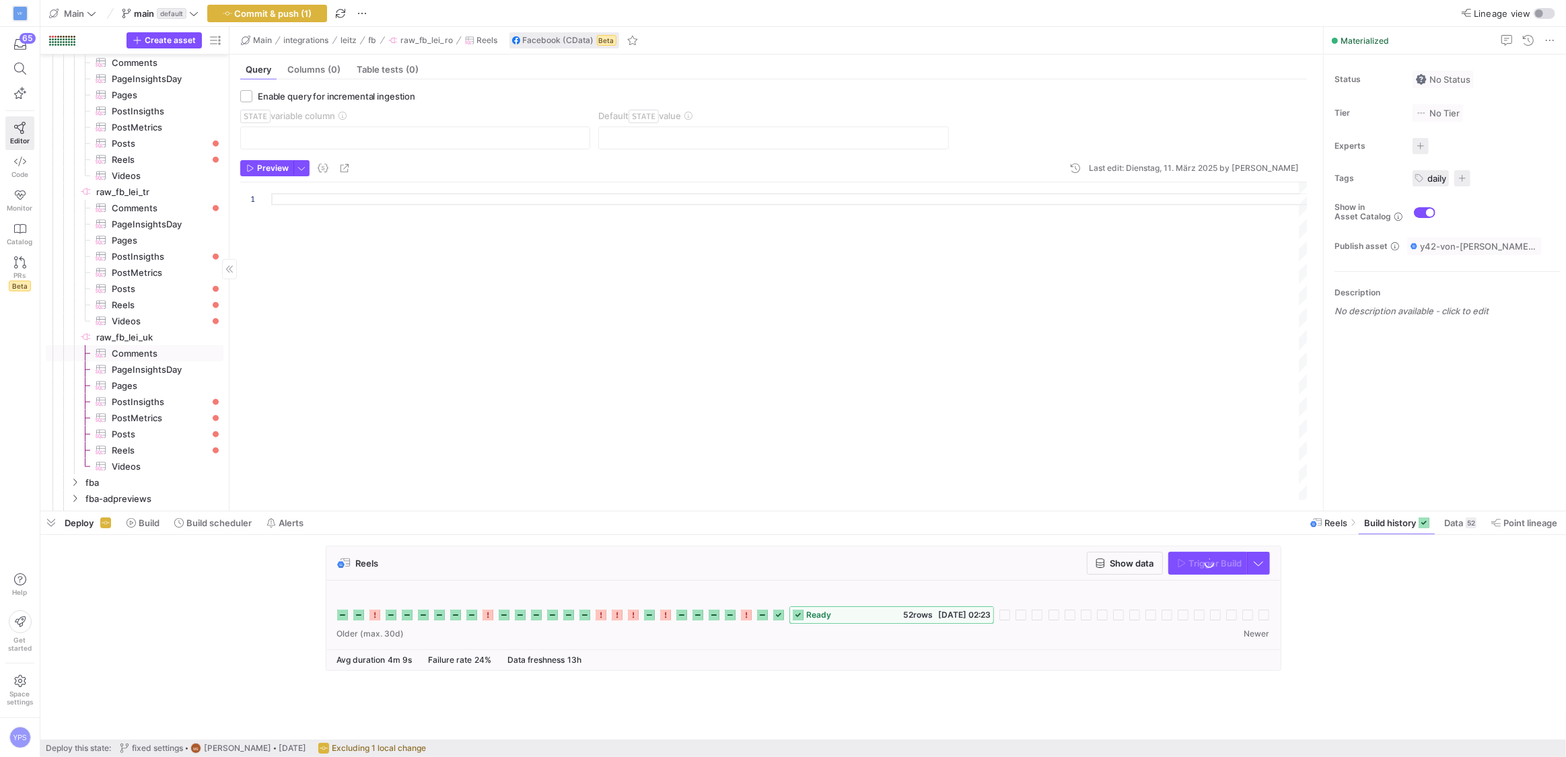
scroll to position [1696, 0]
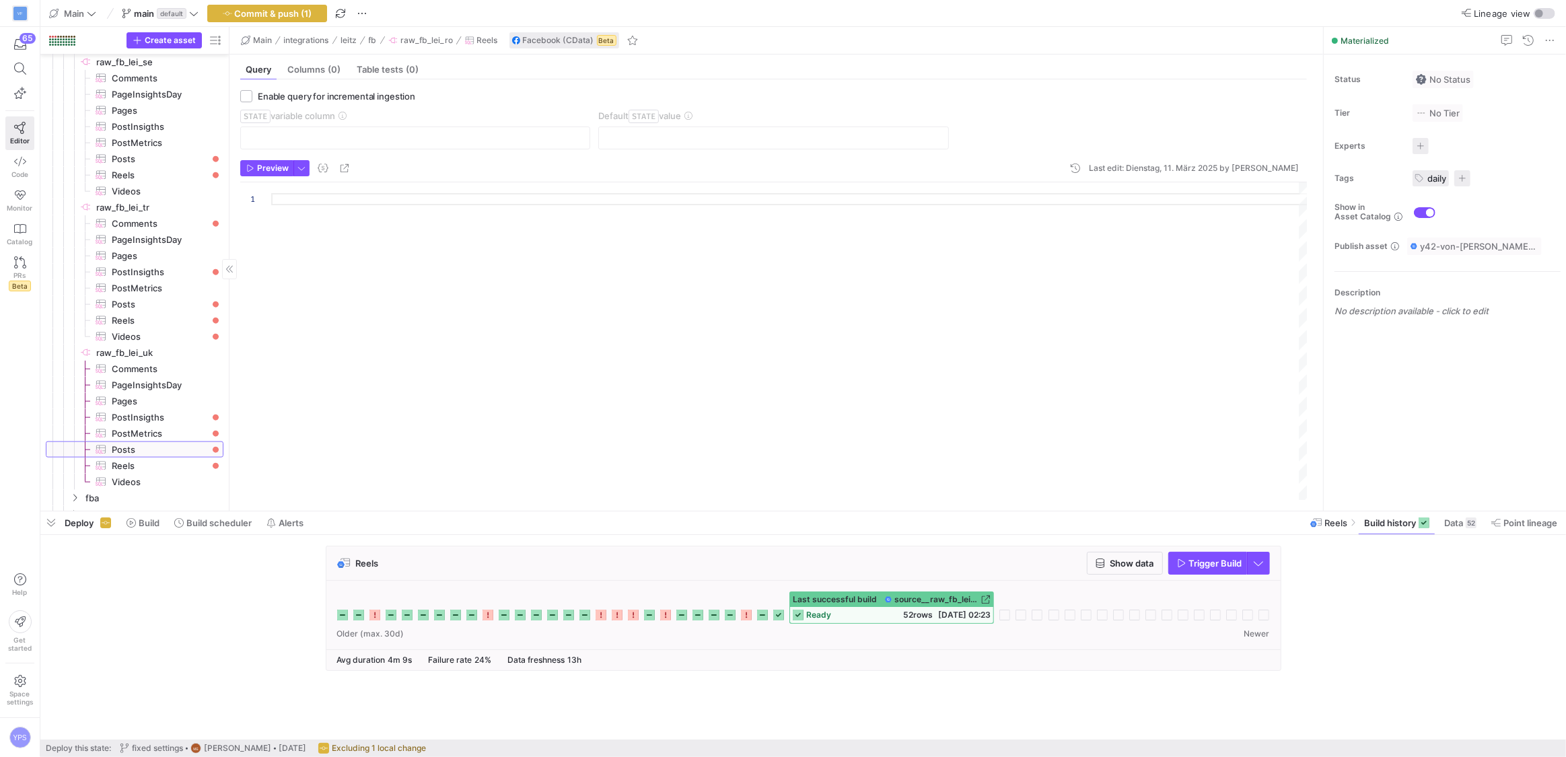
click at [157, 445] on span "Posts​​​​​​​​​" at bounding box center [160, 449] width 96 height 15
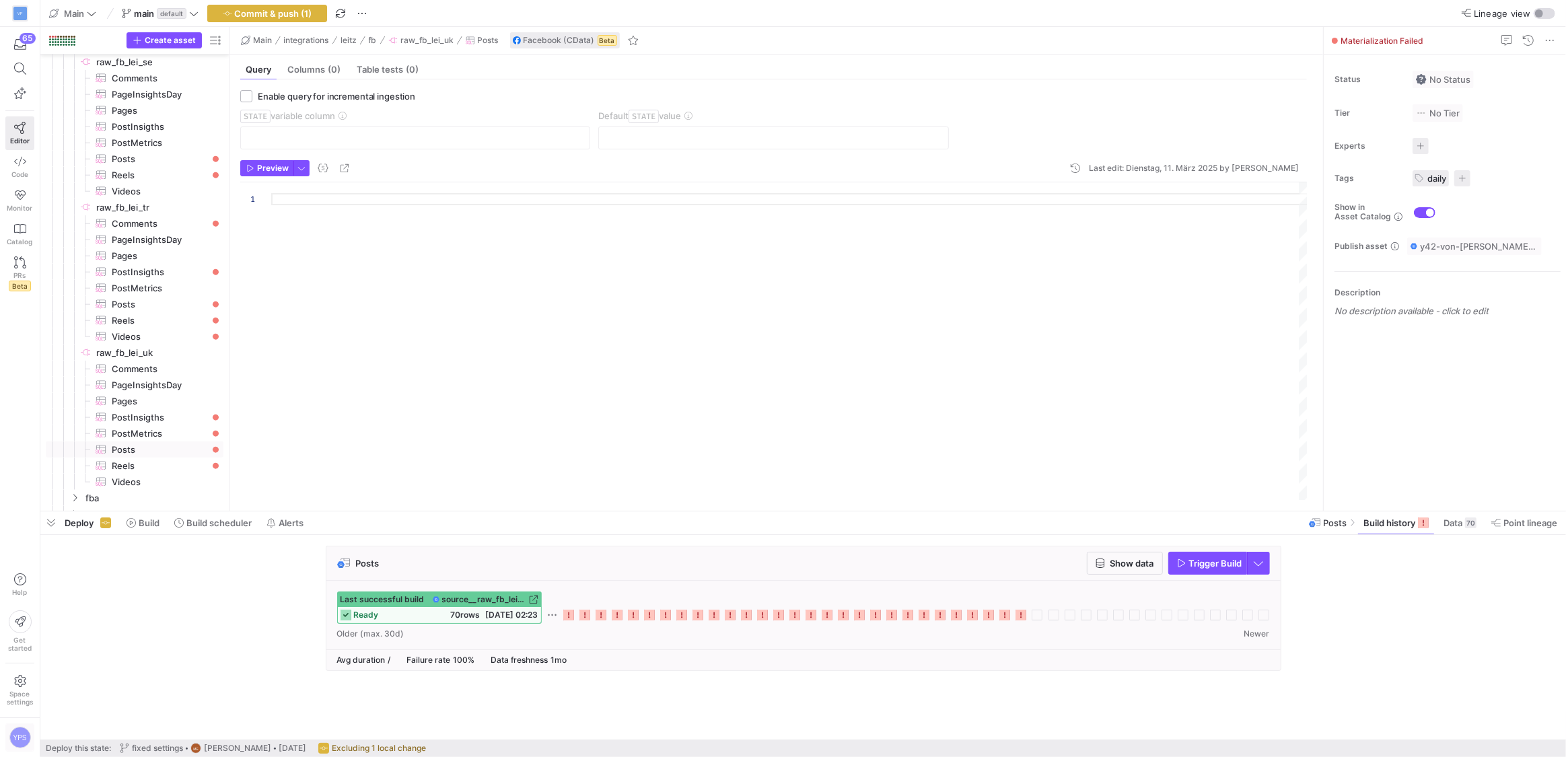
click at [12, 735] on div "YPS" at bounding box center [20, 738] width 22 height 22
click at [67, 717] on span "Sign out" at bounding box center [61, 712] width 94 height 11
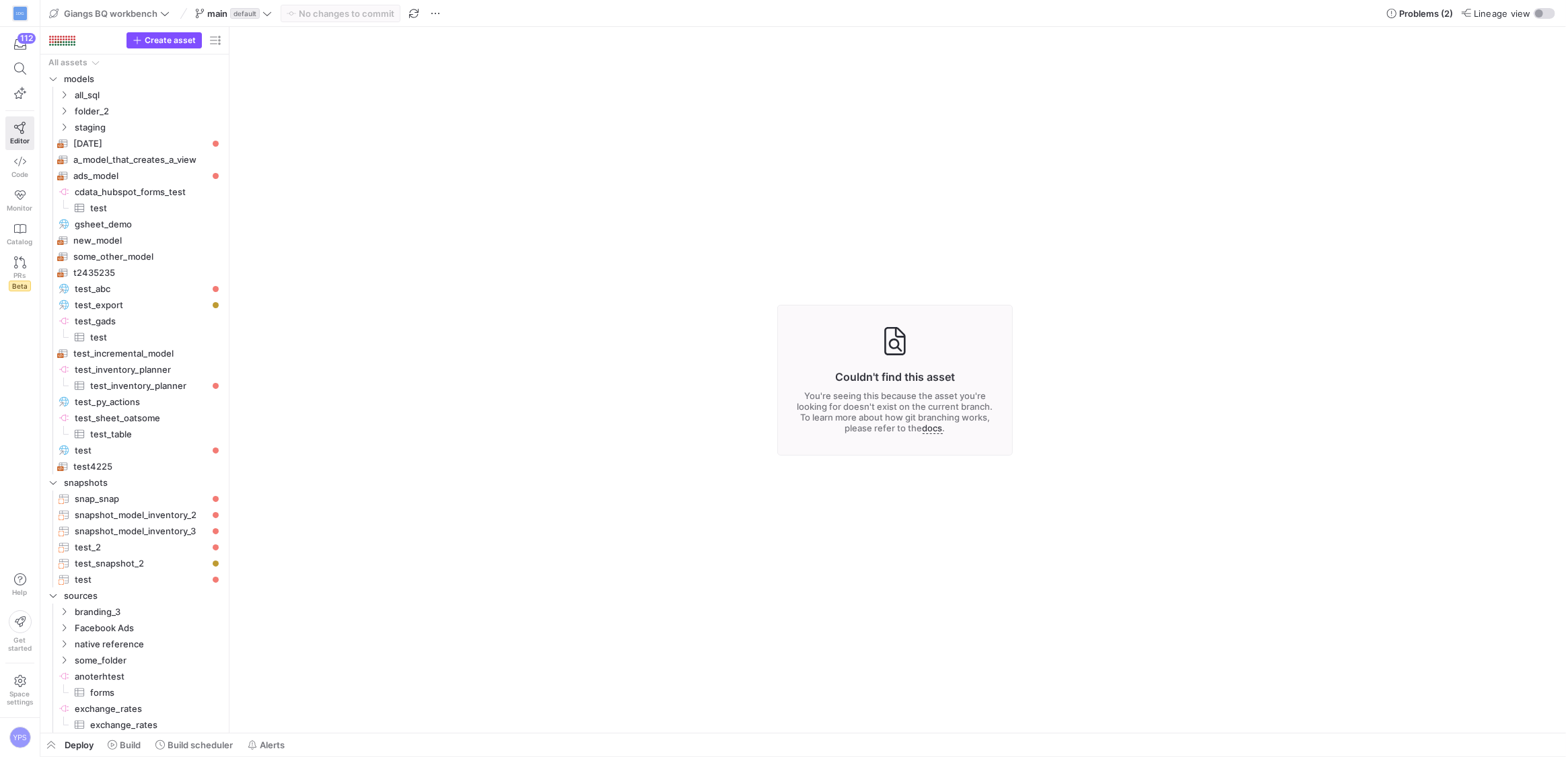
click at [333, 284] on y42-asset-editor-not-found "Couldn't find this asset You're seeing this because the asset you're looking fo…" at bounding box center [894, 380] width 1331 height 706
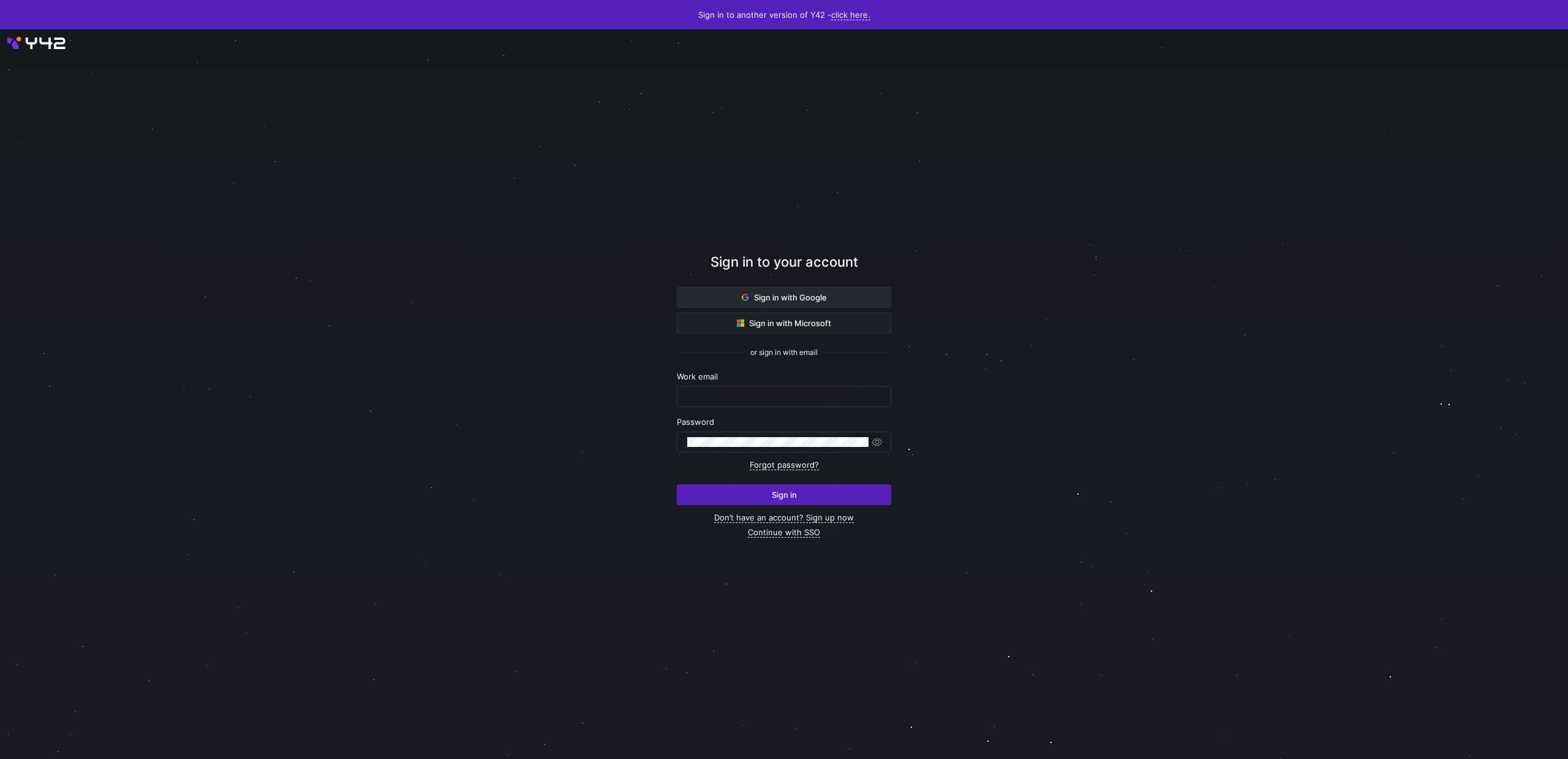
click at [728, 294] on span at bounding box center [784, 298] width 213 height 20
